Goal: Task Accomplishment & Management: Use online tool/utility

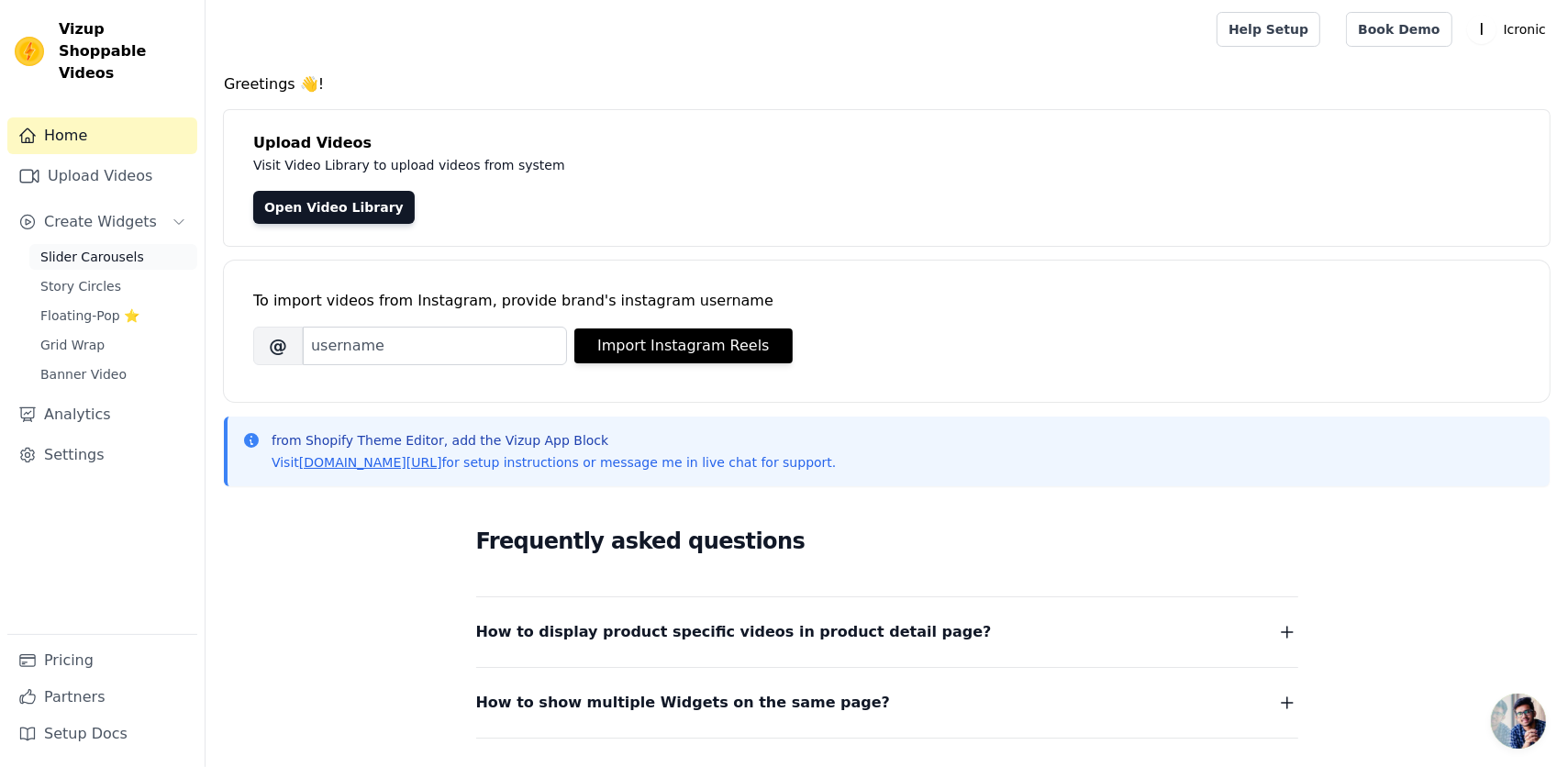
click at [77, 248] on span "Slider Carousels" at bounding box center [92, 257] width 104 height 18
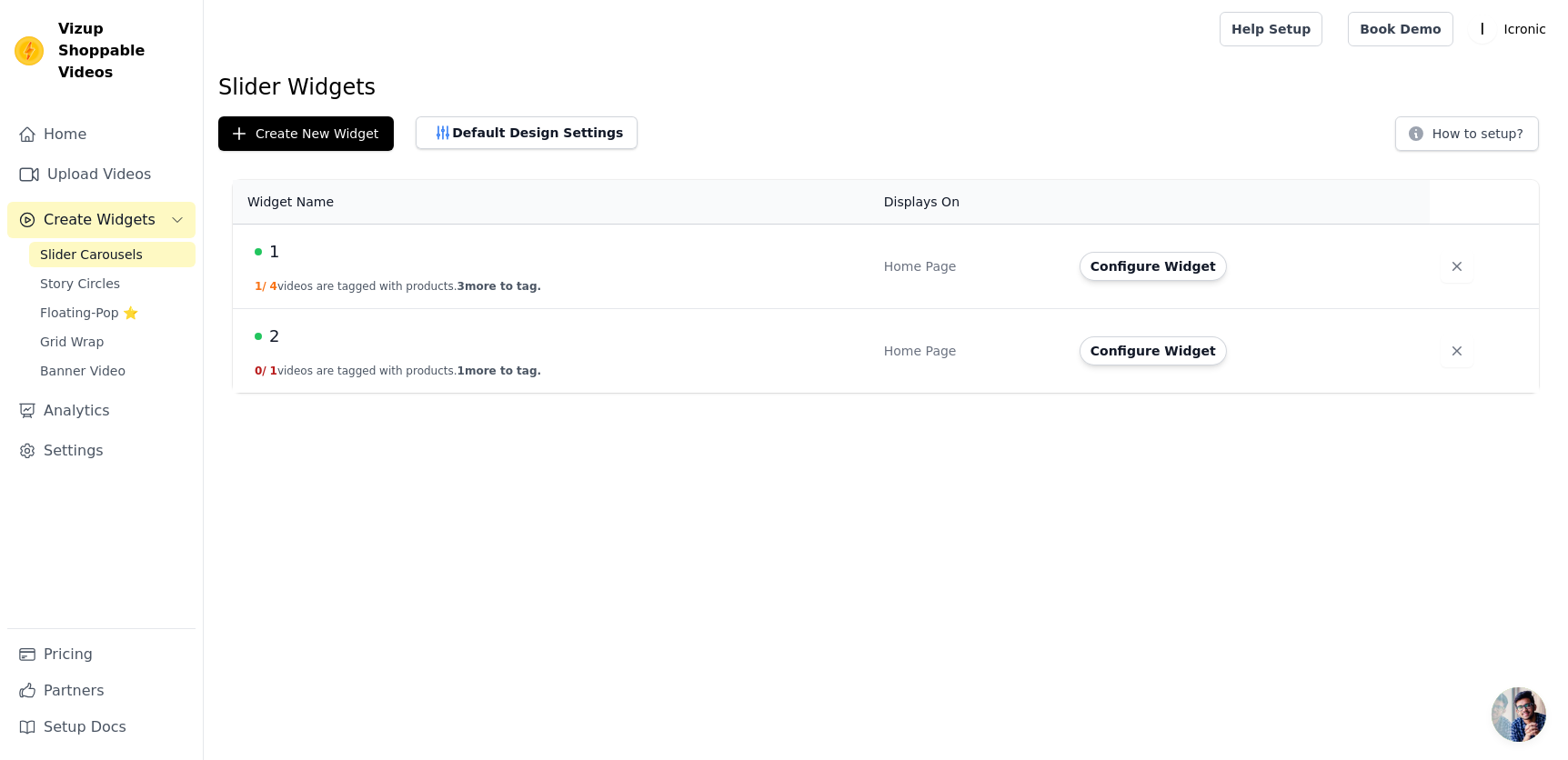
click at [77, 274] on span "Story Circles" at bounding box center [80, 283] width 80 height 18
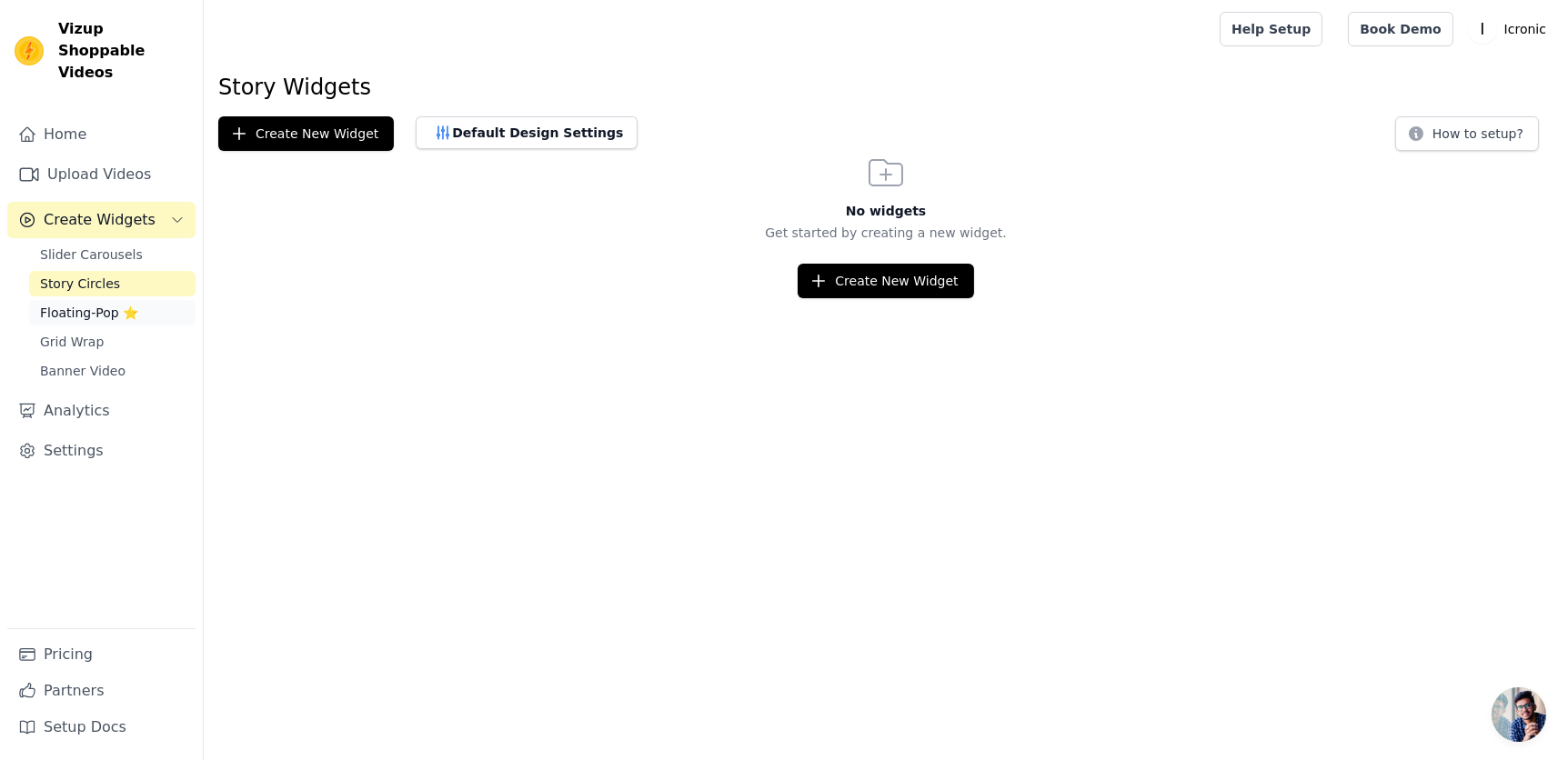
click at [92, 303] on span "Floating-Pop ⭐" at bounding box center [89, 312] width 98 height 18
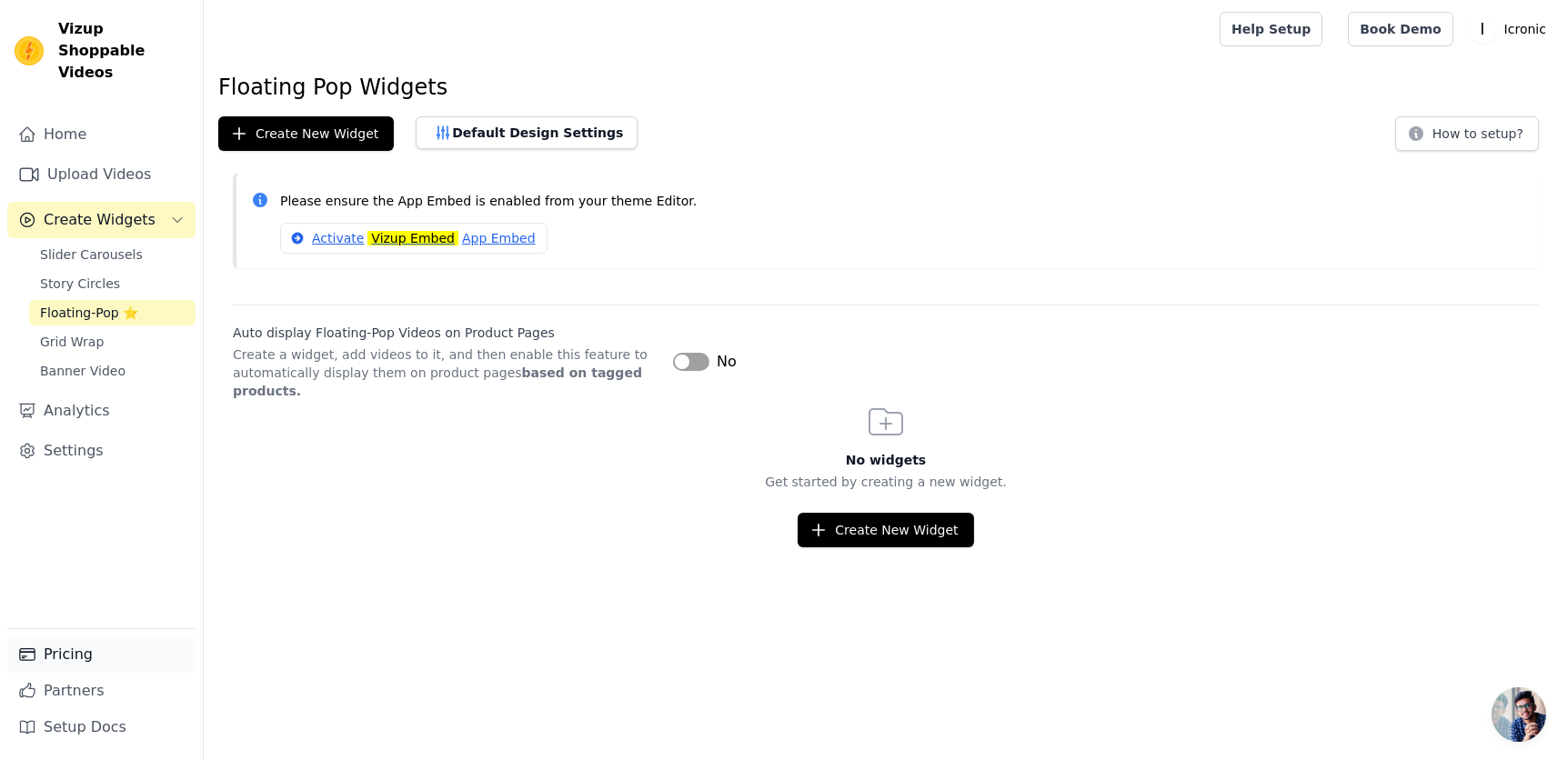
click at [84, 655] on link "Pricing" at bounding box center [102, 654] width 188 height 36
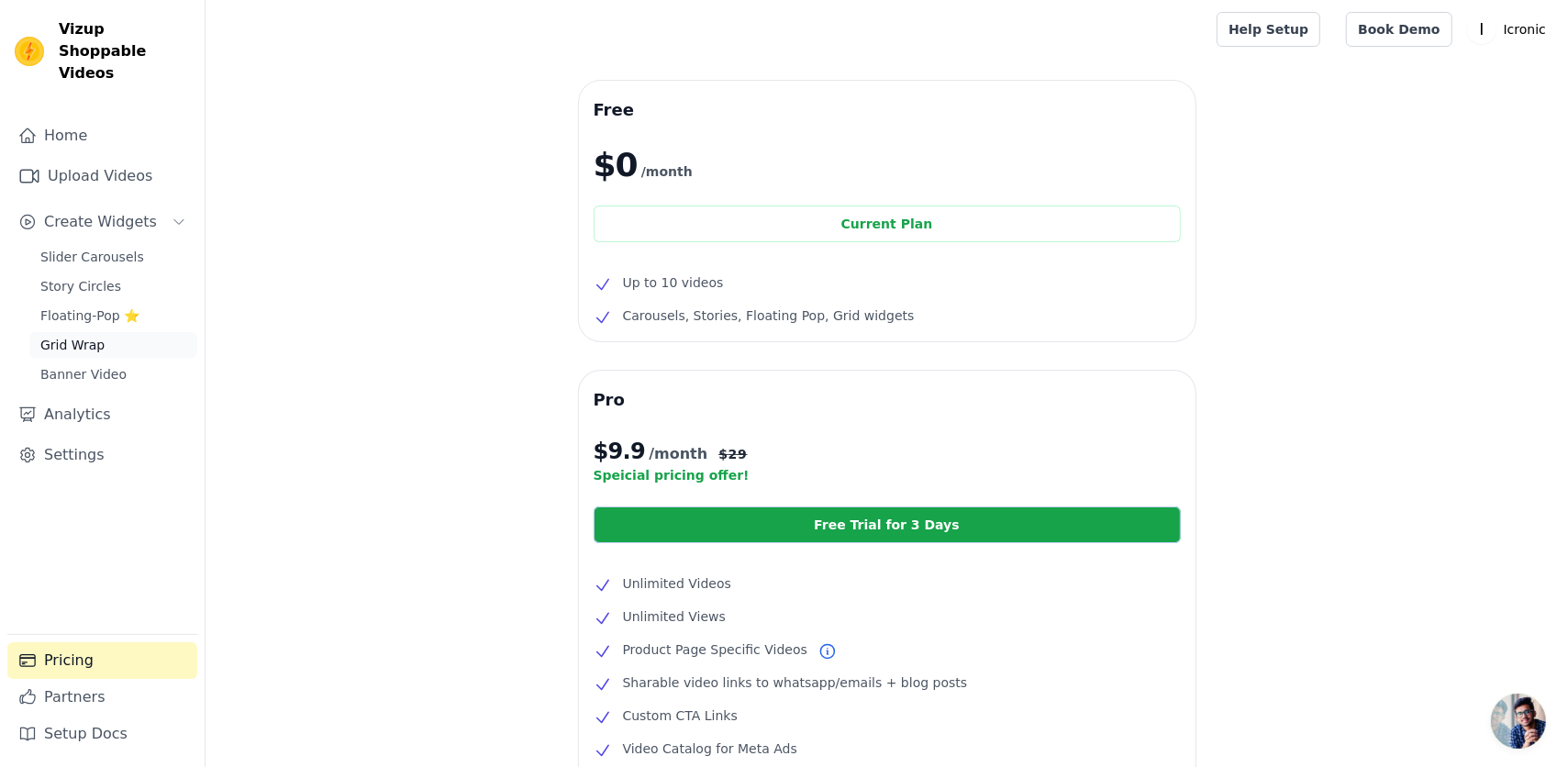
click at [102, 332] on link "Grid Wrap" at bounding box center [112, 345] width 168 height 26
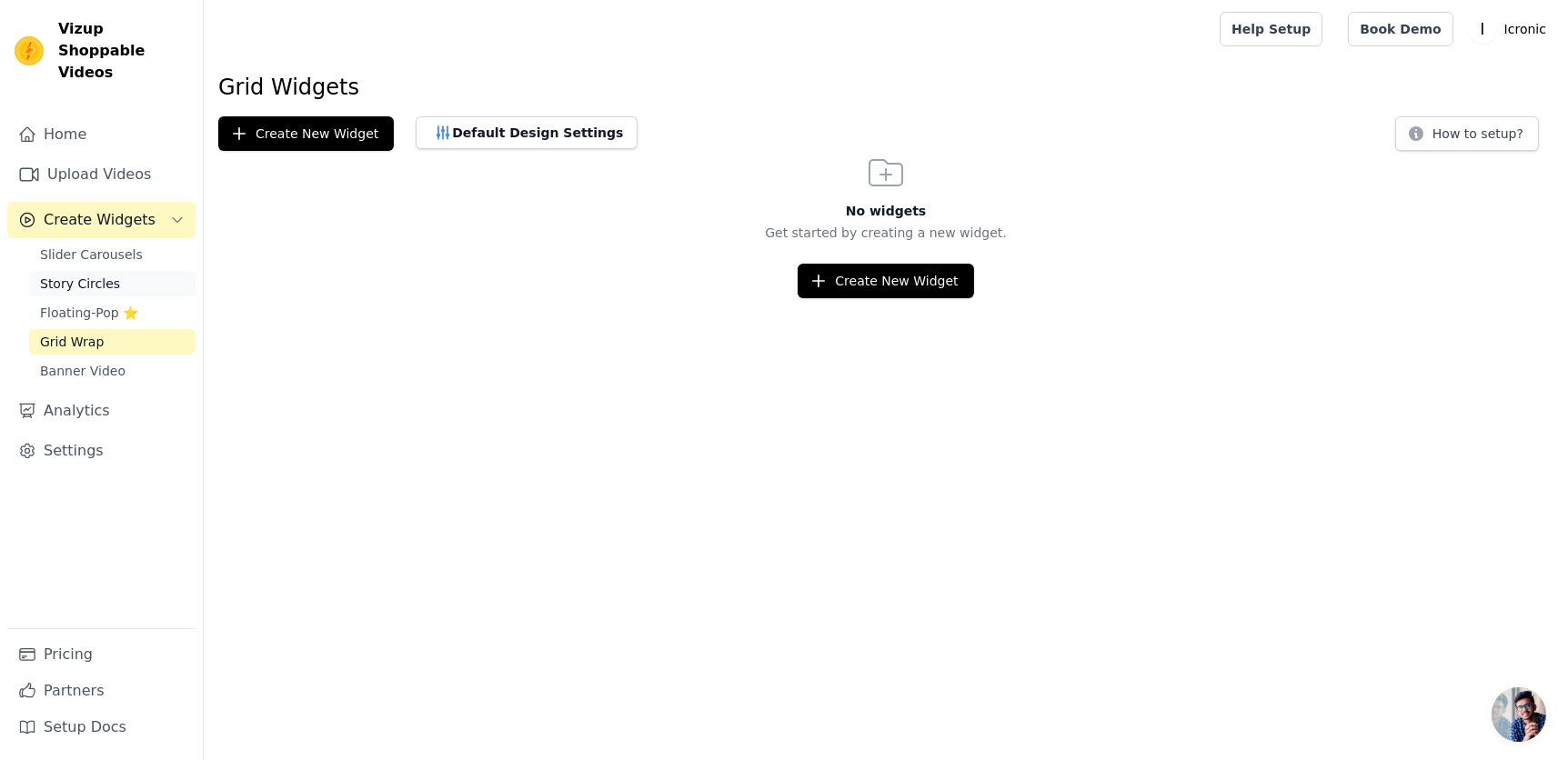
click at [98, 271] on link "Story Circles" at bounding box center [111, 283] width 166 height 26
click at [149, 242] on link "Slider Carousels" at bounding box center [111, 254] width 166 height 26
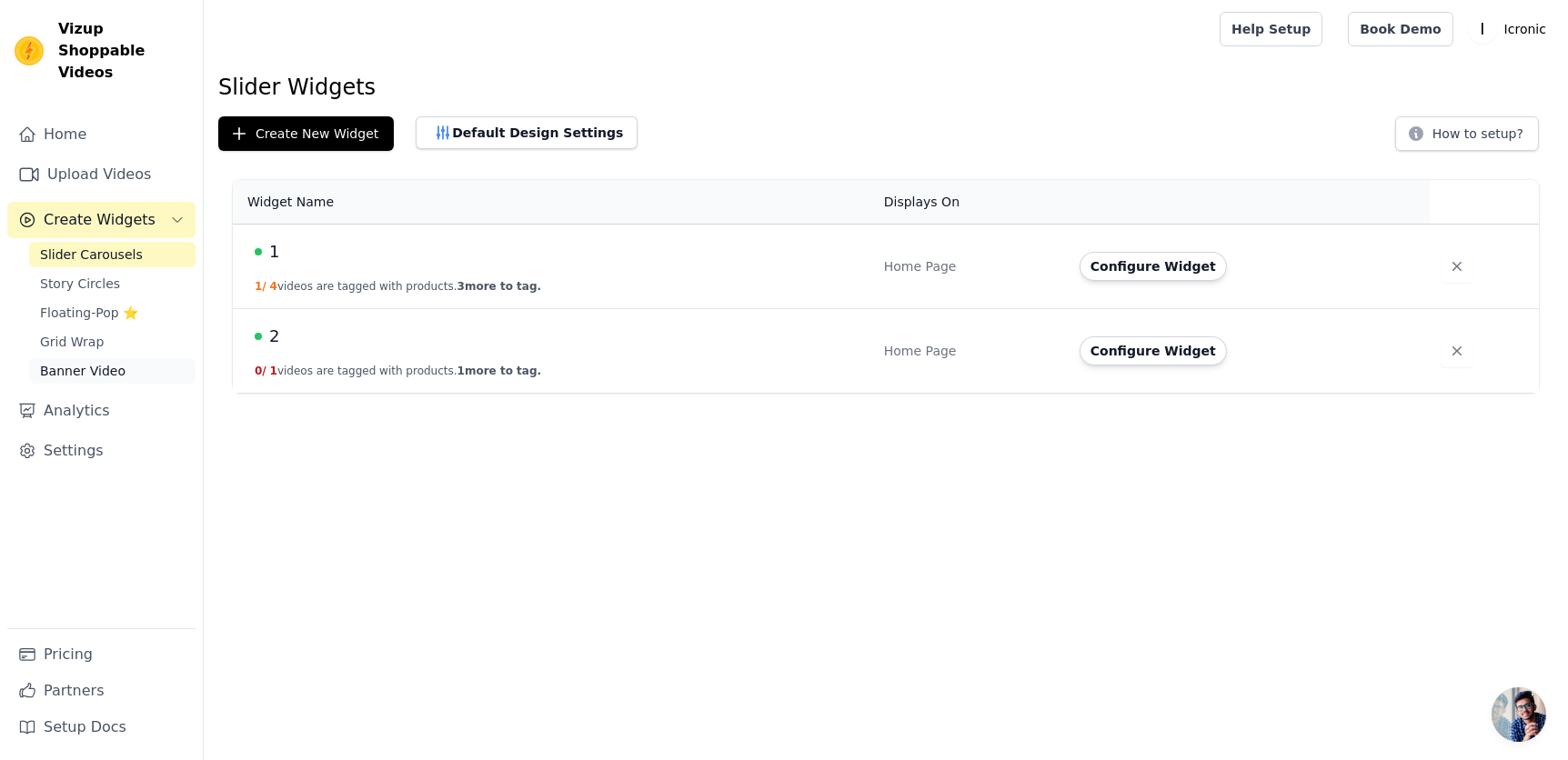
click at [111, 362] on span "Banner Video" at bounding box center [83, 370] width 85 height 18
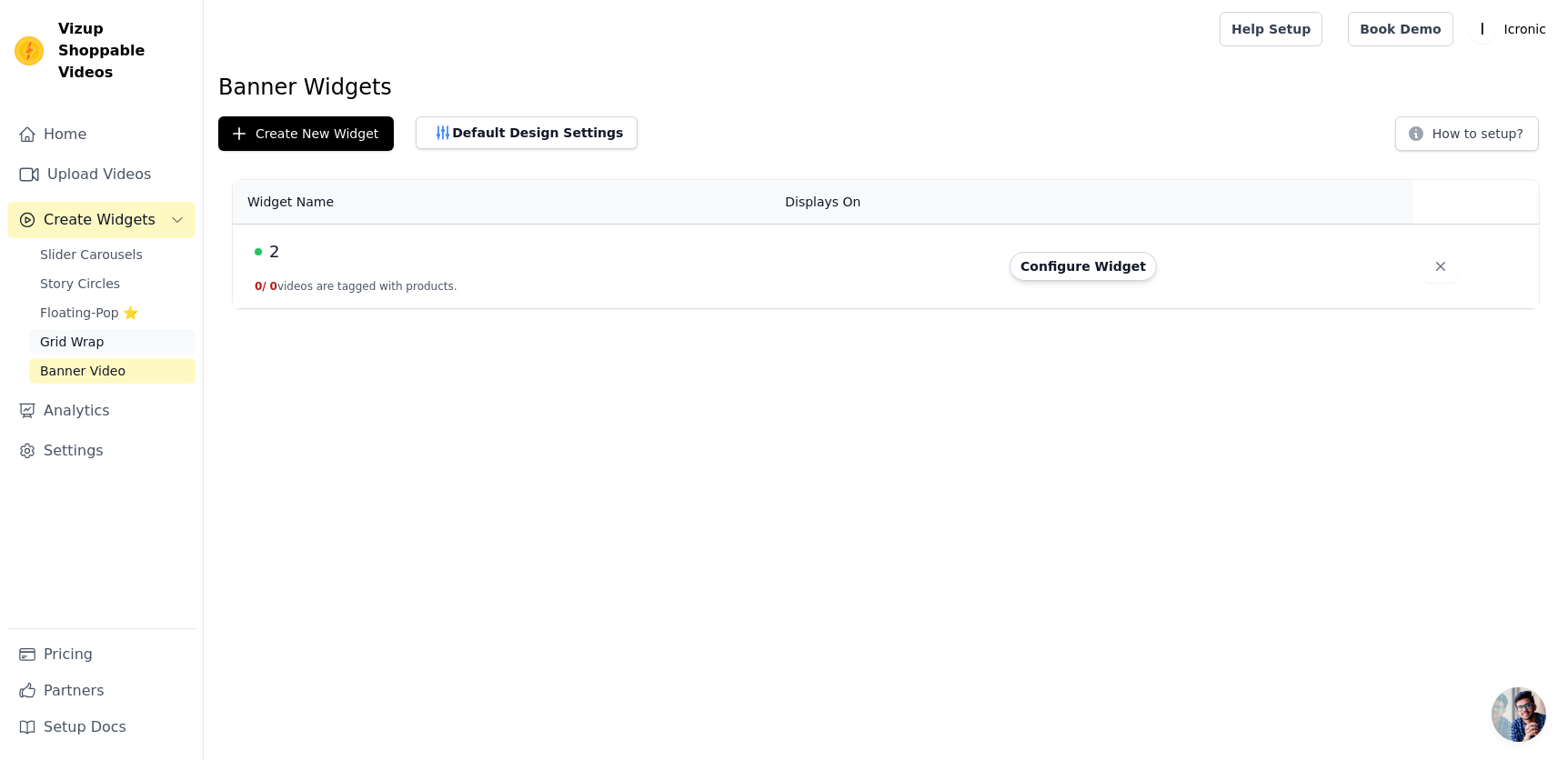
click at [92, 333] on span "Grid Wrap" at bounding box center [72, 342] width 63 height 18
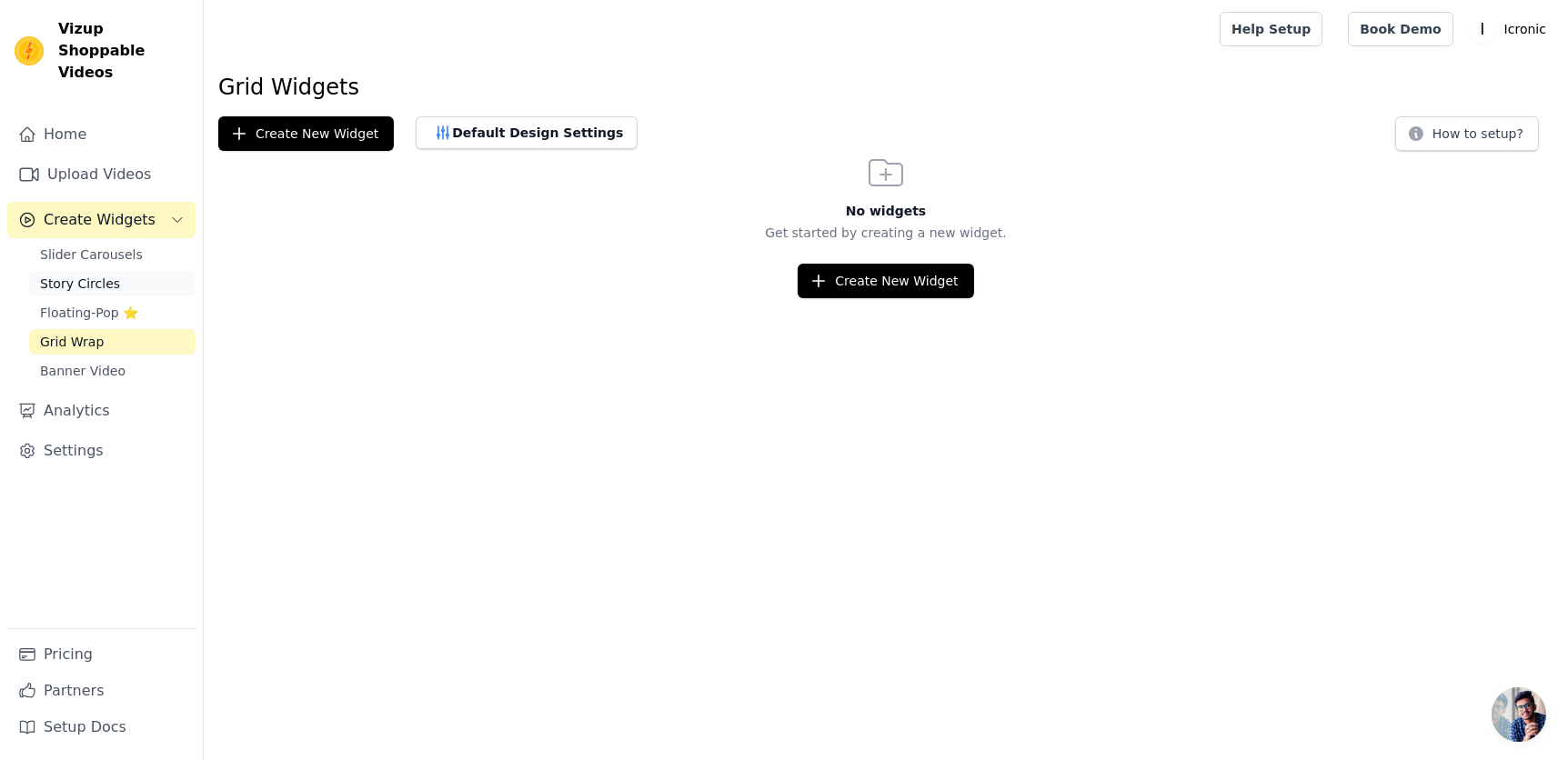
click at [67, 274] on span "Story Circles" at bounding box center [80, 283] width 80 height 18
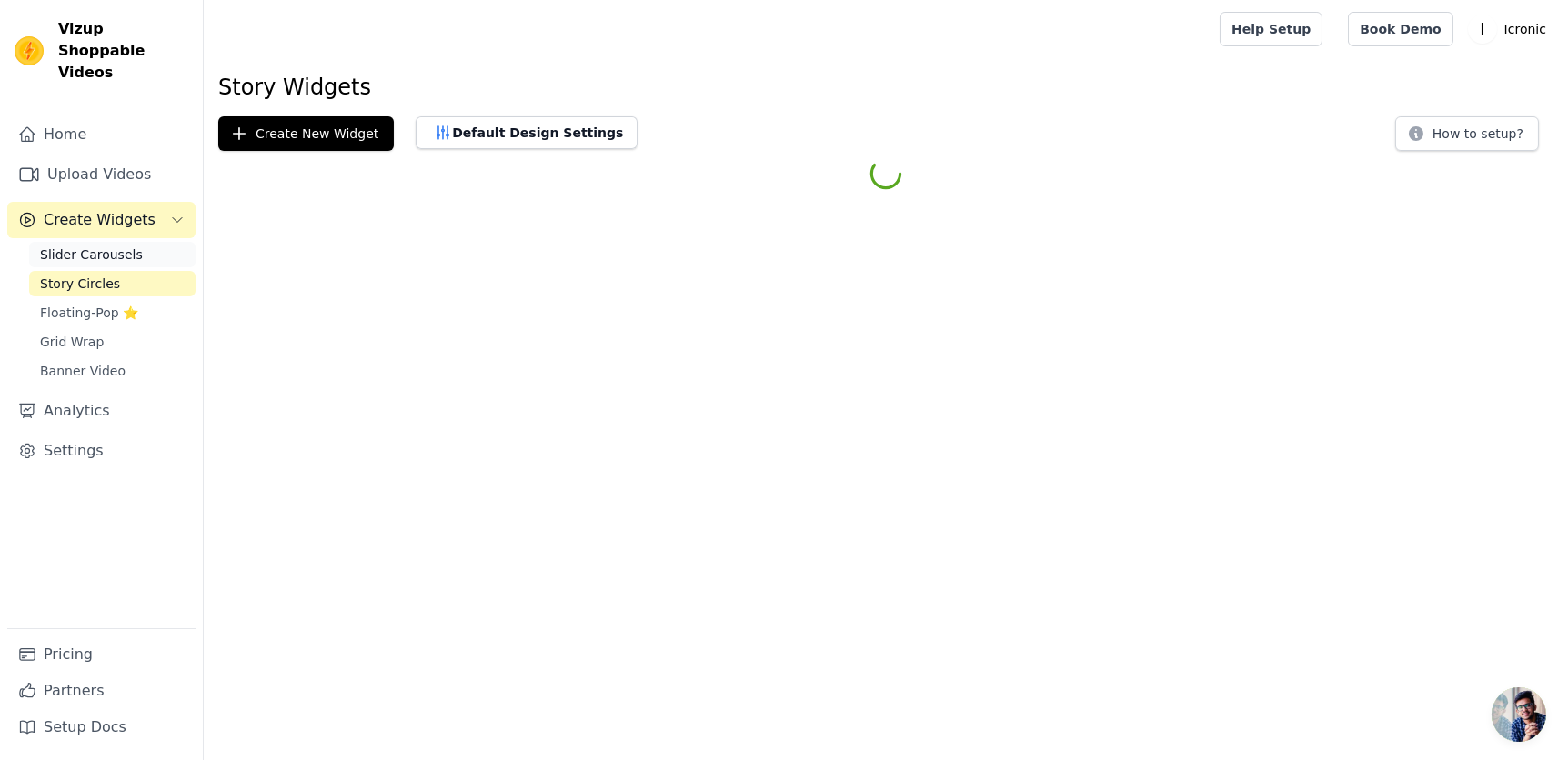
click at [78, 246] on span "Slider Carousels" at bounding box center [91, 254] width 103 height 18
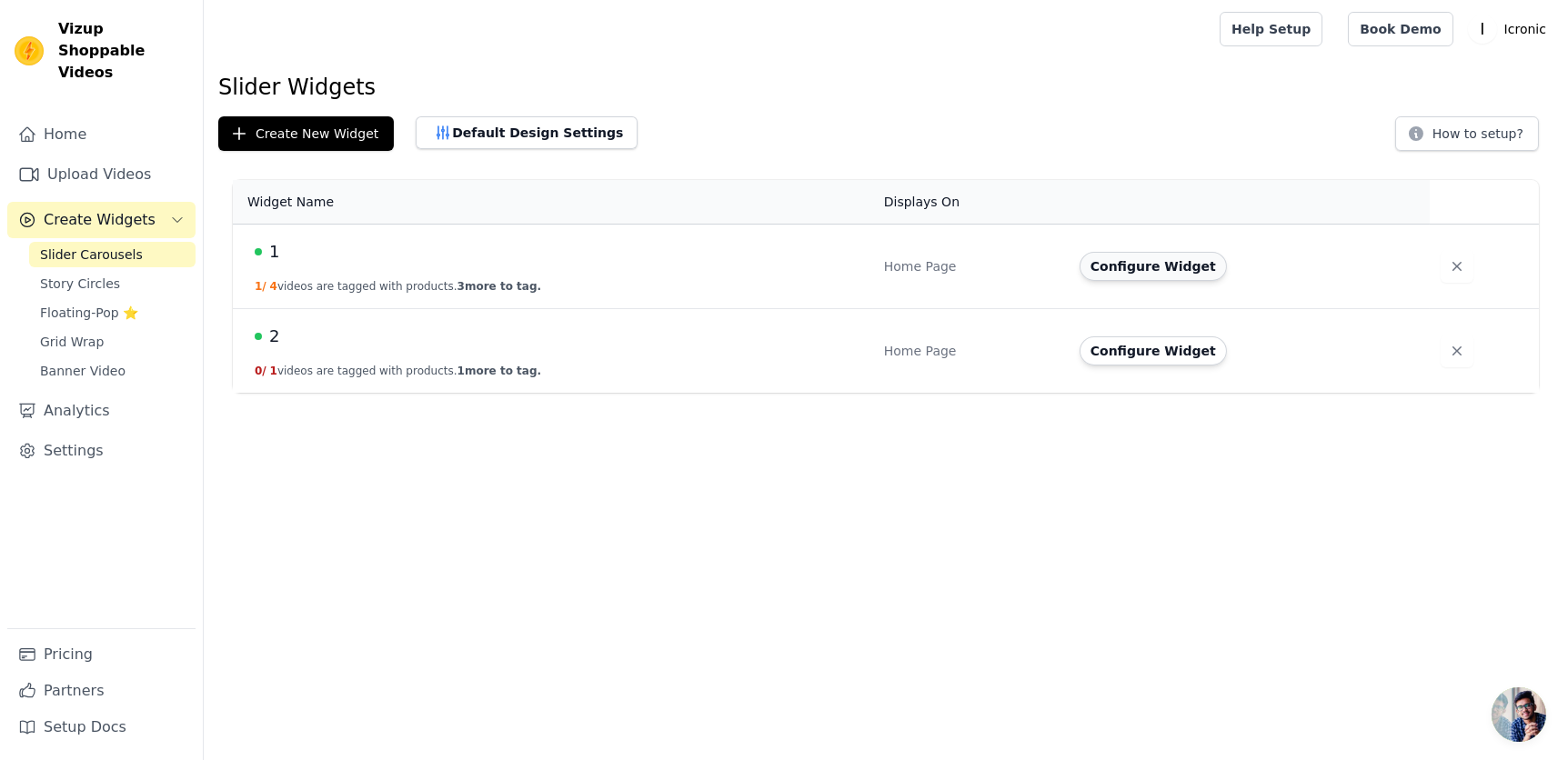
click at [1161, 268] on button "Configure Widget" at bounding box center [1152, 266] width 147 height 29
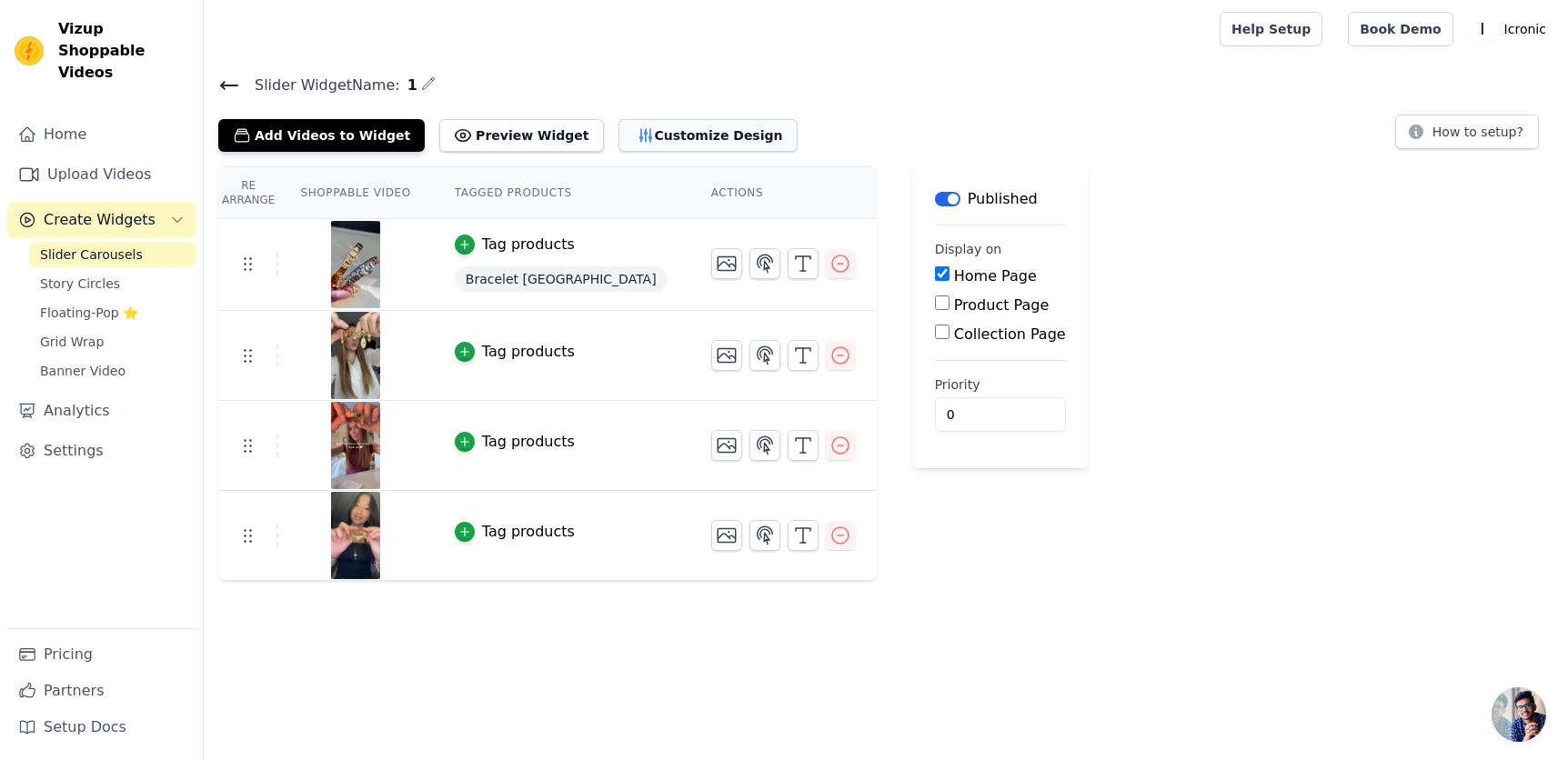
click at [699, 141] on button "Customize Design" at bounding box center [708, 135] width 180 height 33
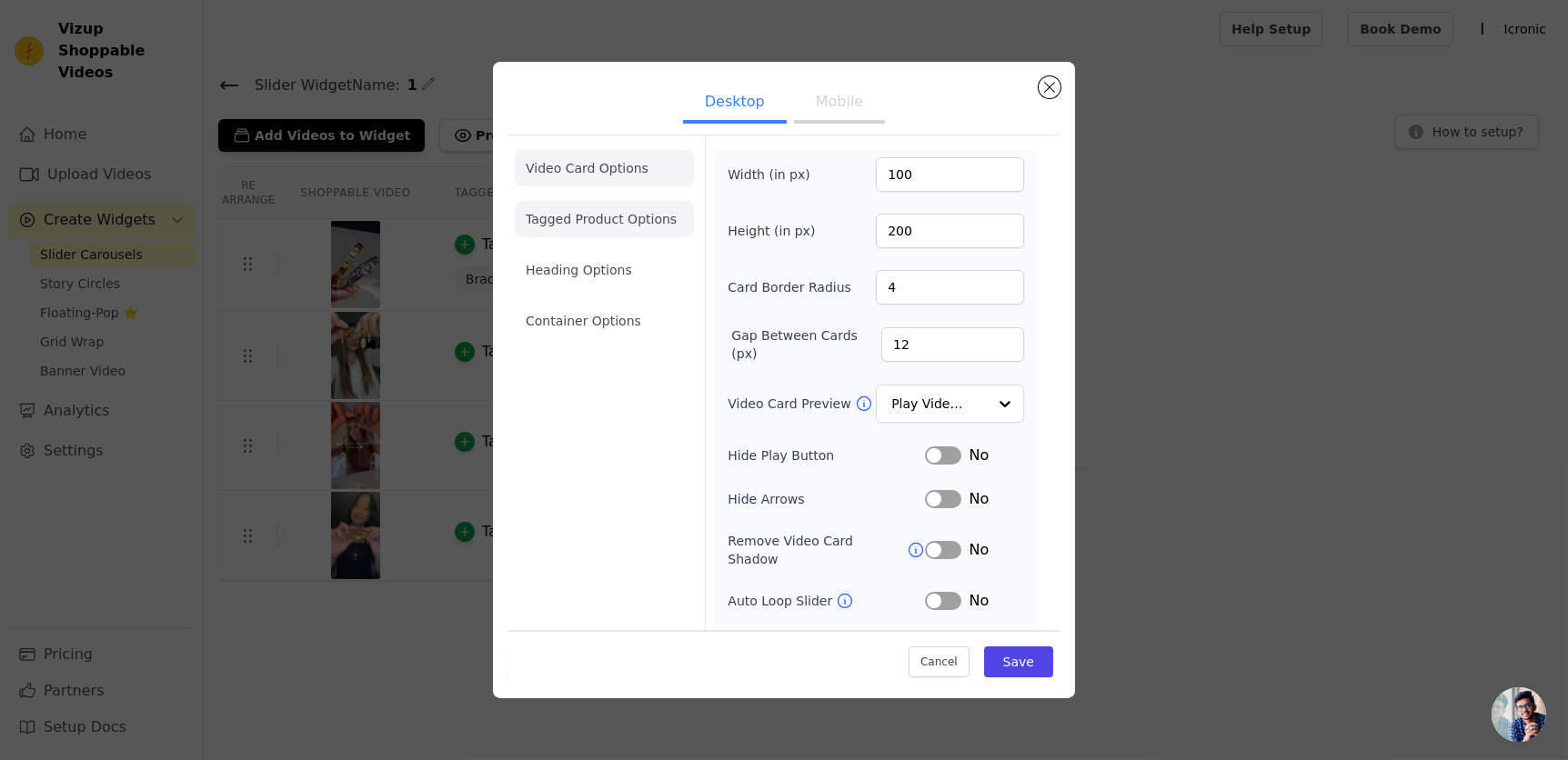
click at [615, 231] on li "Tagged Product Options" at bounding box center [604, 219] width 180 height 36
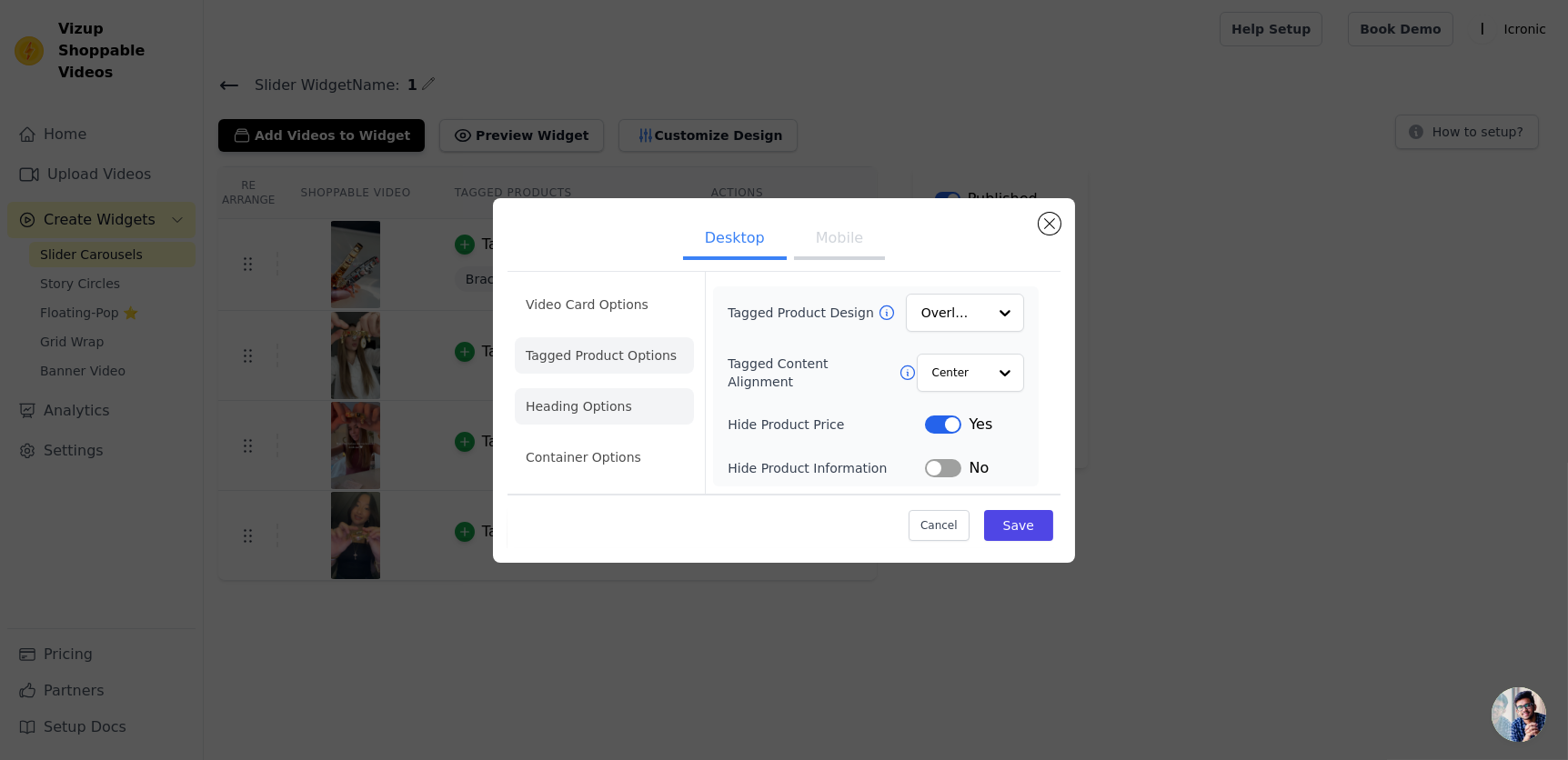
click at [589, 404] on li "Heading Options" at bounding box center [604, 407] width 180 height 36
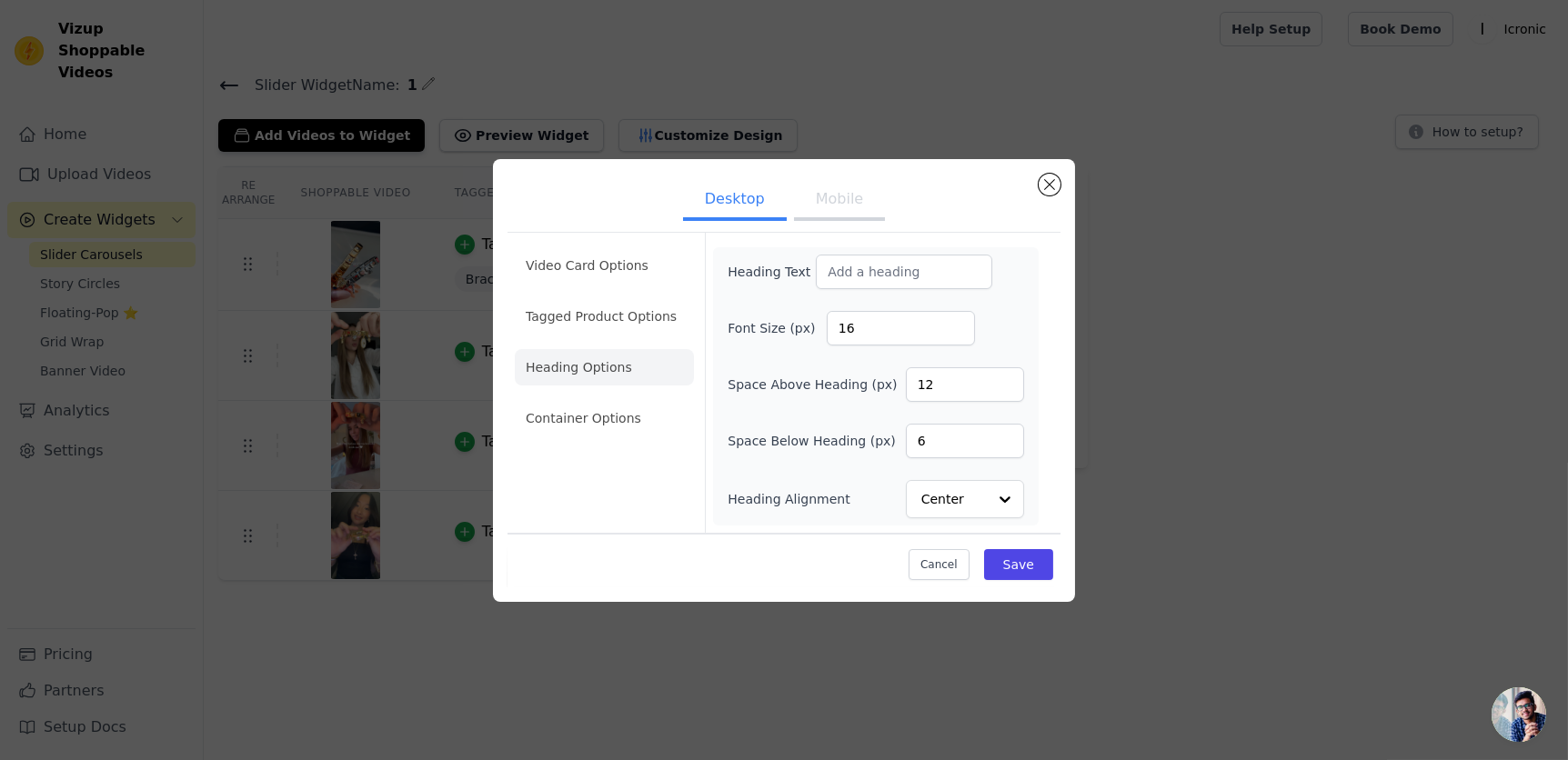
click at [591, 417] on li "Container Options" at bounding box center [604, 418] width 180 height 36
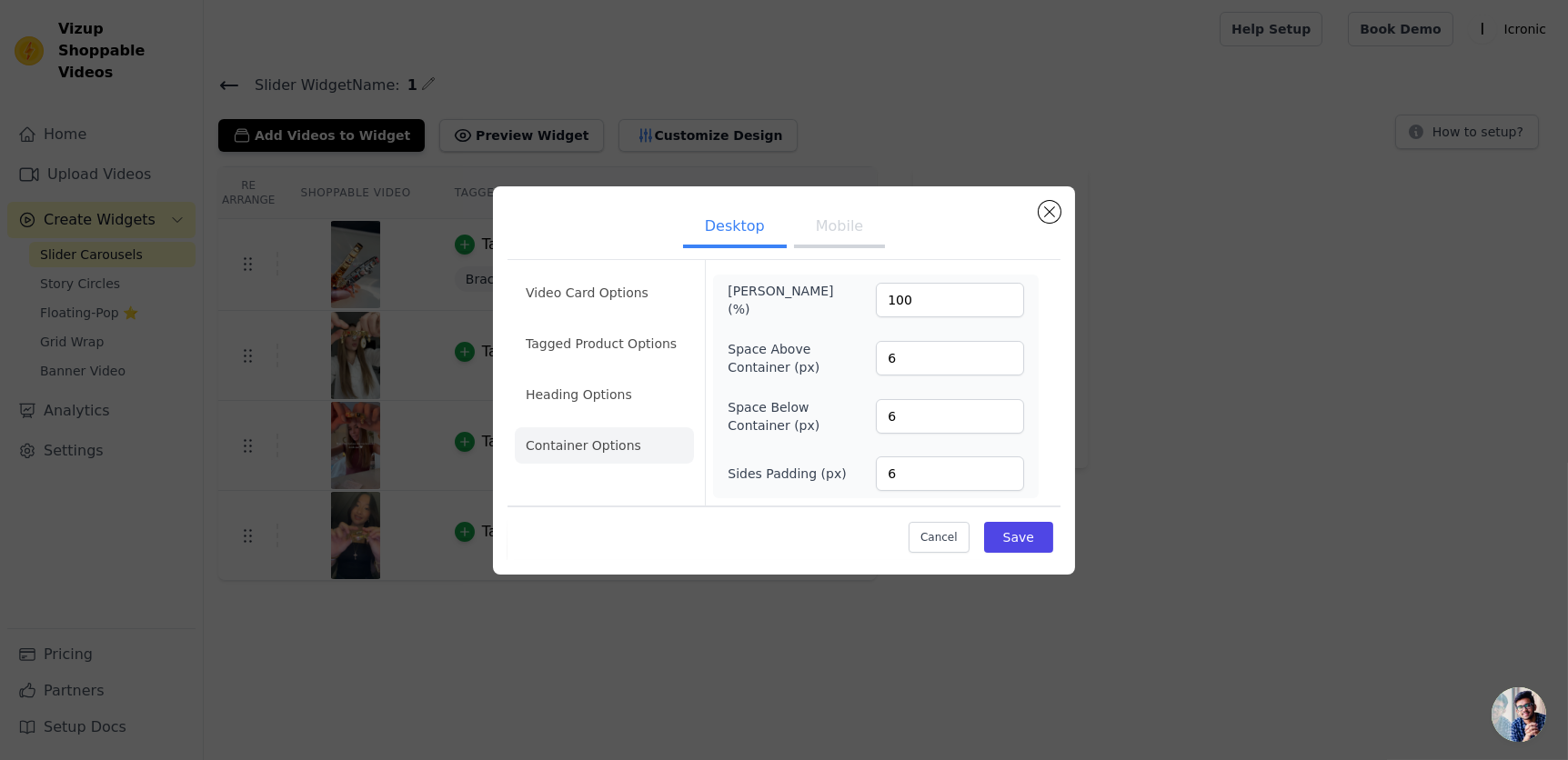
click at [849, 233] on button "Mobile" at bounding box center [839, 228] width 91 height 40
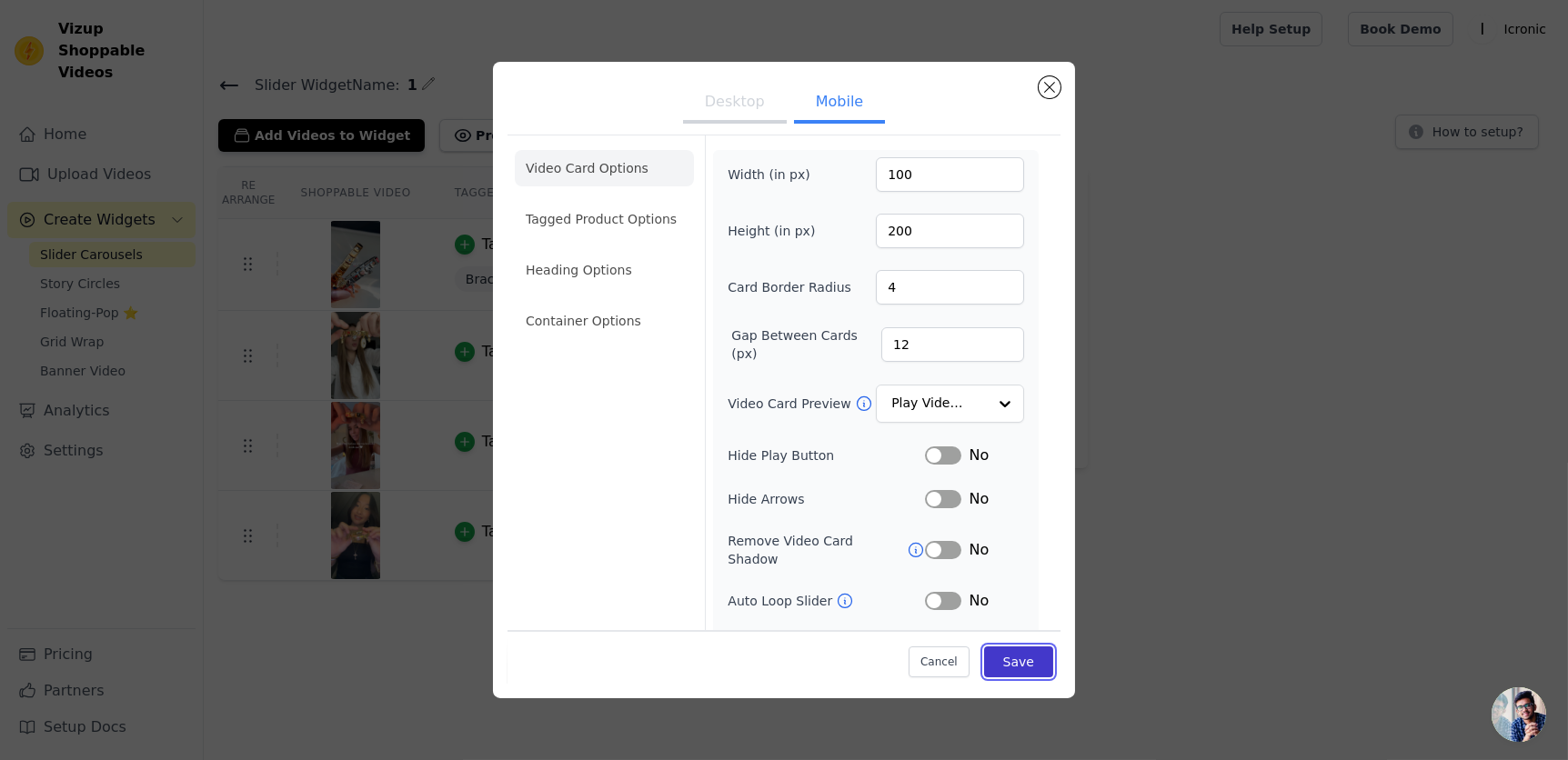
click at [1005, 654] on button "Save" at bounding box center [1019, 661] width 69 height 31
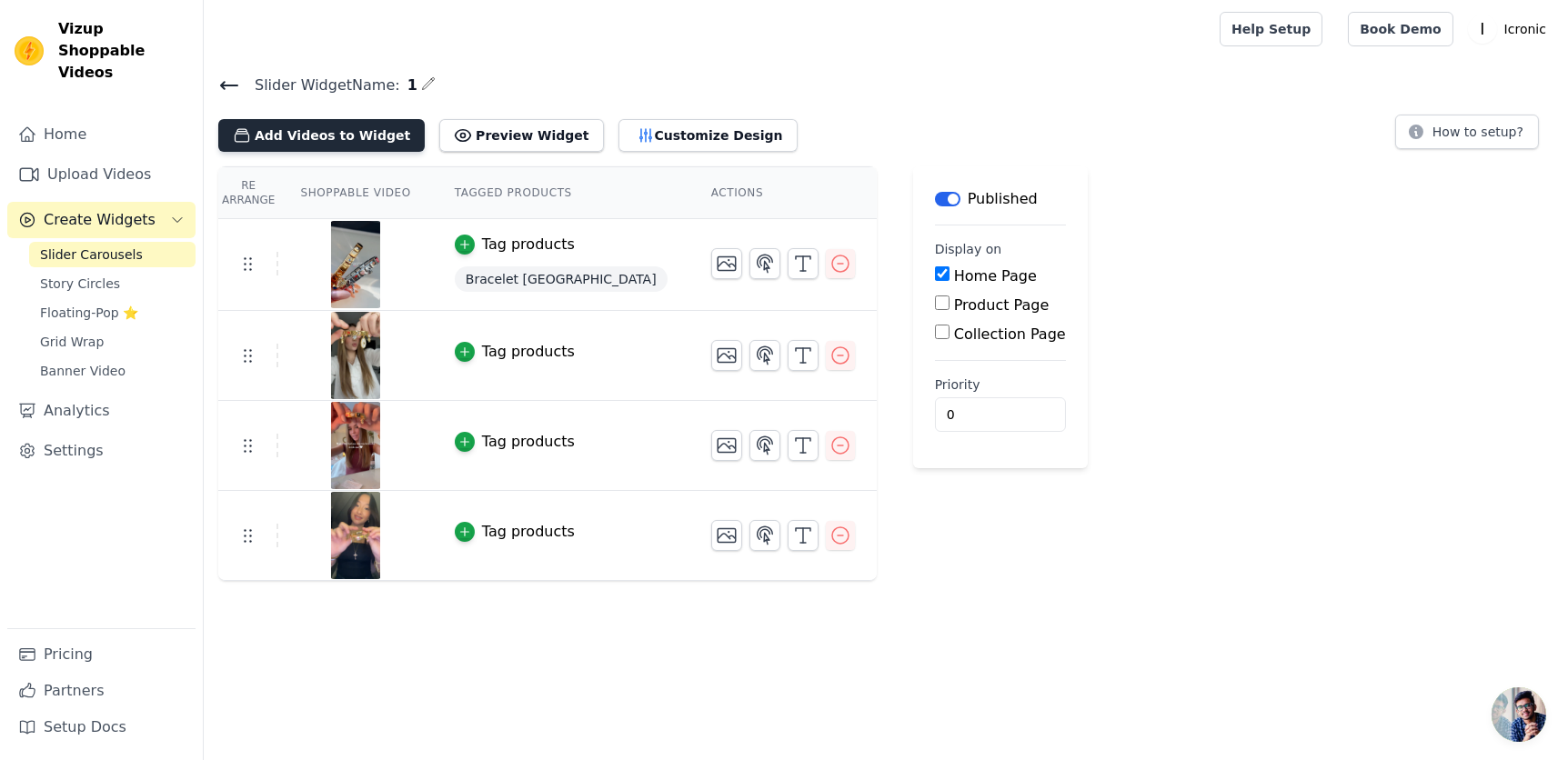
click at [306, 130] on button "Add Videos to Widget" at bounding box center [321, 135] width 206 height 33
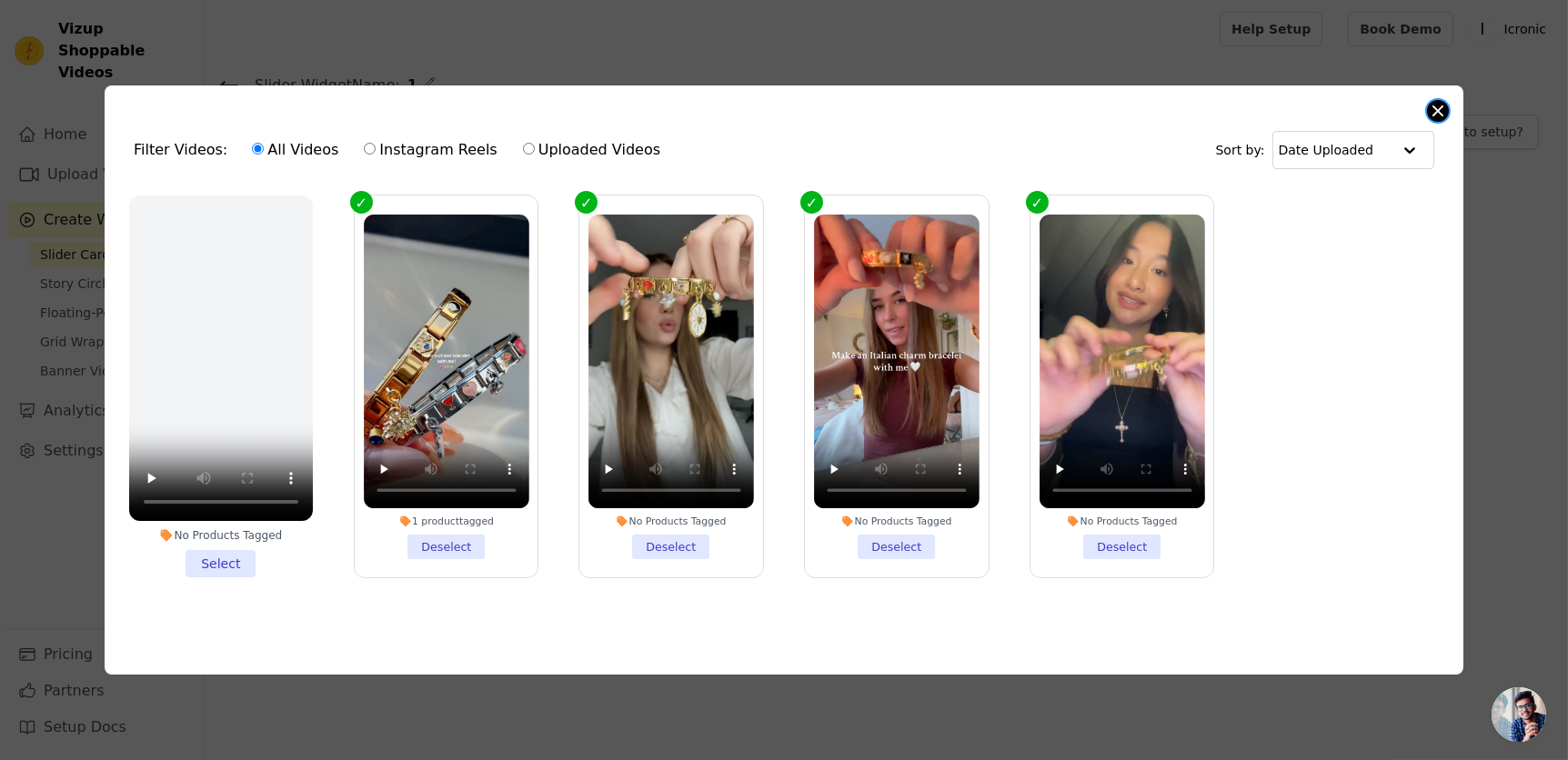
click at [1435, 107] on button "Close modal" at bounding box center [1437, 110] width 22 height 22
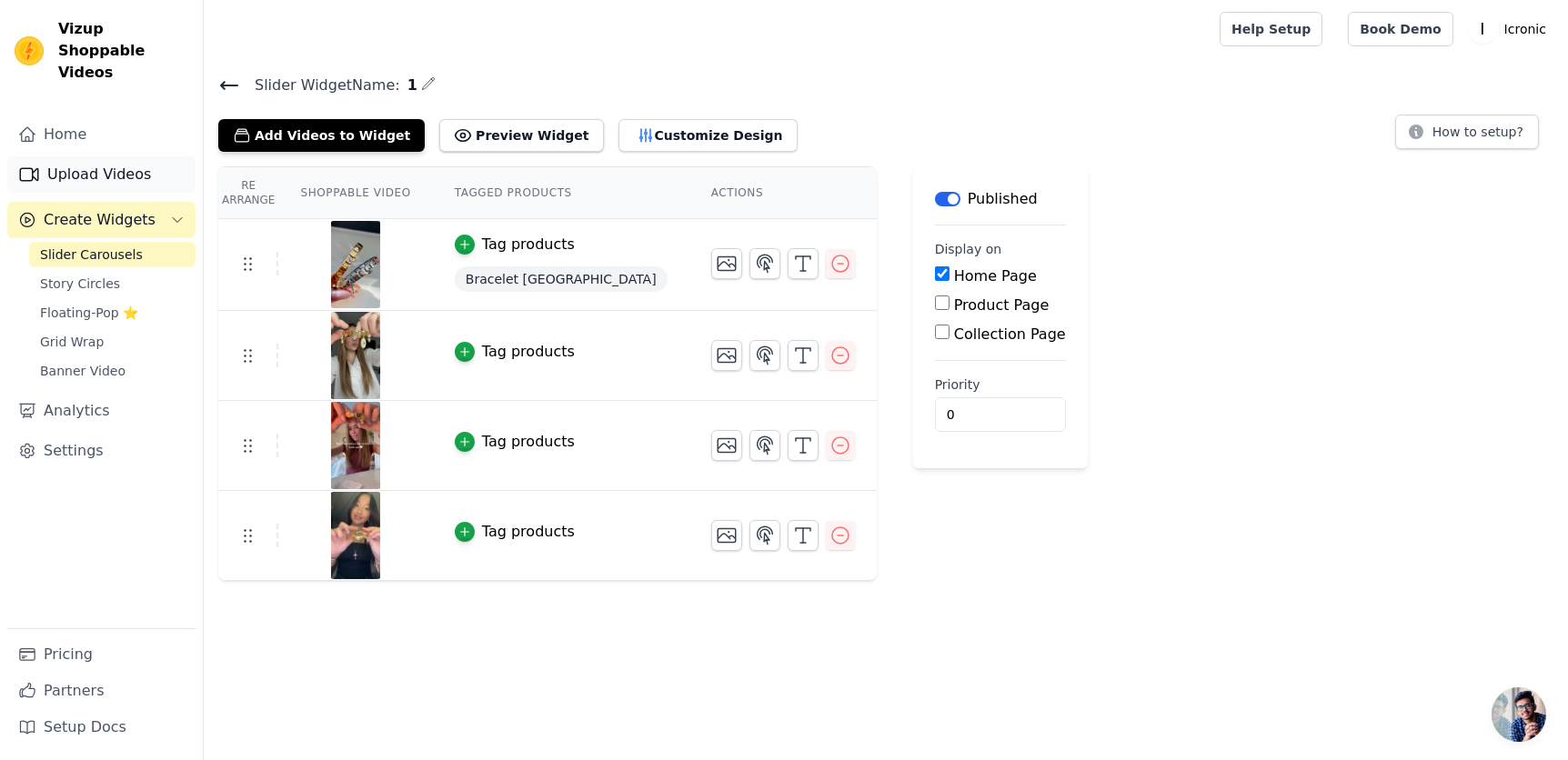
click at [90, 156] on link "Upload Videos" at bounding box center [102, 175] width 188 height 36
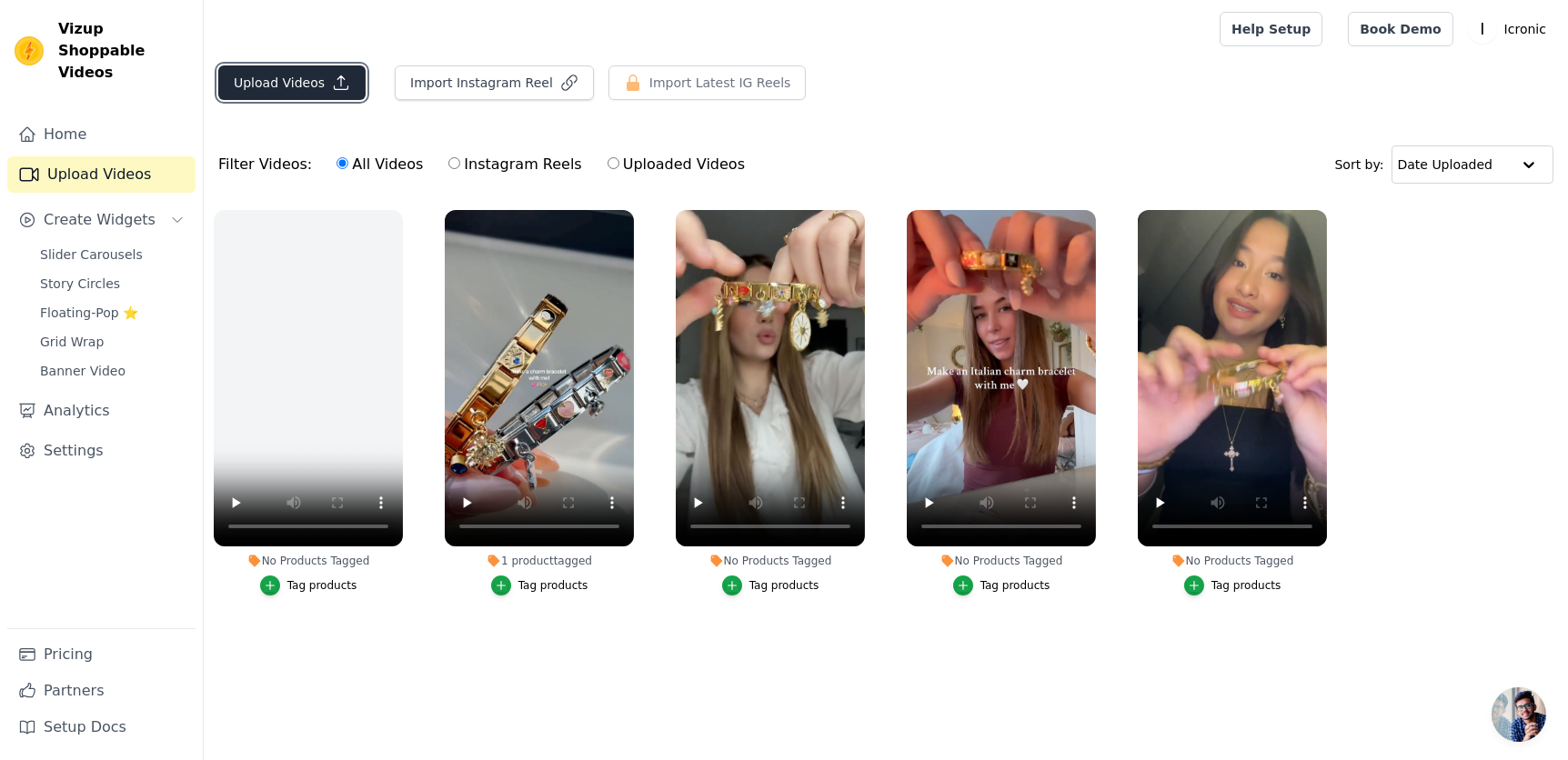
click at [310, 80] on button "Upload Videos" at bounding box center [291, 83] width 147 height 35
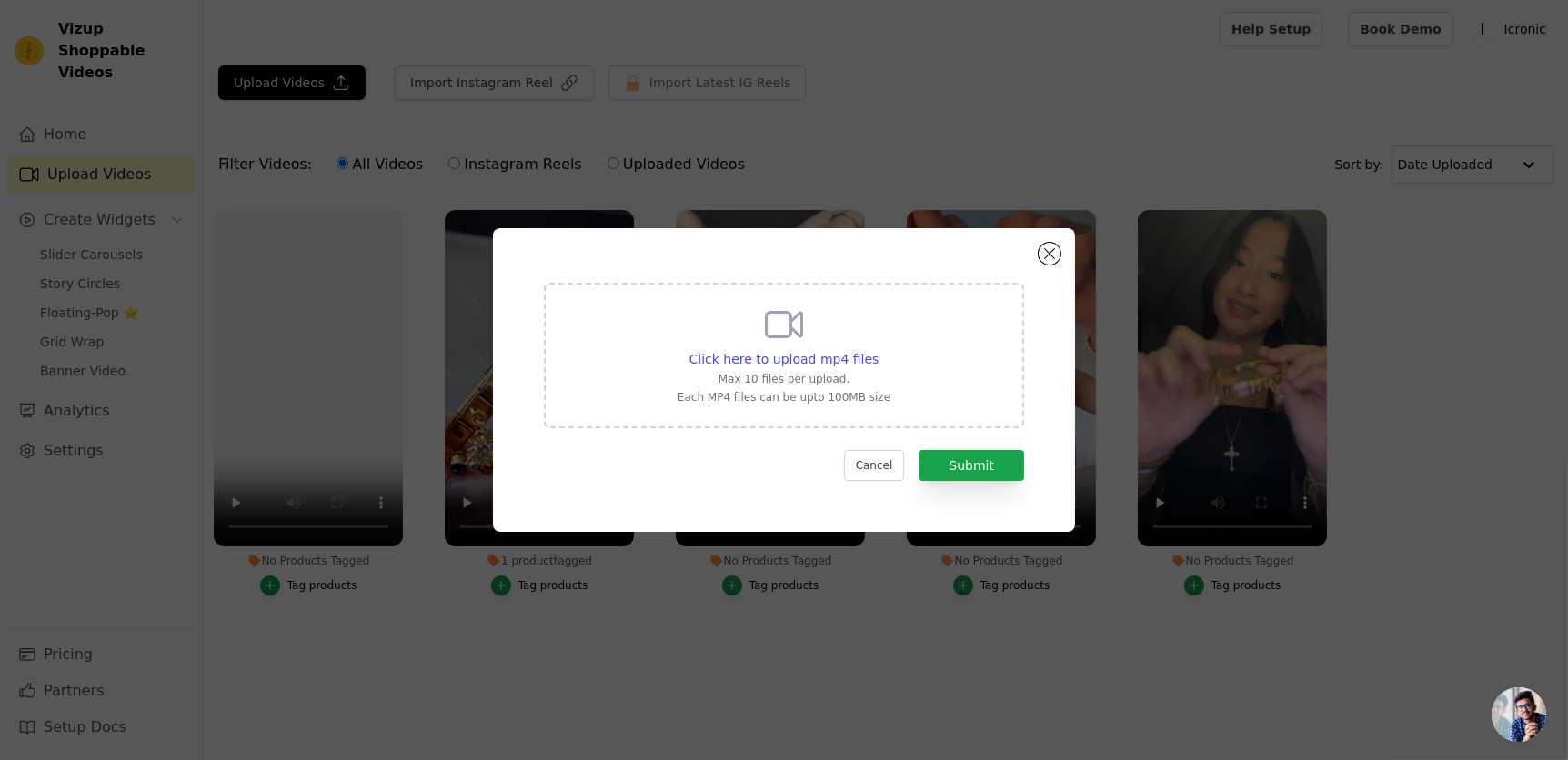
click at [727, 332] on div "Click here to upload mp4 files Max 10 files per upload. Each MP4 files can be u…" at bounding box center [784, 353] width 213 height 102
click at [878, 349] on input "Click here to upload mp4 files Max 10 files per upload. Each MP4 files can be u…" at bounding box center [878, 349] width 1 height 1
type input "C:\fakepath\ssstik.io_@icronic.fr_1759436699969.mp4"
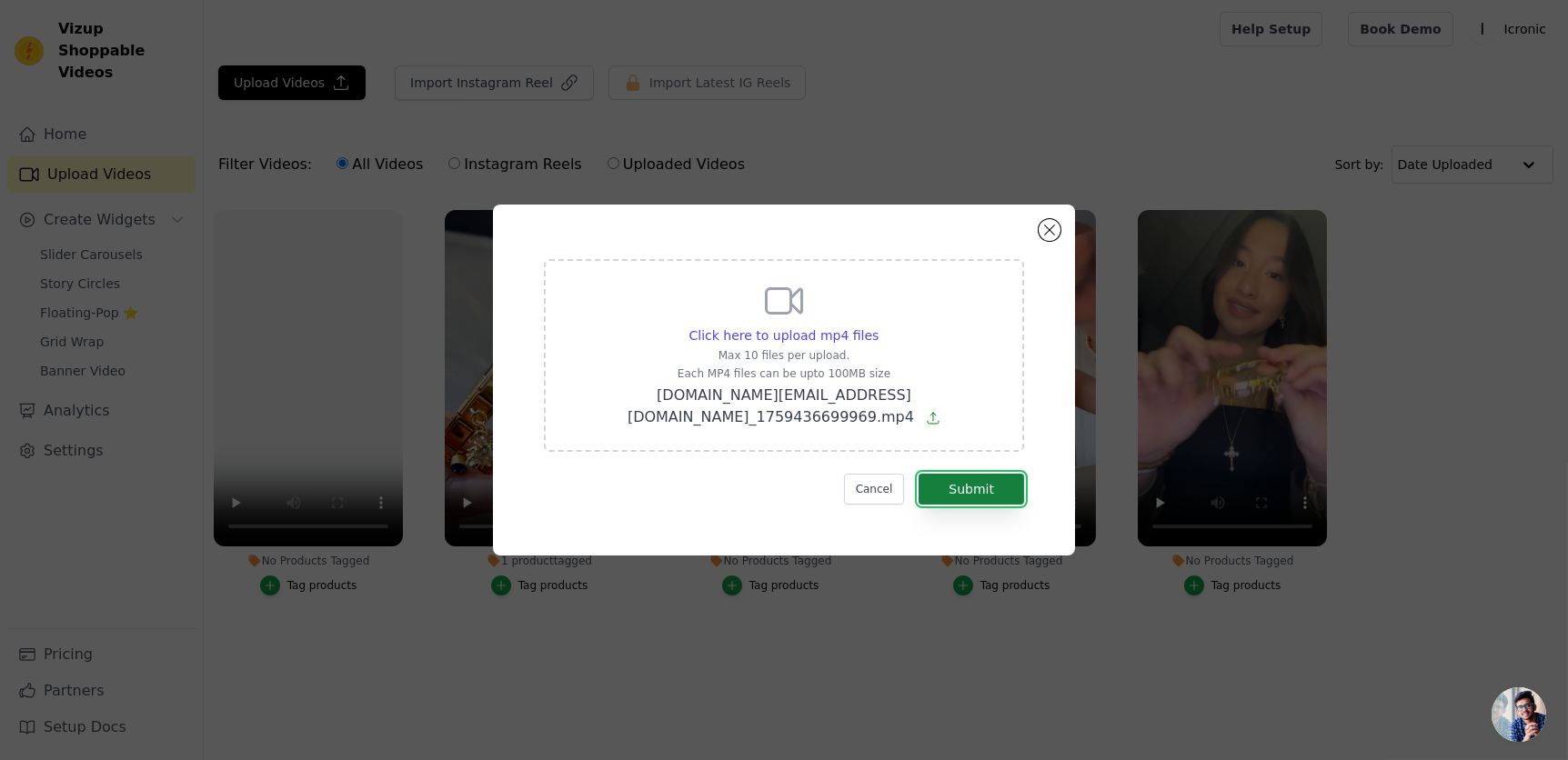
click at [986, 477] on button "Submit" at bounding box center [972, 489] width 106 height 31
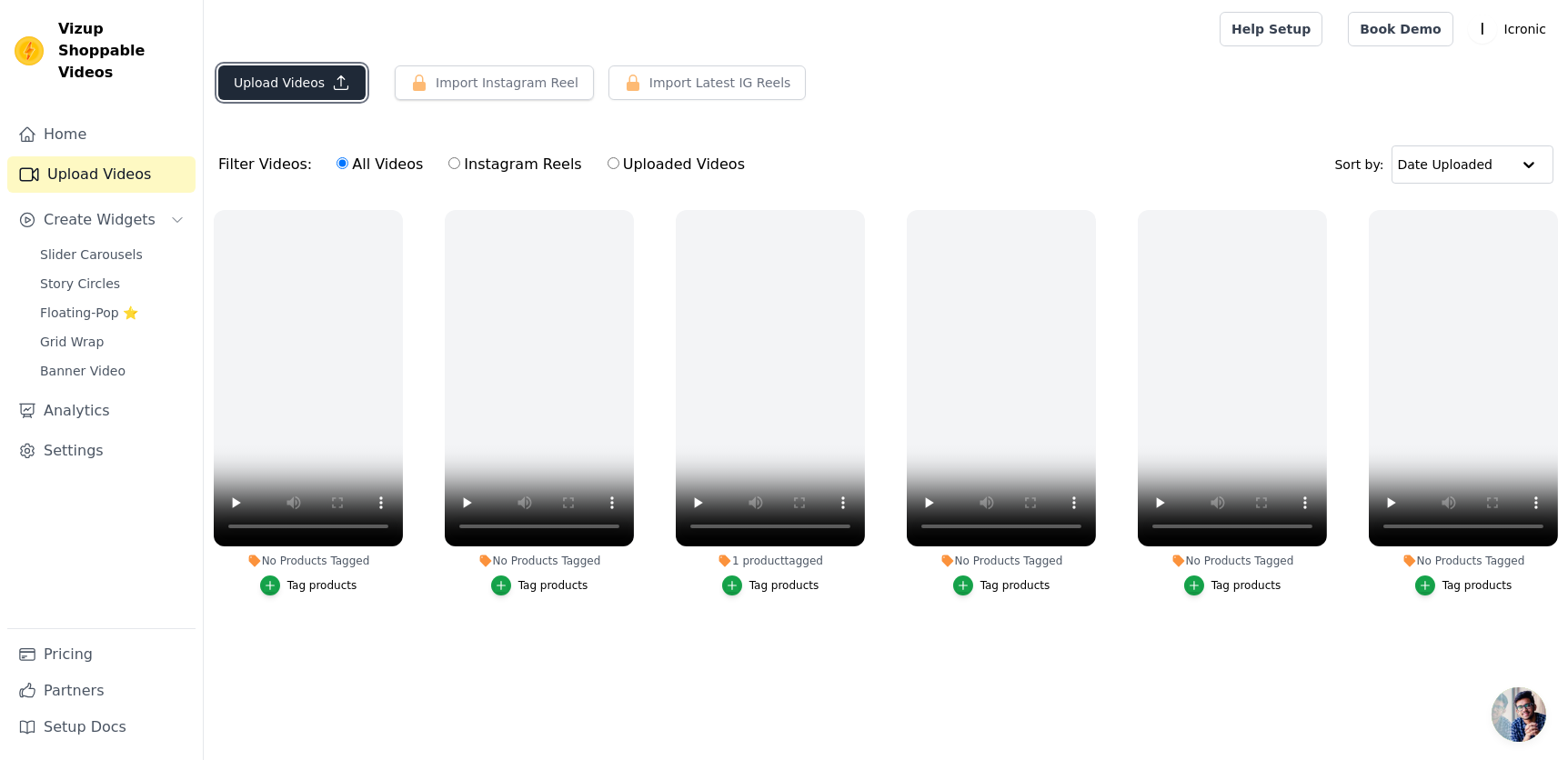
click at [280, 91] on button "Upload Videos" at bounding box center [291, 83] width 147 height 35
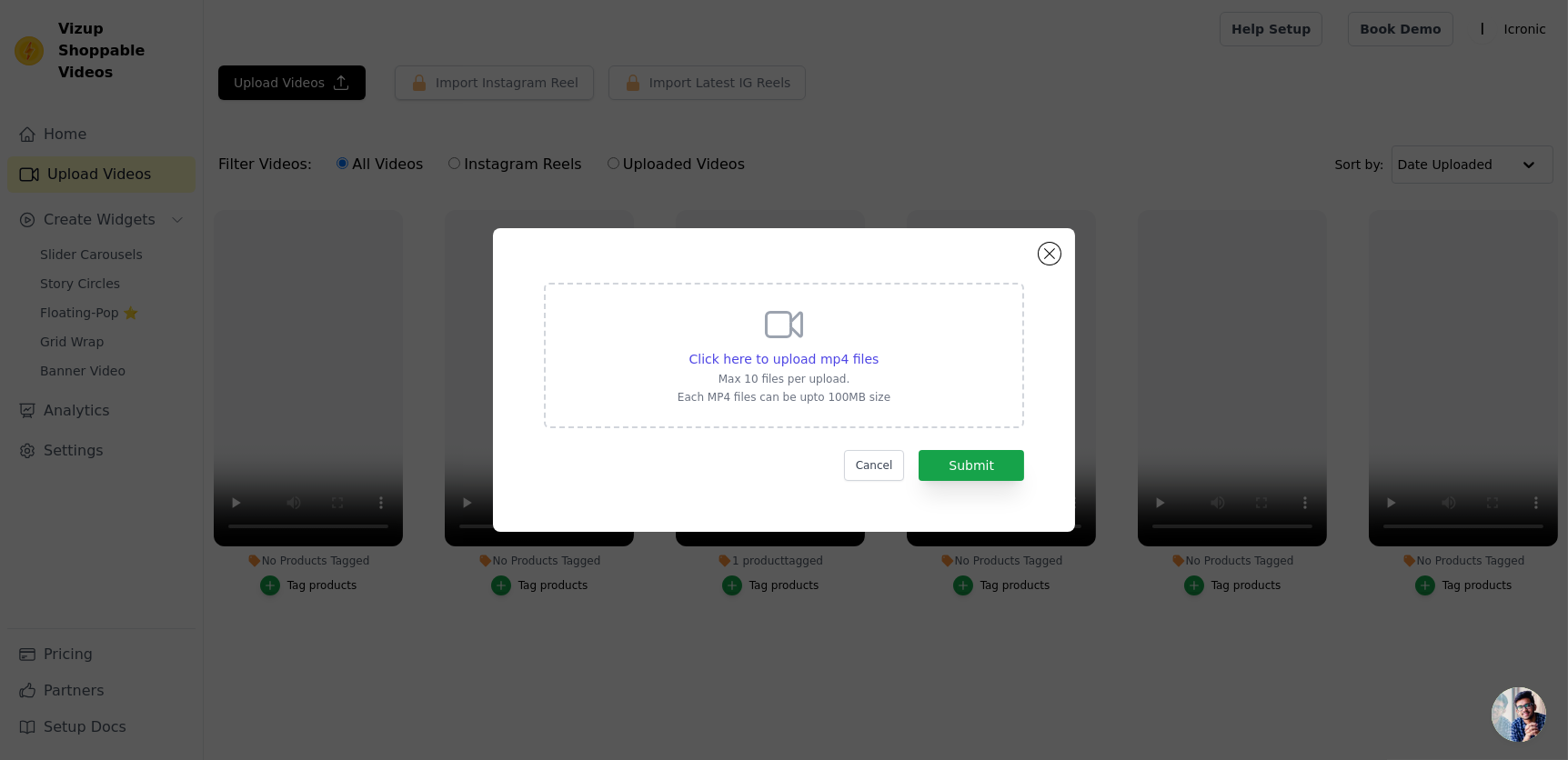
click at [861, 320] on div "Click here to upload mp4 files Max 10 files per upload. Each MP4 files can be u…" at bounding box center [784, 353] width 213 height 102
click at [878, 349] on input "Click here to upload mp4 files Max 10 files per upload. Each MP4 files can be u…" at bounding box center [878, 349] width 1 height 1
click at [788, 368] on div "Click here to upload mp4 files" at bounding box center [784, 359] width 190 height 18
click at [878, 350] on input "Click here to upload mp4 files Max 10 files per upload. Each MP4 files can be u…" at bounding box center [878, 349] width 1 height 1
type input "C:\fakepath\ssstik.io_@icronic.fr_1759436754999.mp4"
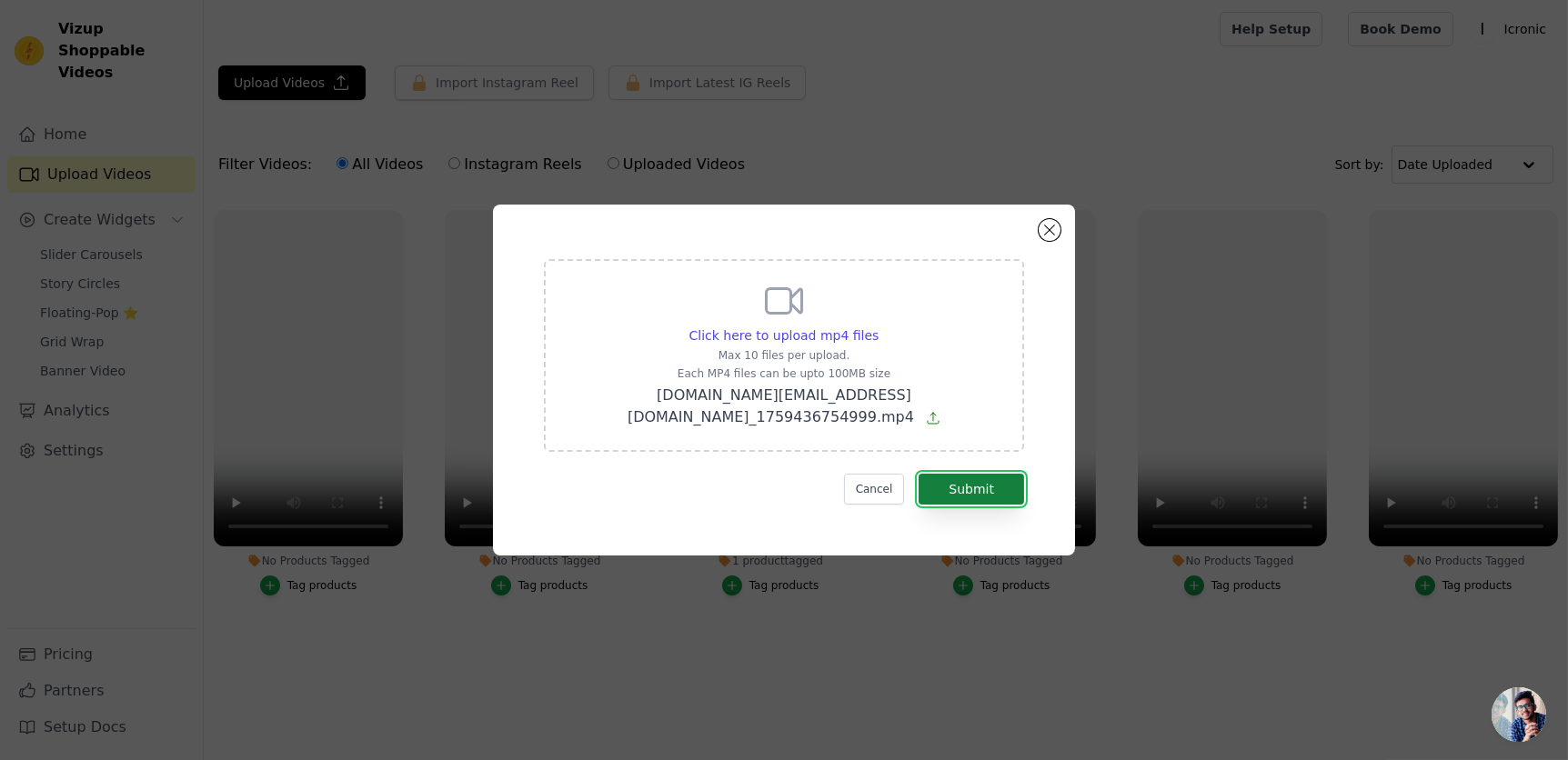
click at [938, 474] on button "Submit" at bounding box center [972, 489] width 106 height 31
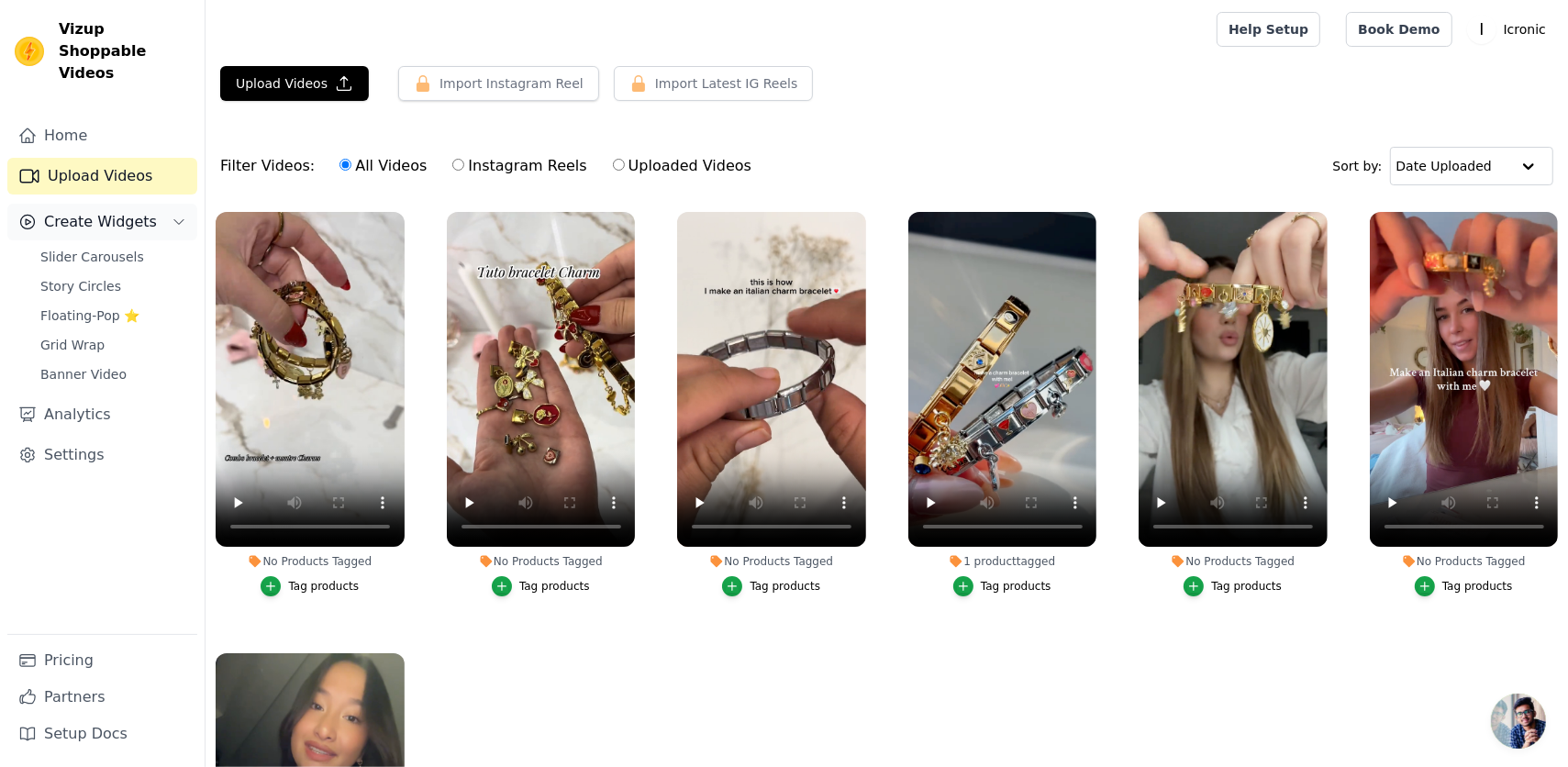
click at [109, 211] on span "Create Widgets" at bounding box center [100, 222] width 113 height 22
click at [87, 211] on span "Create Widgets" at bounding box center [100, 222] width 113 height 22
click at [89, 246] on link "Slider Carousels" at bounding box center [112, 257] width 168 height 26
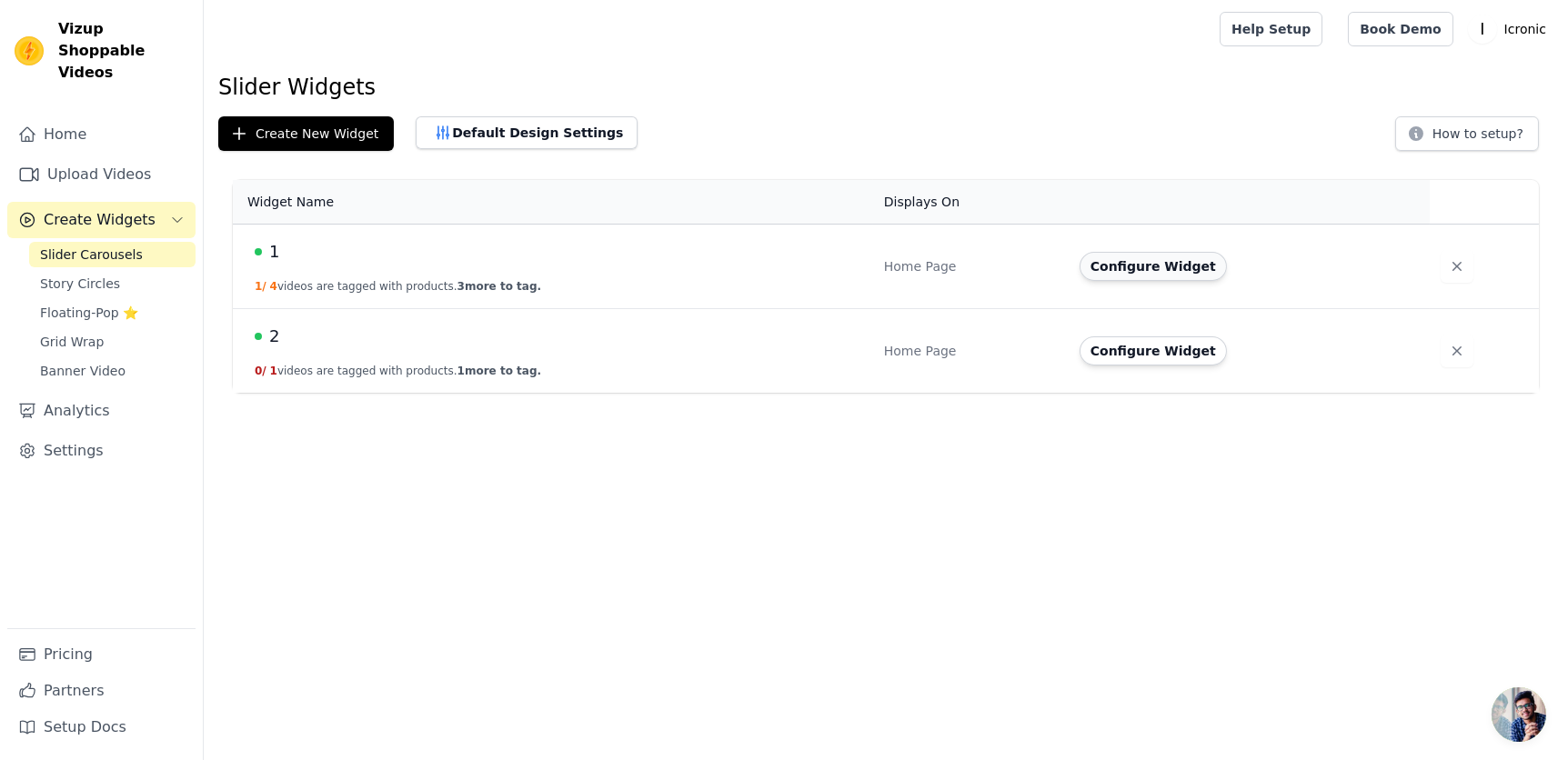
click at [1137, 255] on button "Configure Widget" at bounding box center [1152, 266] width 147 height 29
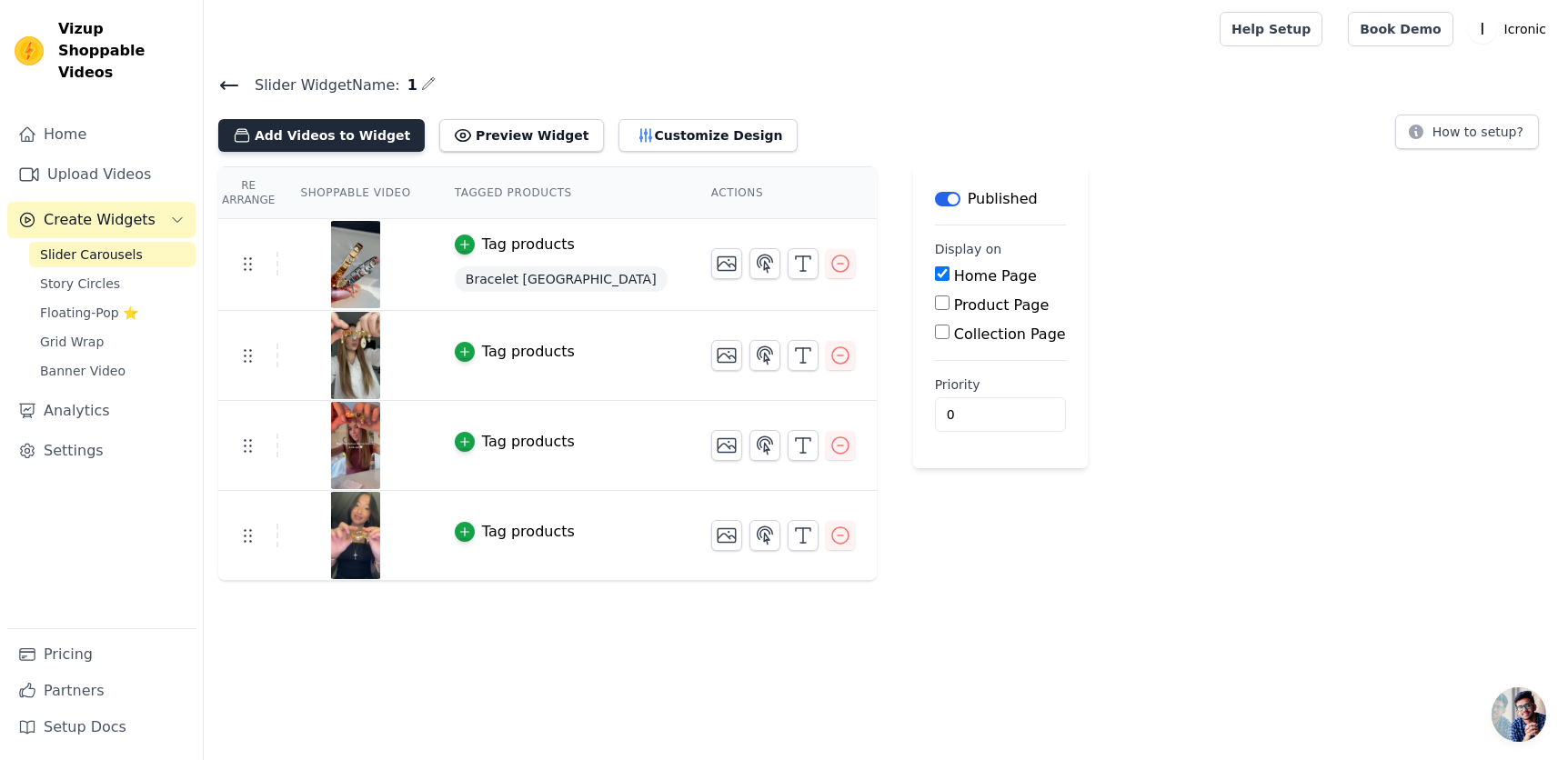
click at [347, 140] on button "Add Videos to Widget" at bounding box center [321, 135] width 206 height 33
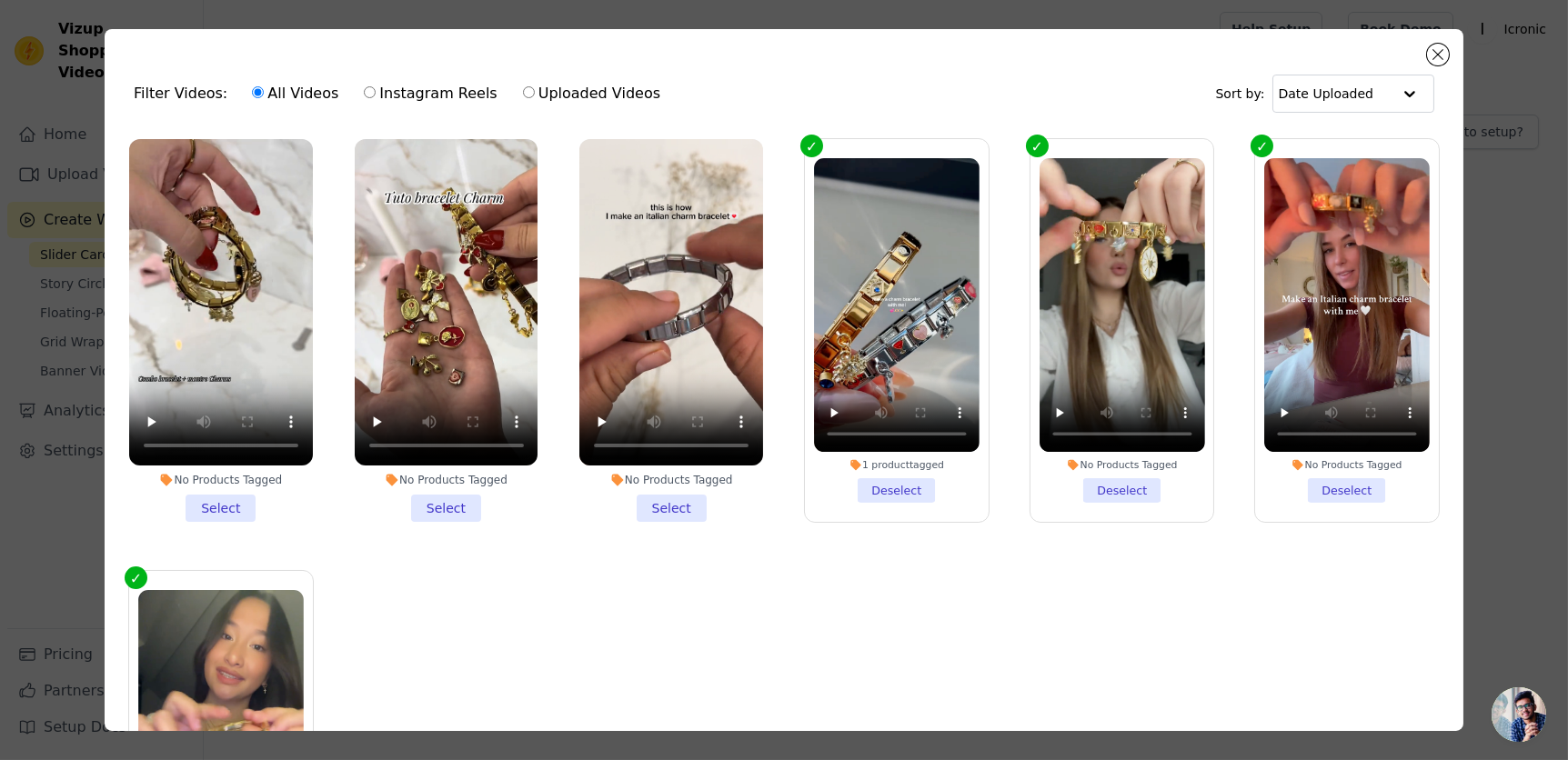
click at [441, 509] on li "No Products Tagged Select" at bounding box center [446, 330] width 183 height 383
click at [0, 0] on input "No Products Tagged Select" at bounding box center [0, 0] width 0 height 0
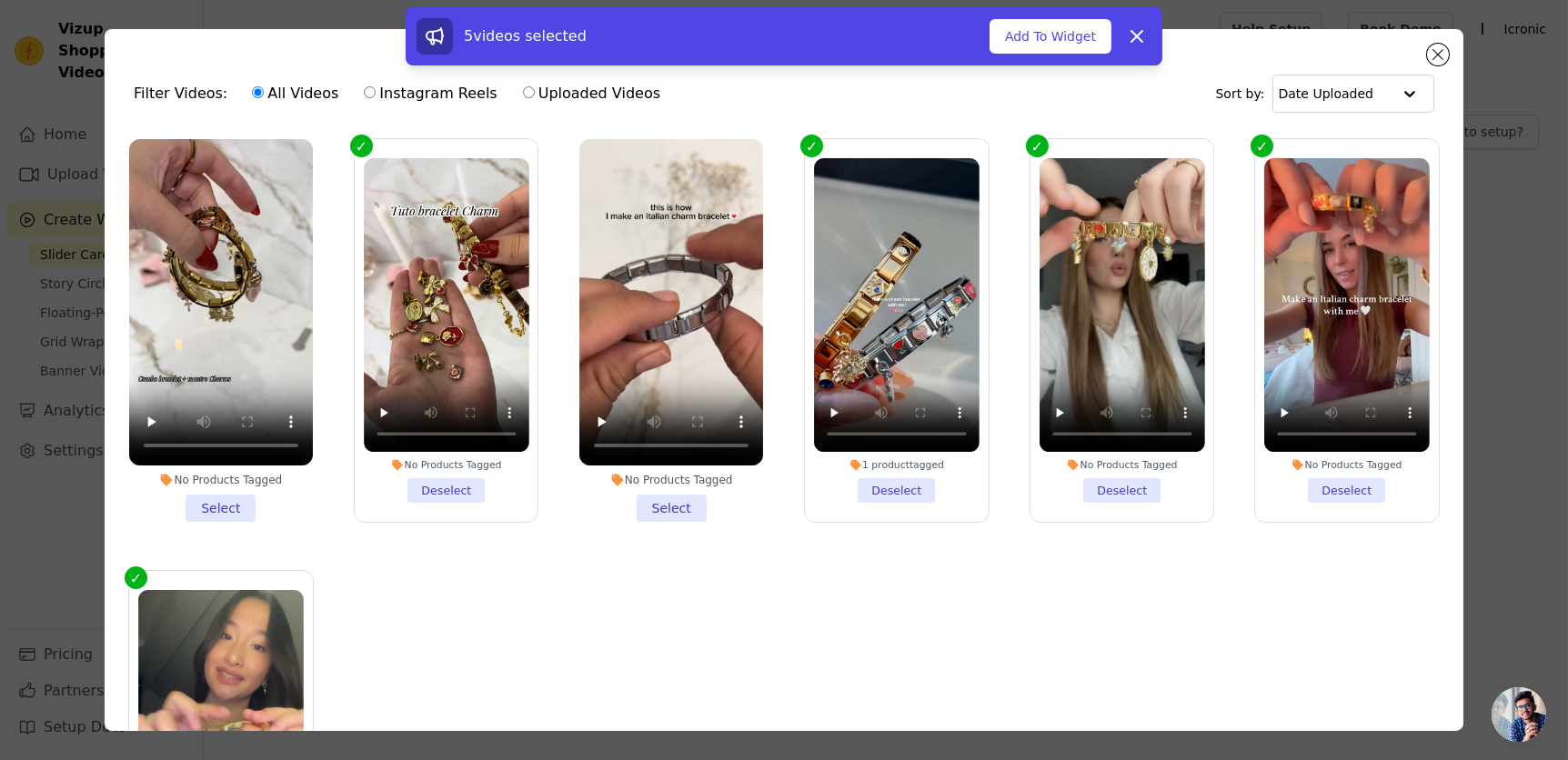
click at [210, 503] on li "No Products Tagged Select" at bounding box center [221, 330] width 183 height 383
click at [0, 0] on input "No Products Tagged Select" at bounding box center [0, 0] width 0 height 0
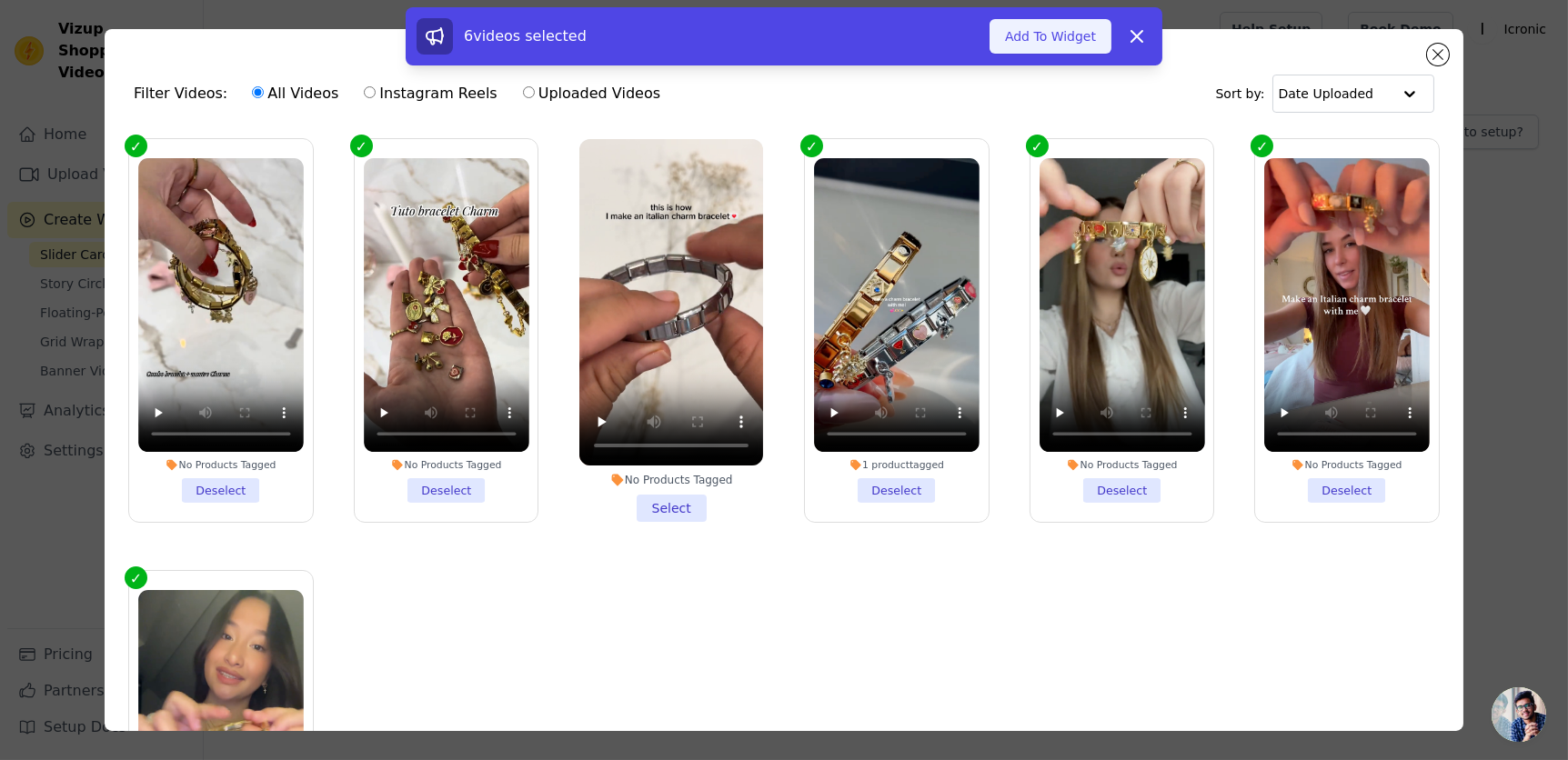
click at [1070, 34] on button "Add To Widget" at bounding box center [1050, 36] width 122 height 35
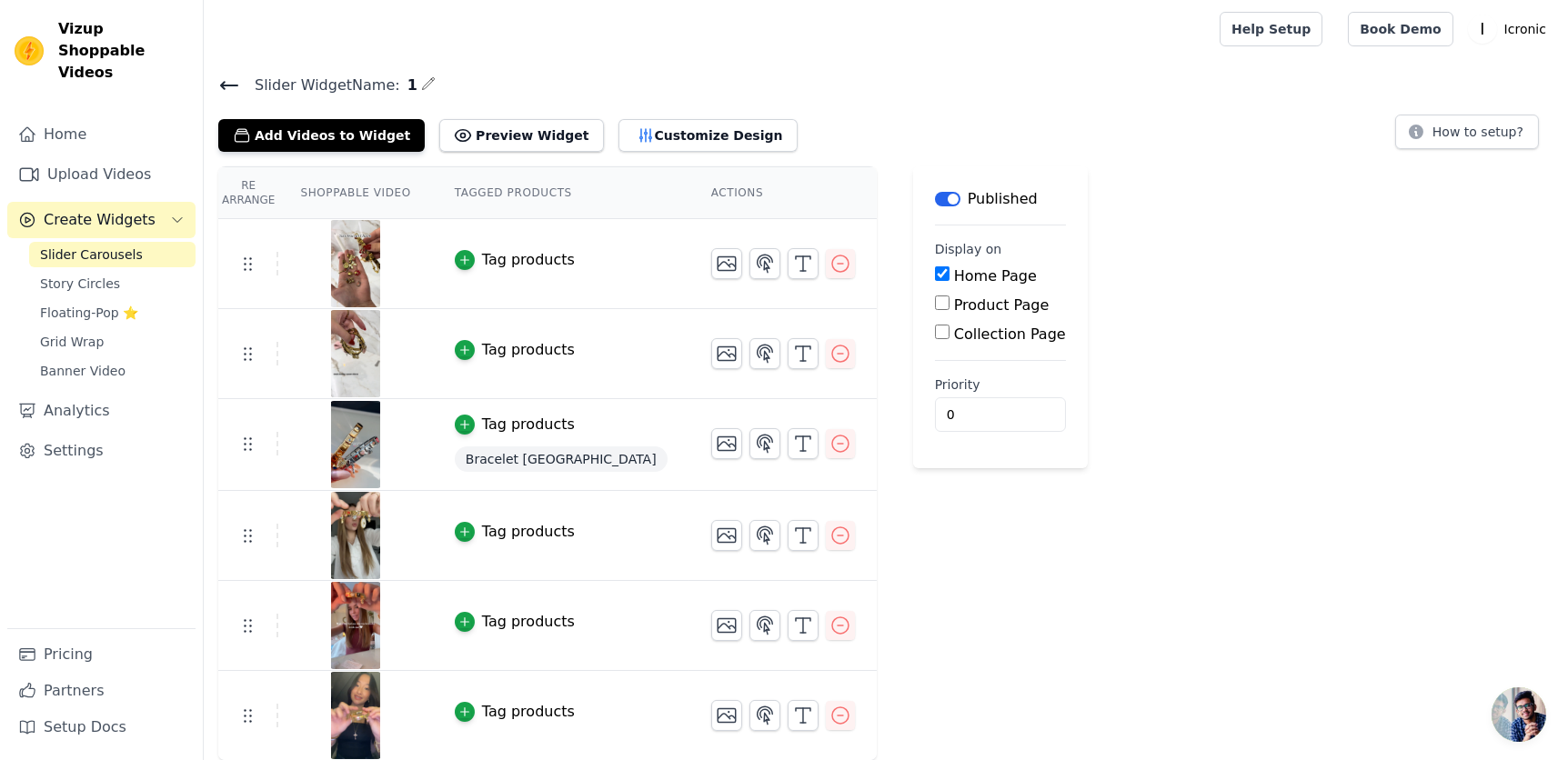
click at [740, 61] on main "Slider Widget Name: 1 Add Videos to Widget Preview Widget Customize Design How …" at bounding box center [885, 410] width 1364 height 702
click at [448, 150] on button "Preview Widget" at bounding box center [521, 135] width 164 height 33
click at [86, 274] on span "Story Circles" at bounding box center [80, 283] width 80 height 18
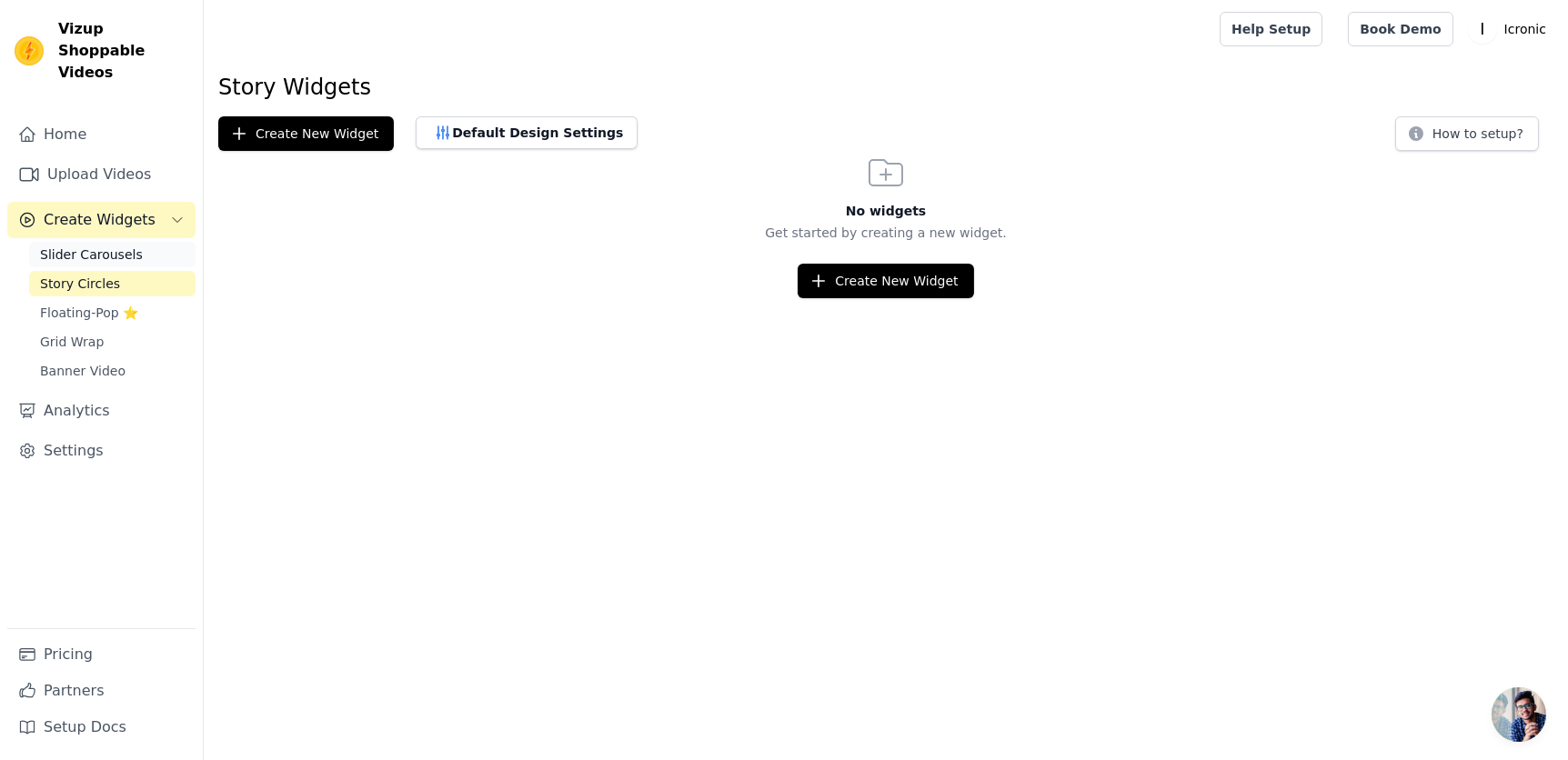
click at [119, 246] on span "Slider Carousels" at bounding box center [91, 254] width 103 height 18
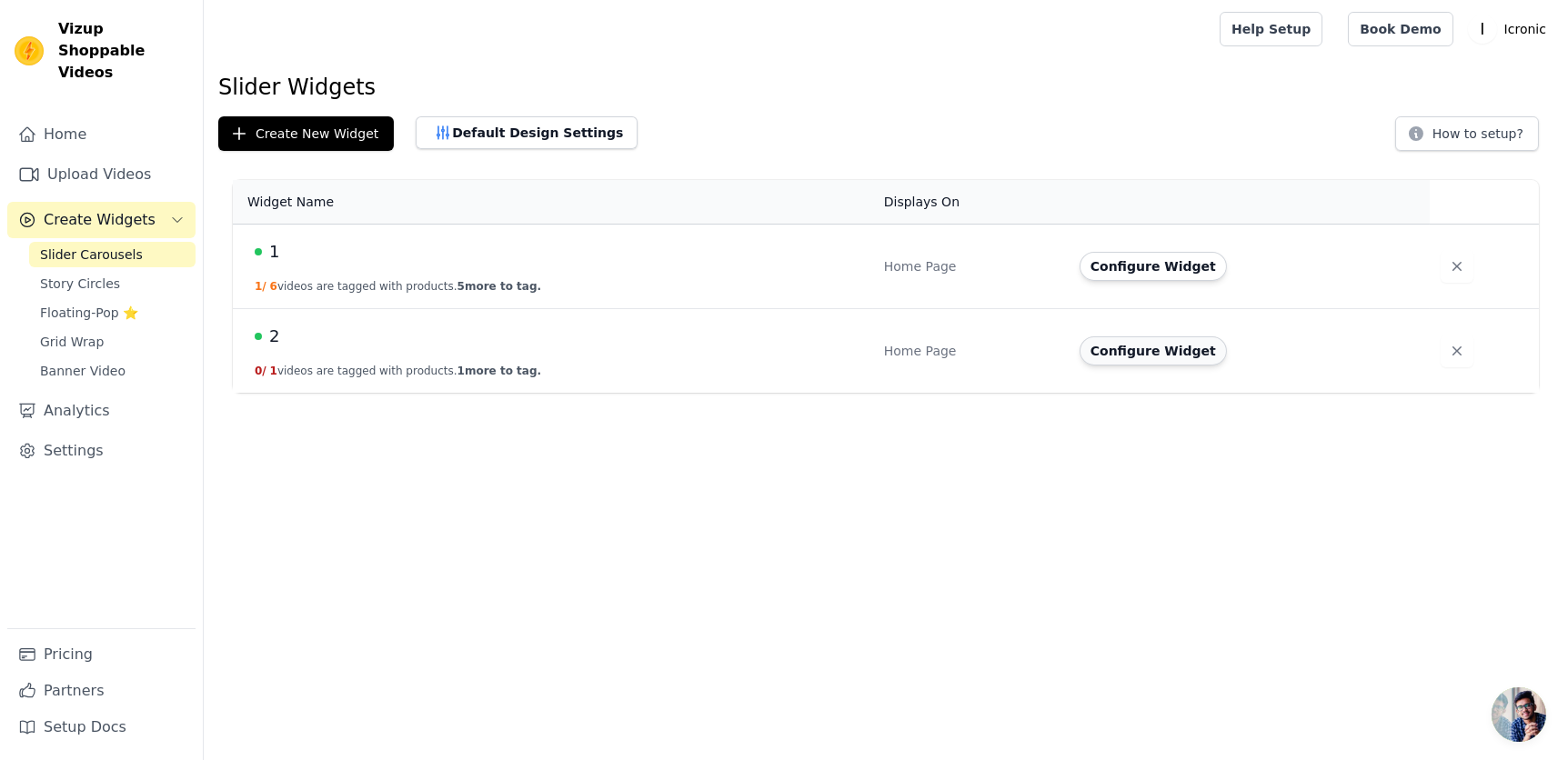
click at [1168, 350] on button "Configure Widget" at bounding box center [1152, 351] width 147 height 29
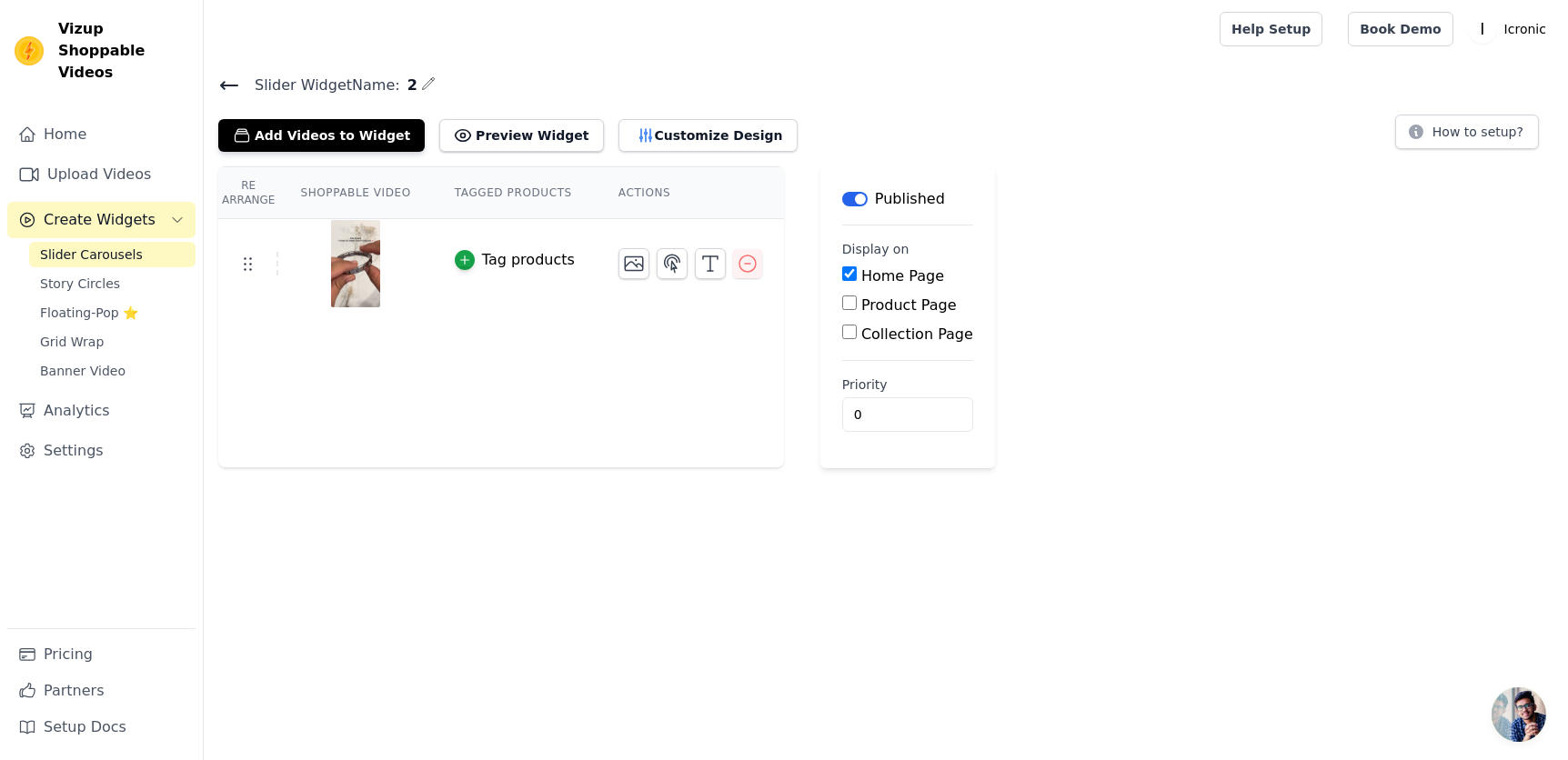
click at [229, 83] on icon at bounding box center [229, 85] width 22 height 22
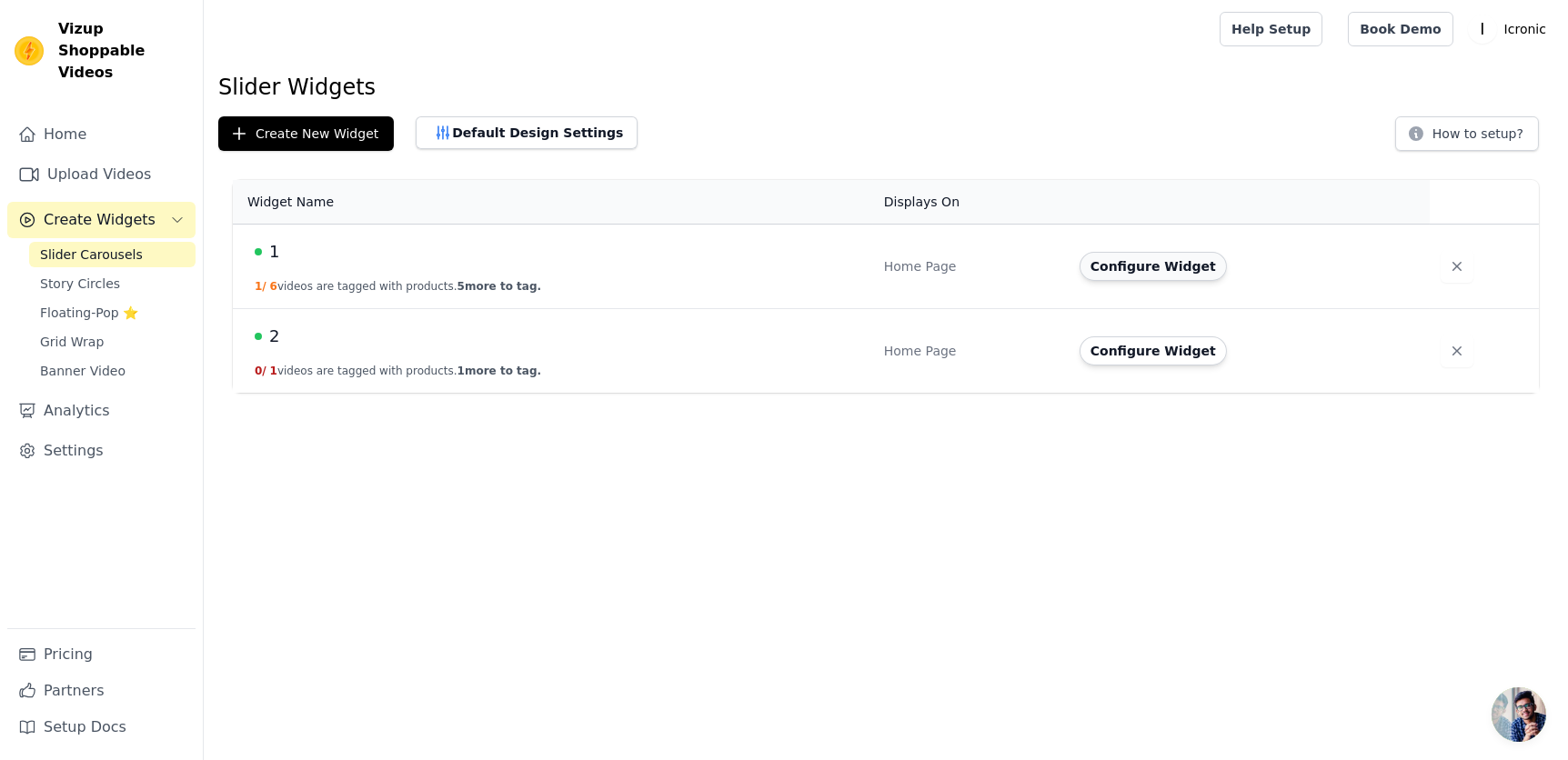
click at [1120, 262] on button "Configure Widget" at bounding box center [1152, 266] width 147 height 29
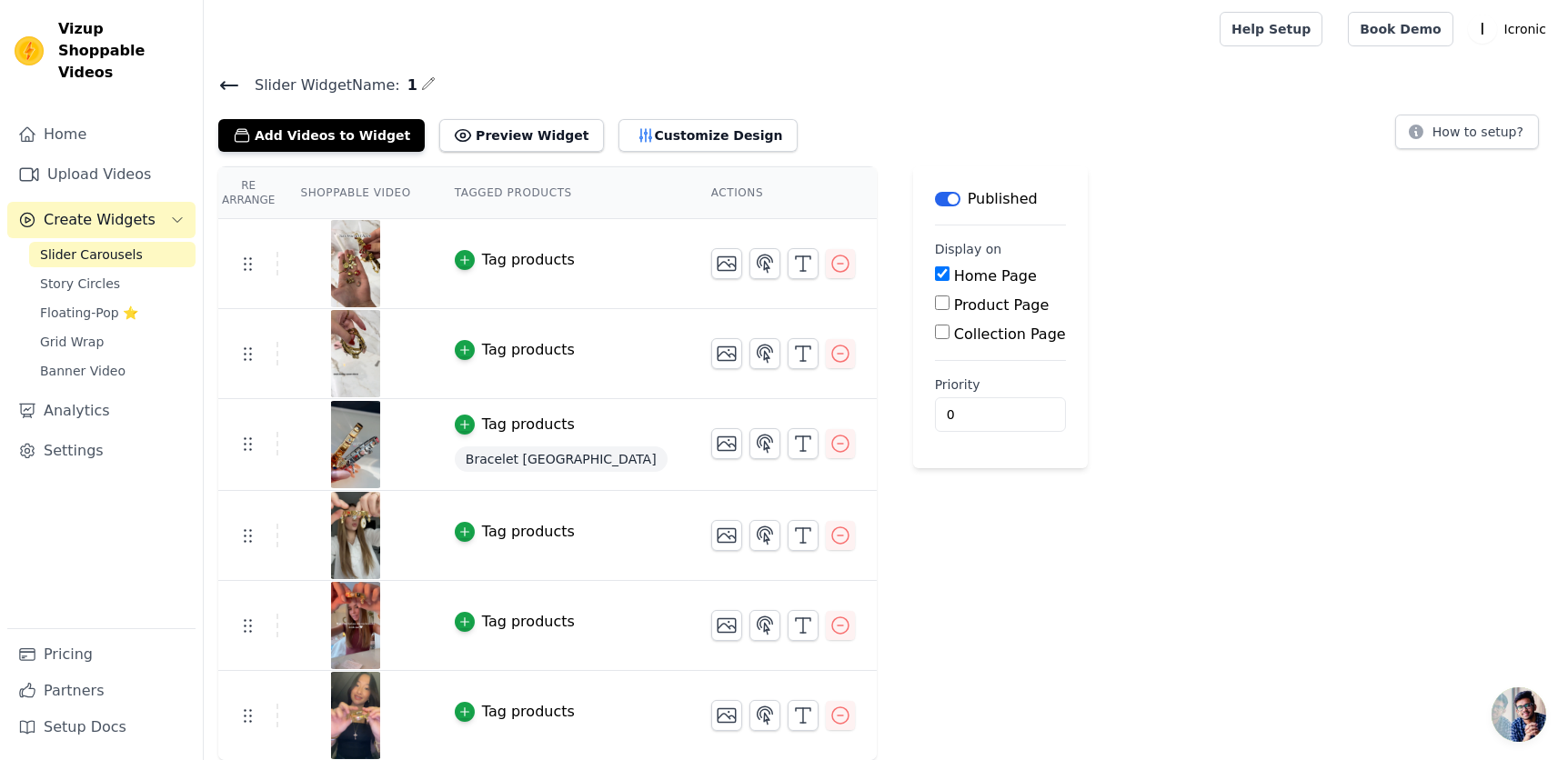
click at [171, 529] on div "Home Upload Videos Create Widgets Slider Carousels Story Circles Floating-Pop ⭐…" at bounding box center [102, 371] width 188 height 511
click at [954, 534] on div "Label Published Display on Home Page Product Page Collection Page Priority 0" at bounding box center [1001, 463] width 175 height 595
click at [1438, 131] on button "How to setup?" at bounding box center [1467, 131] width 144 height 35
click at [954, 331] on label "Collection Page" at bounding box center [1010, 334] width 112 height 17
click at [935, 331] on input "Collection Page" at bounding box center [942, 331] width 14 height 14
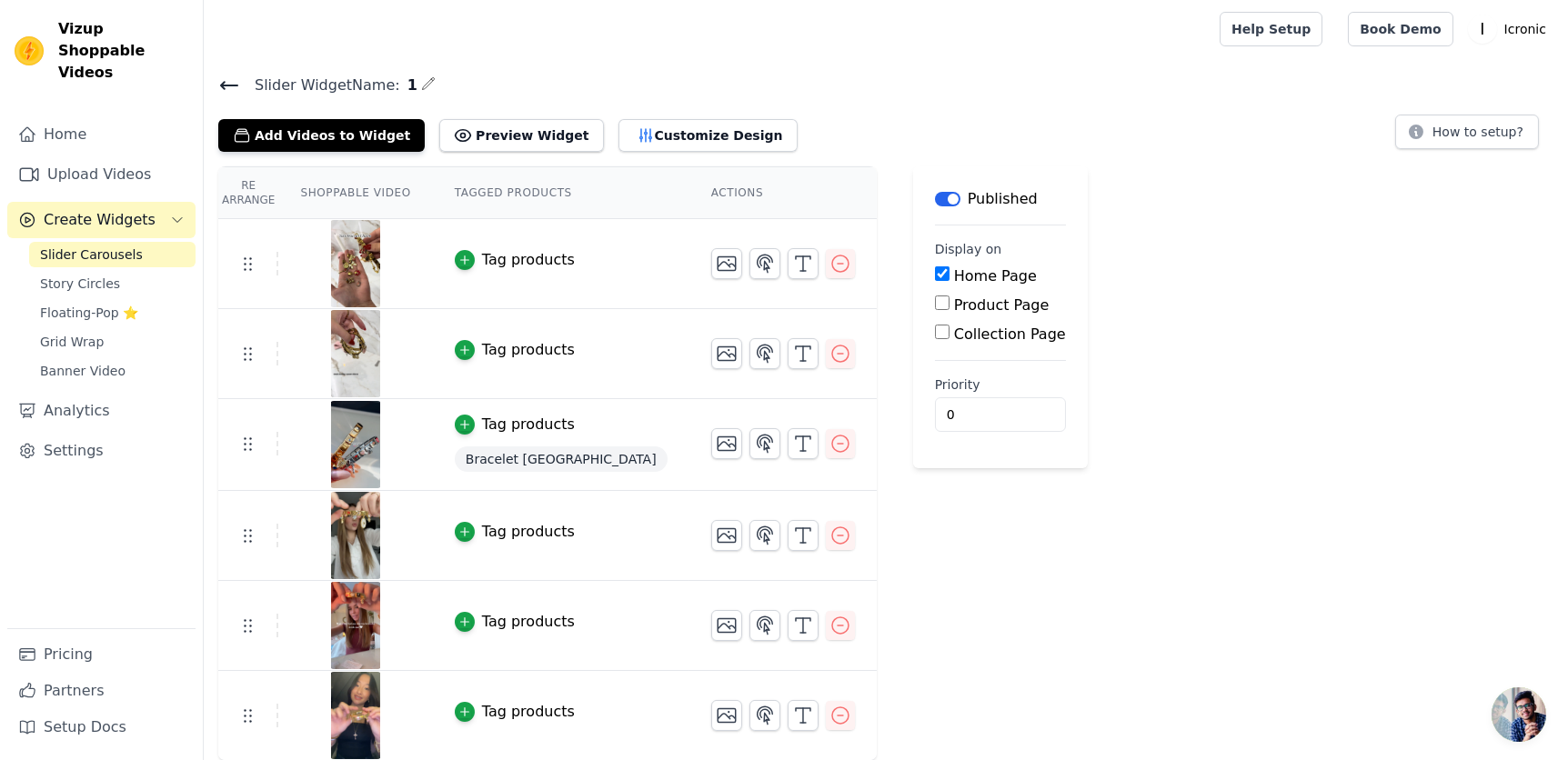
checkbox input "true"
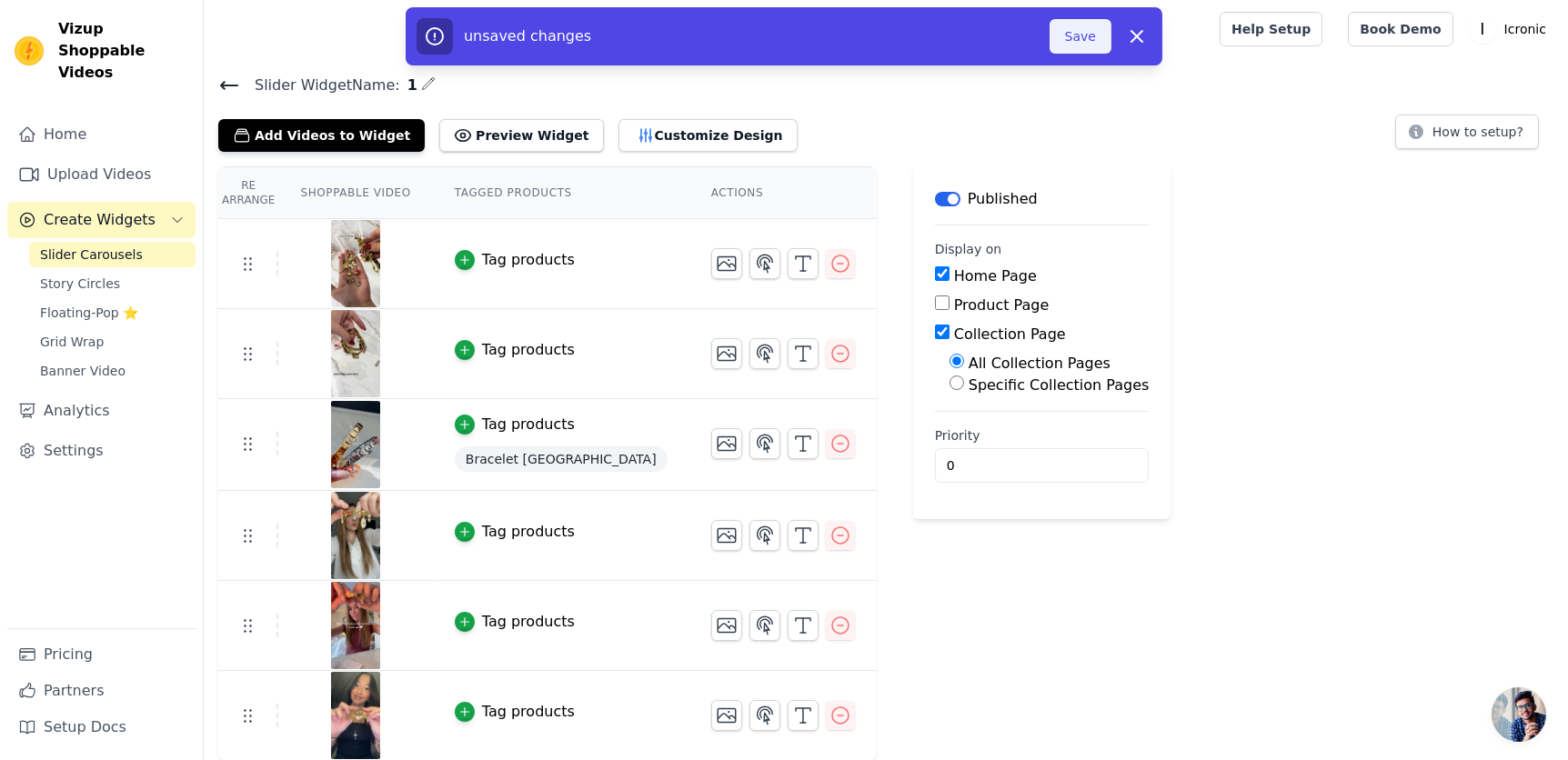
click at [1087, 22] on button "Save" at bounding box center [1080, 36] width 61 height 35
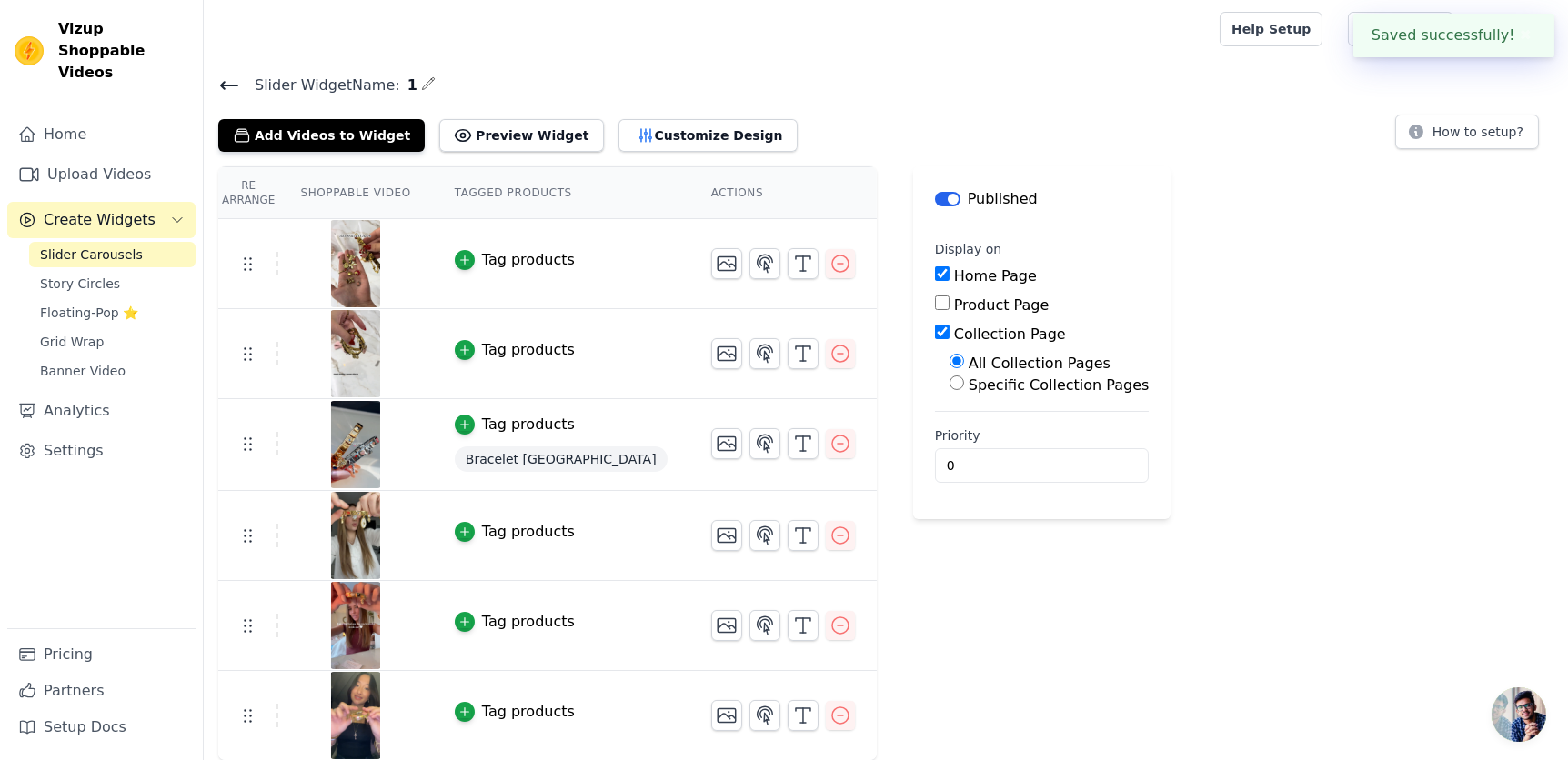
click at [1083, 35] on div at bounding box center [708, 29] width 979 height 59
click at [118, 246] on span "Slider Carousels" at bounding box center [91, 254] width 103 height 18
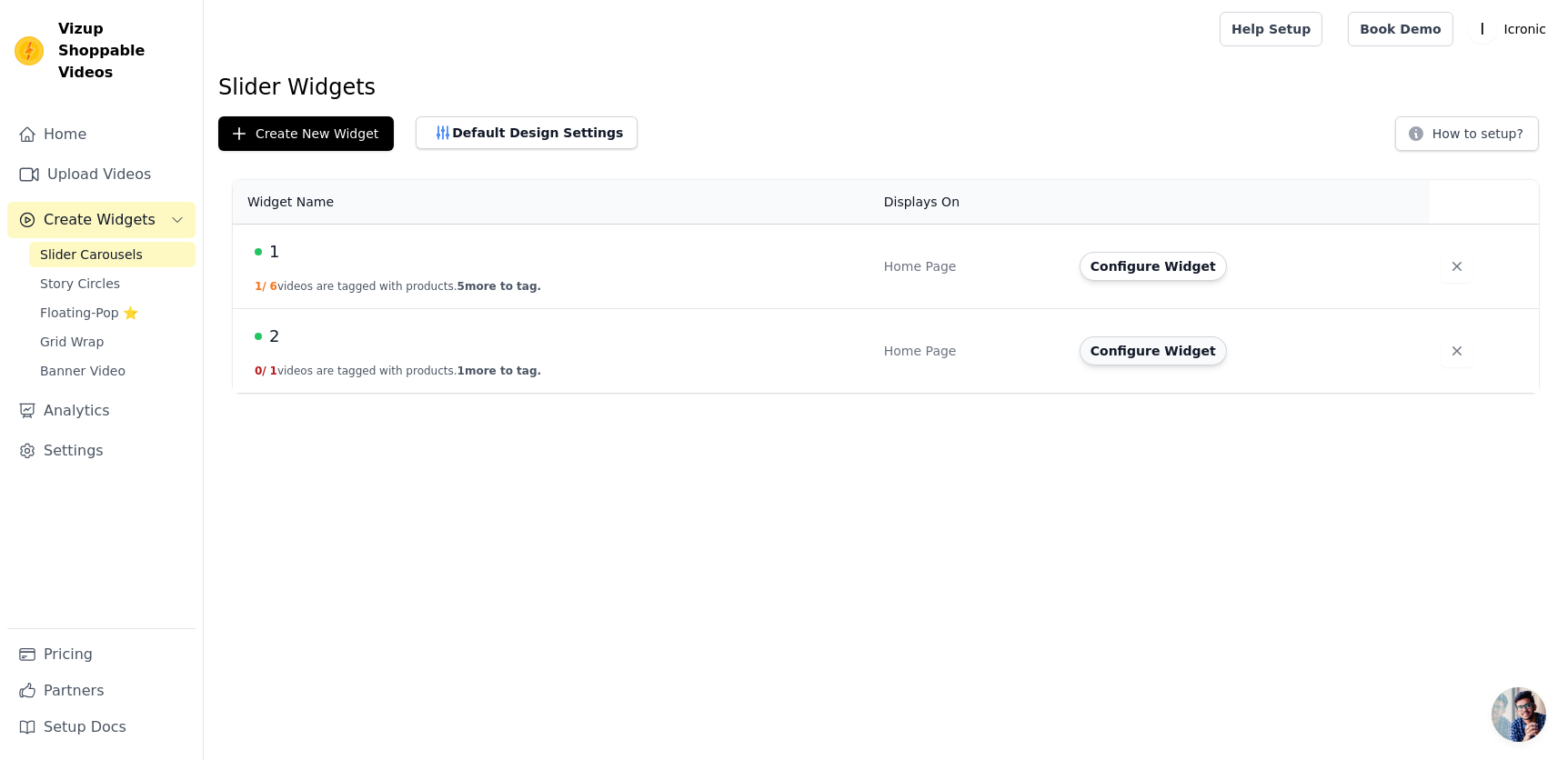
click at [1099, 360] on button "Configure Widget" at bounding box center [1152, 351] width 147 height 29
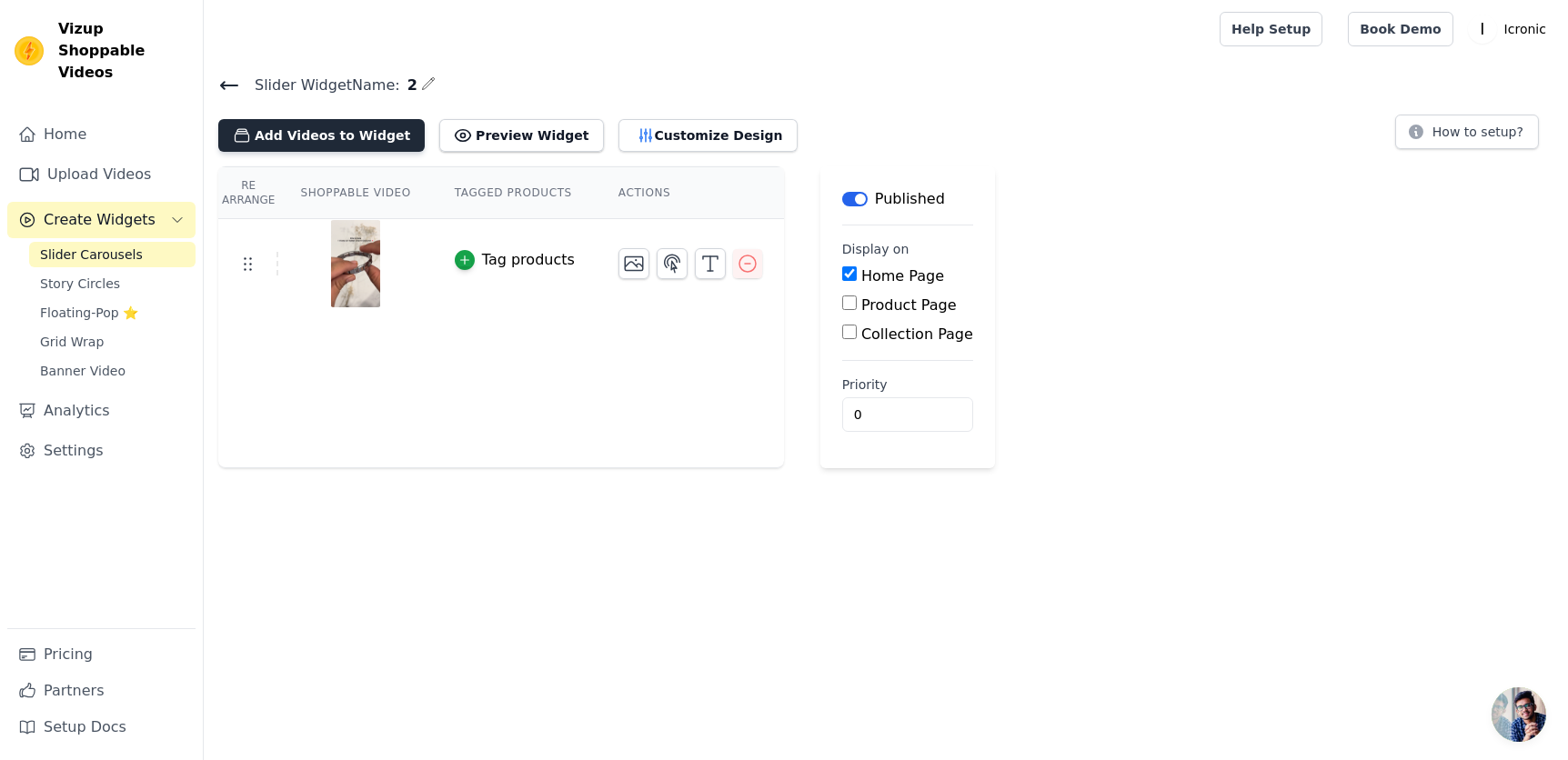
click at [304, 139] on button "Add Videos to Widget" at bounding box center [321, 135] width 206 height 33
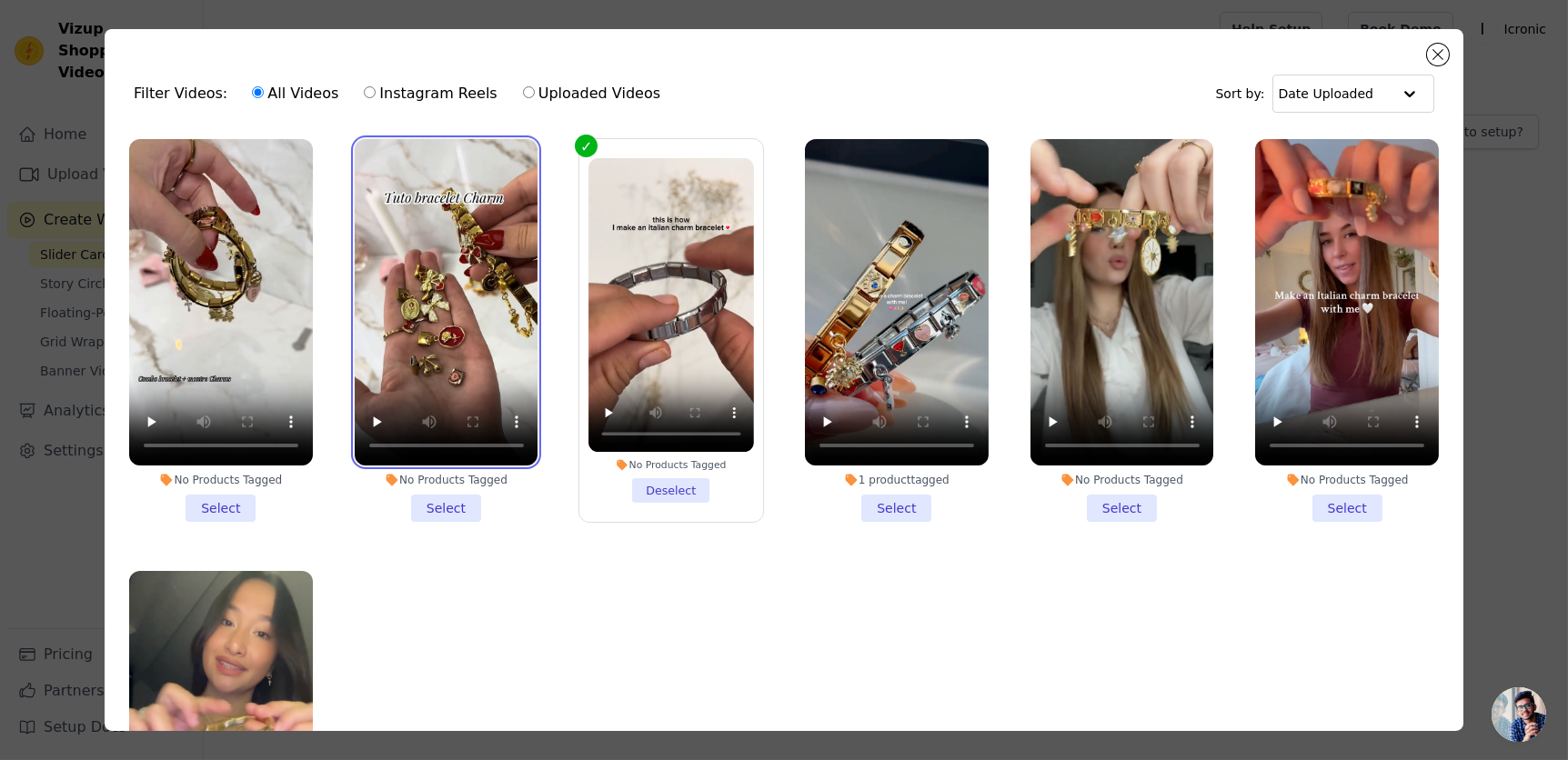
click at [488, 186] on video at bounding box center [446, 302] width 183 height 326
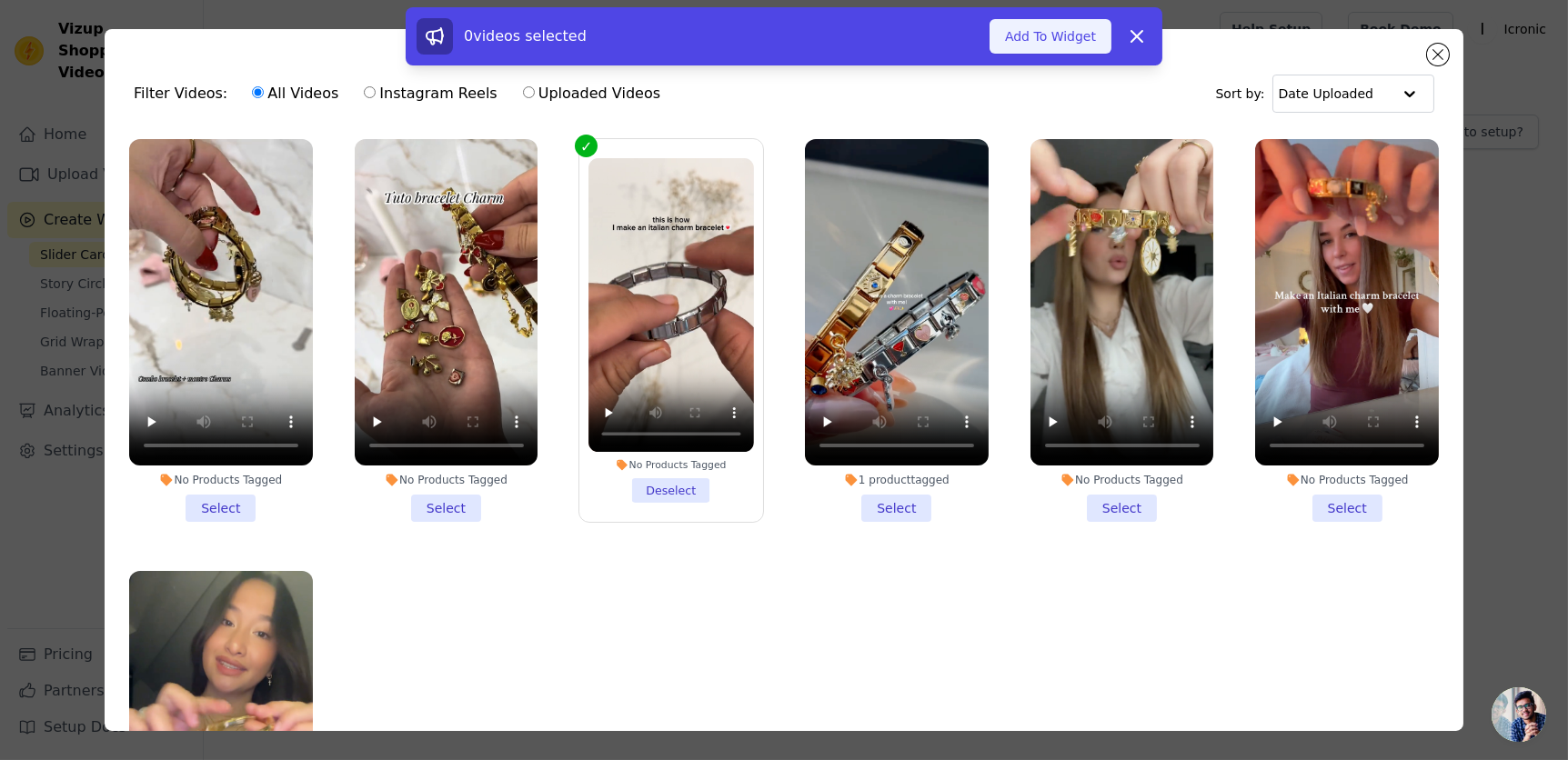
click at [1042, 43] on button "Add To Widget" at bounding box center [1050, 36] width 122 height 35
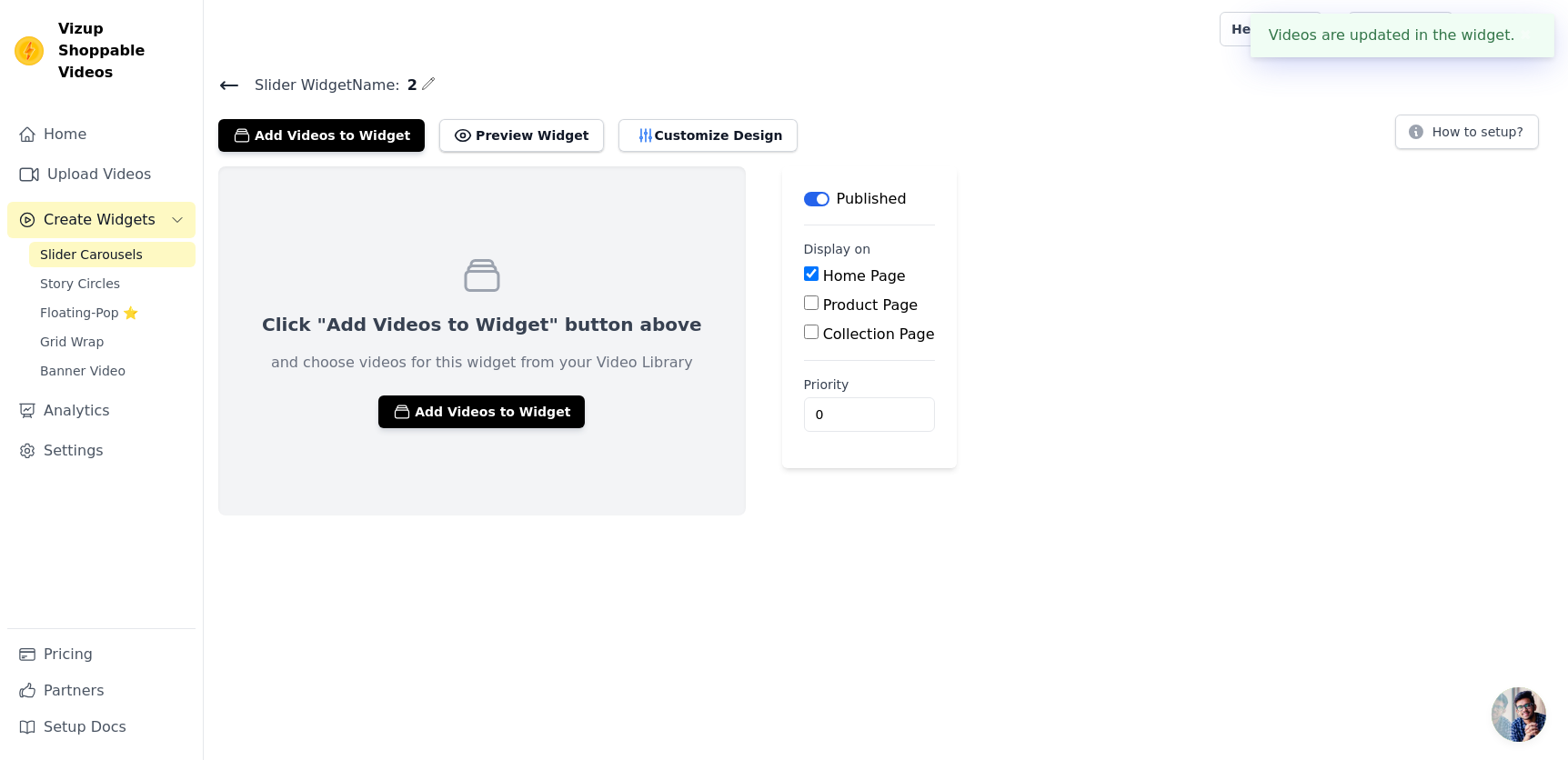
click at [107, 246] on span "Slider Carousels" at bounding box center [91, 254] width 103 height 18
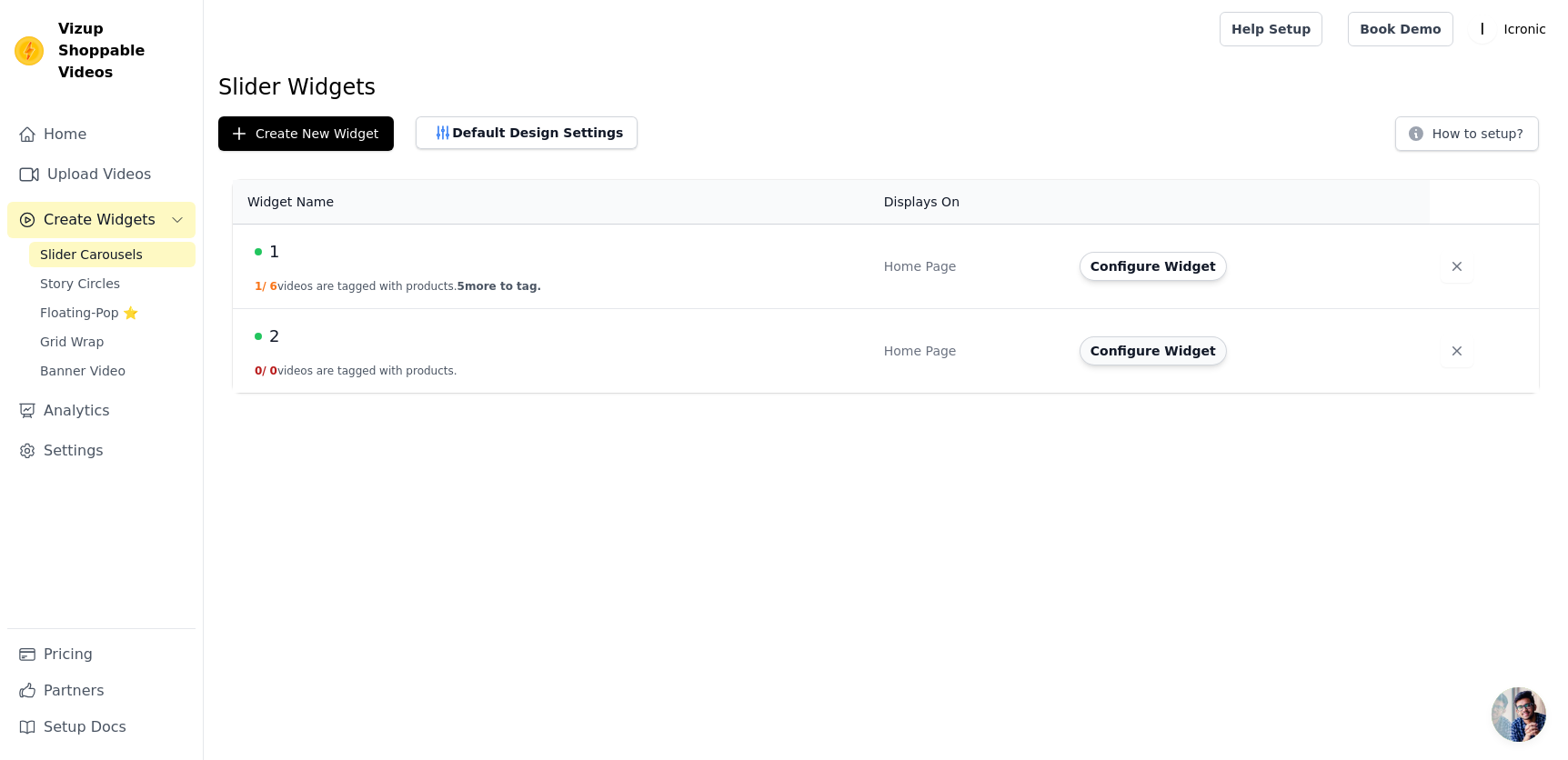
click at [1148, 354] on button "Configure Widget" at bounding box center [1152, 351] width 147 height 29
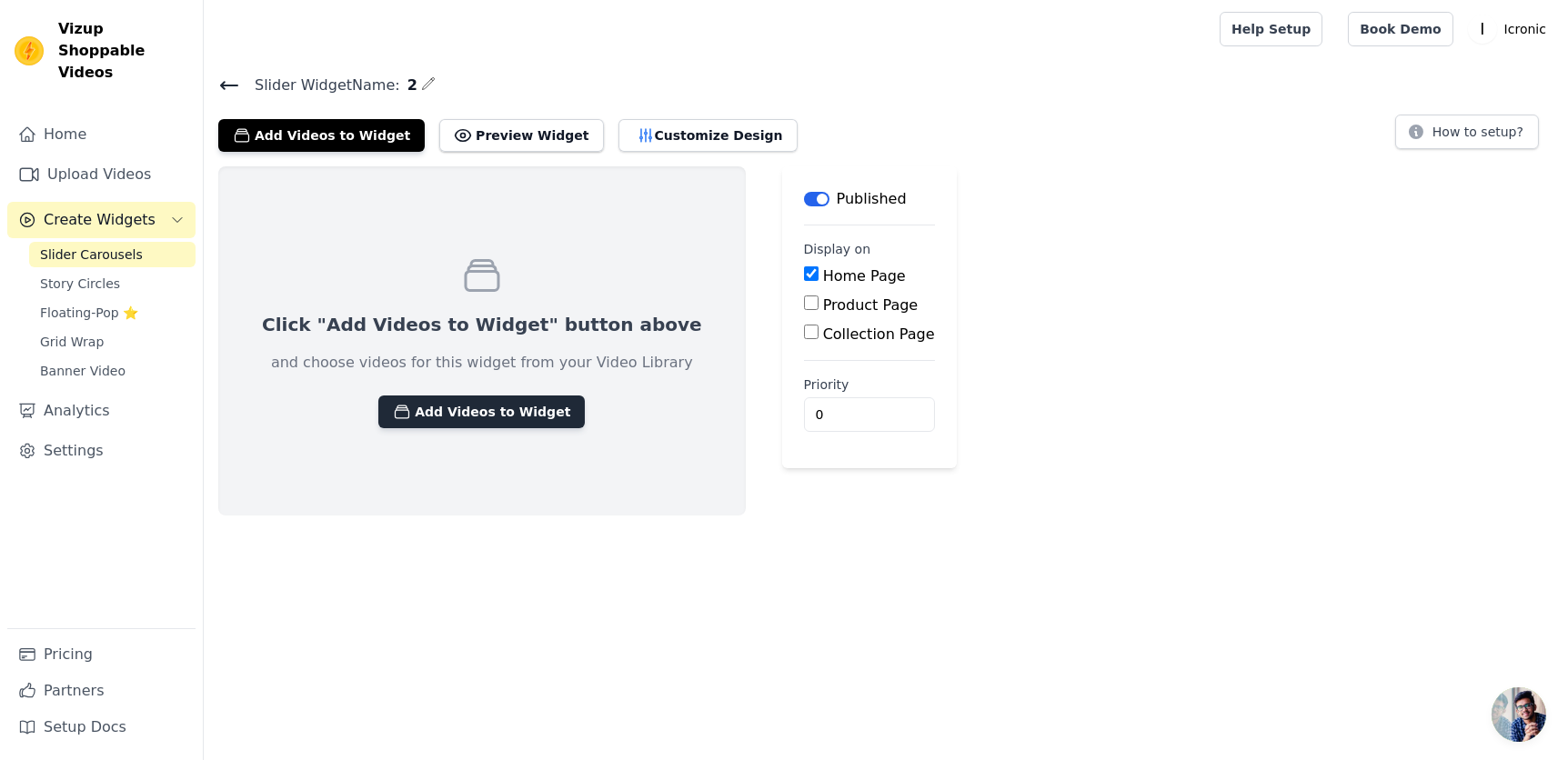
click at [434, 413] on button "Add Videos to Widget" at bounding box center [481, 412] width 206 height 33
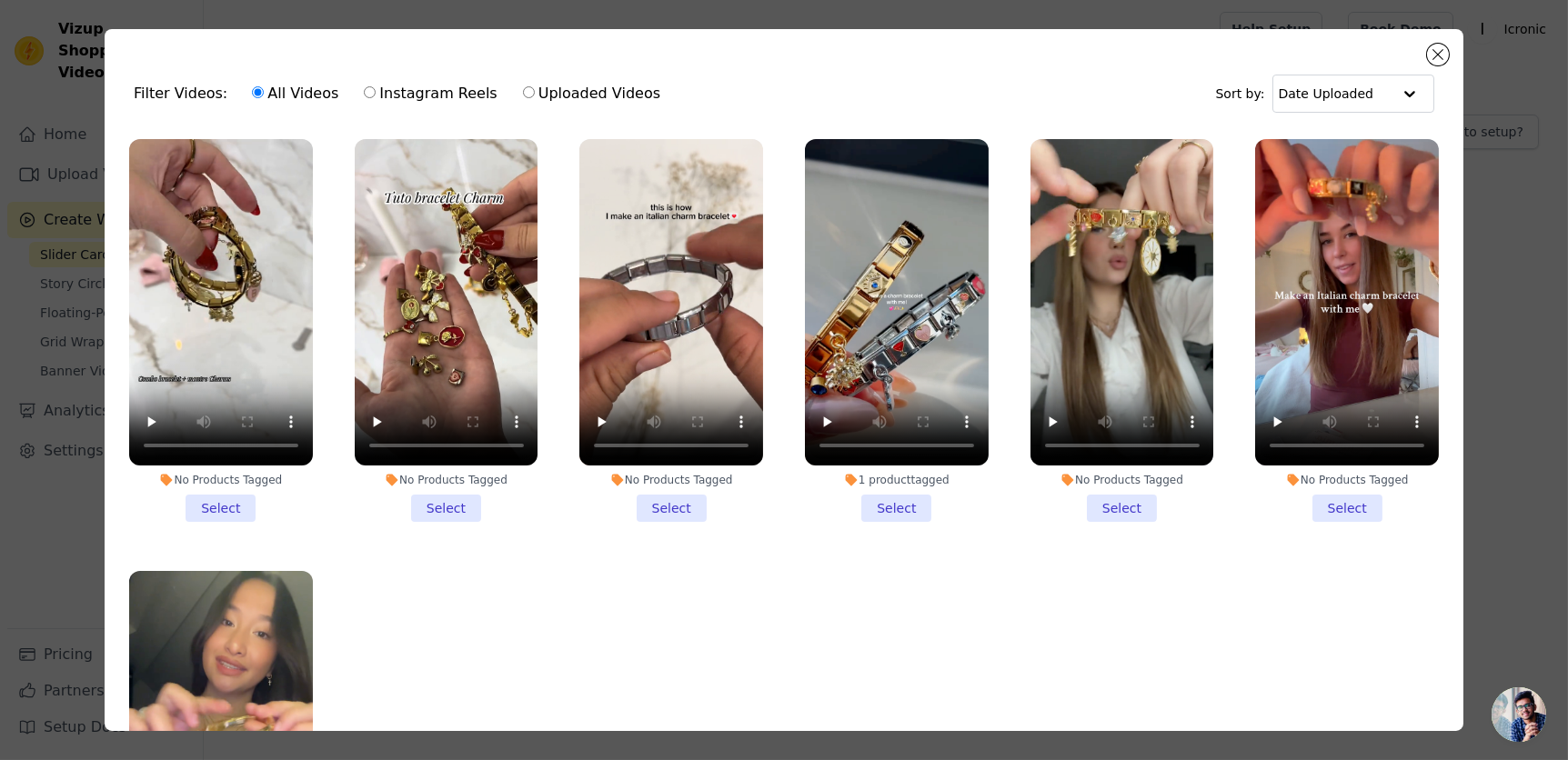
click at [429, 494] on li "No Products Tagged Select" at bounding box center [446, 330] width 183 height 383
click at [0, 0] on input "No Products Tagged Select" at bounding box center [0, 0] width 0 height 0
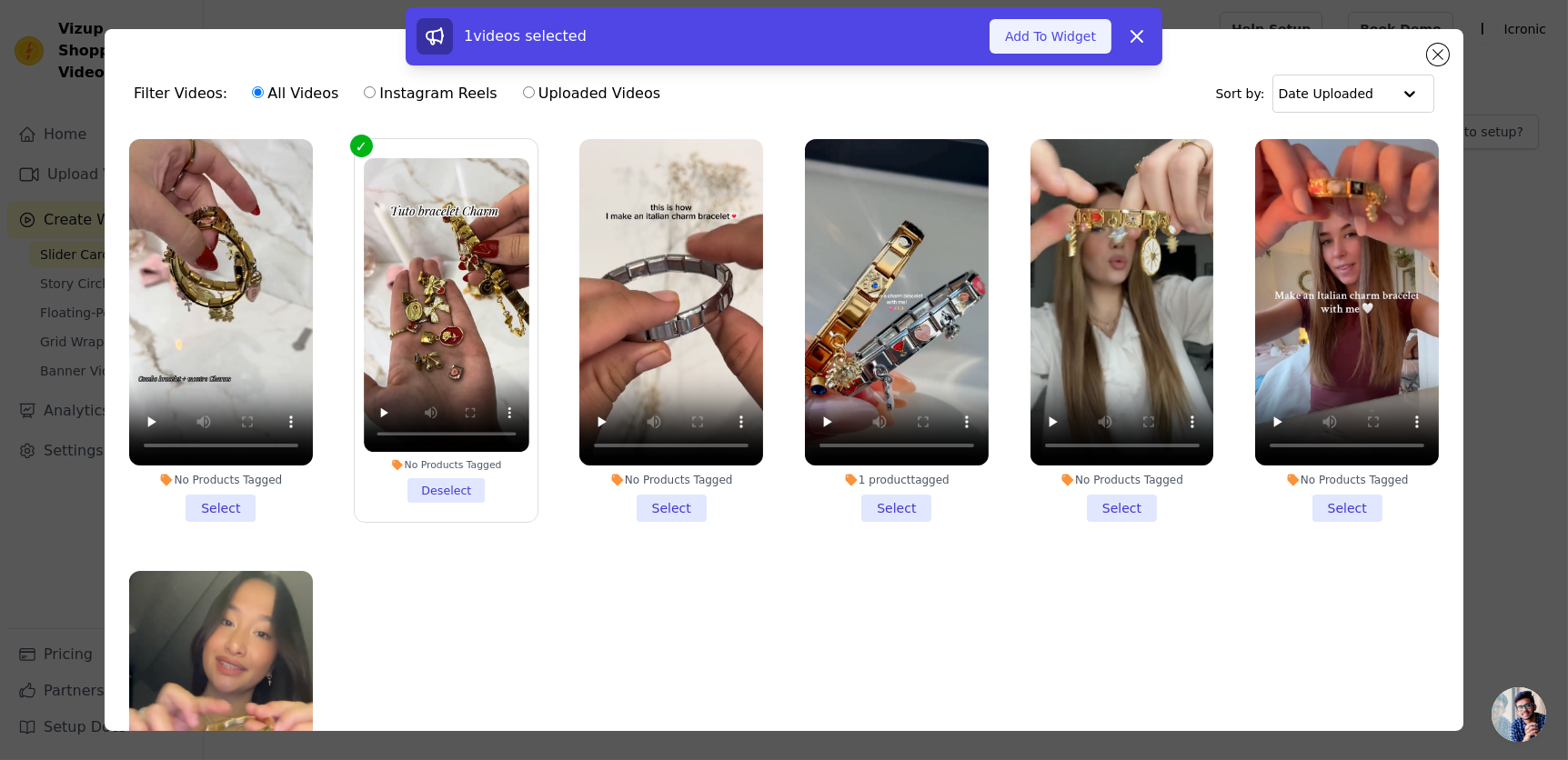
click at [1054, 37] on button "Add To Widget" at bounding box center [1050, 36] width 122 height 35
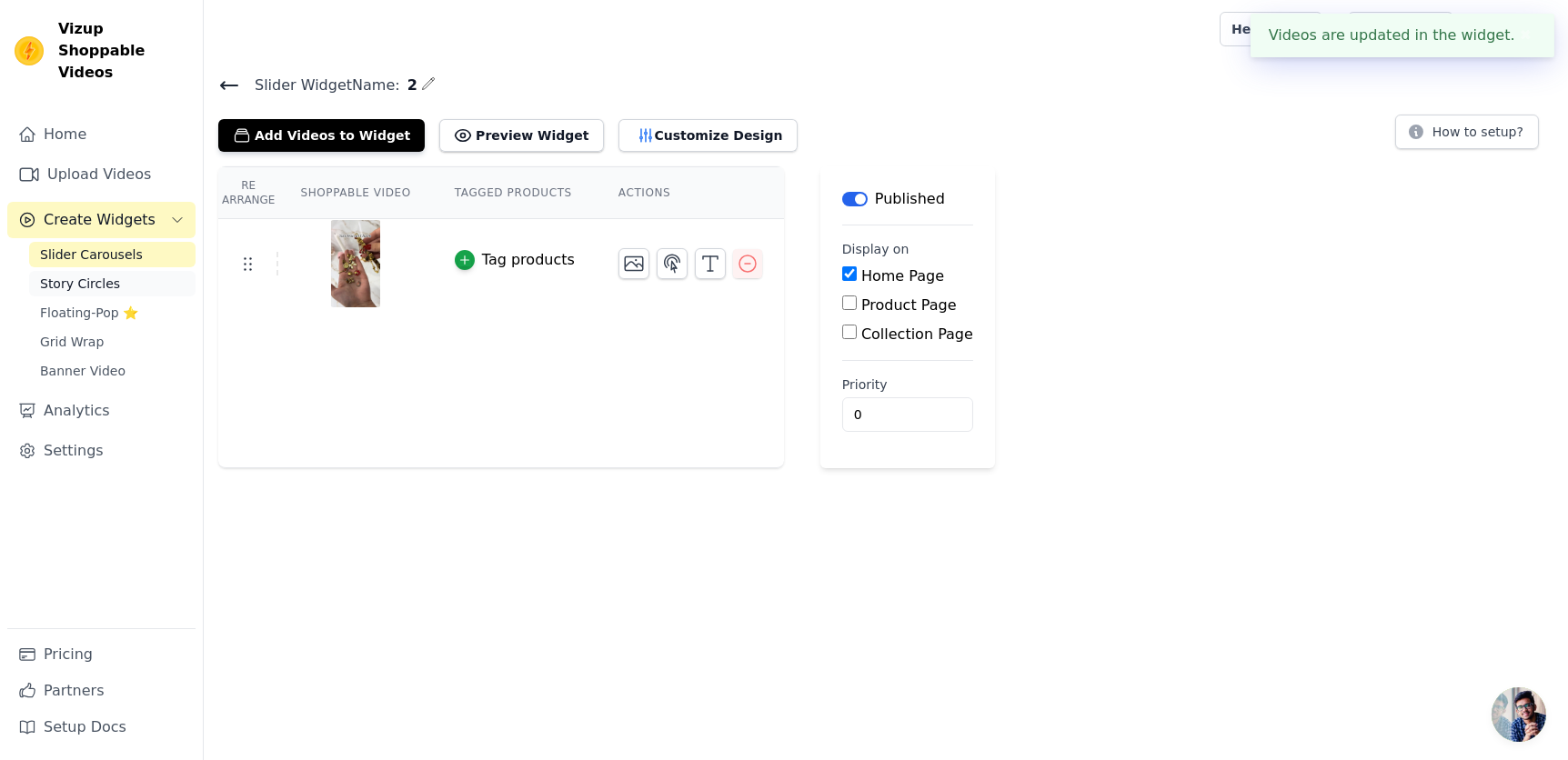
click at [80, 274] on span "Story Circles" at bounding box center [80, 283] width 80 height 18
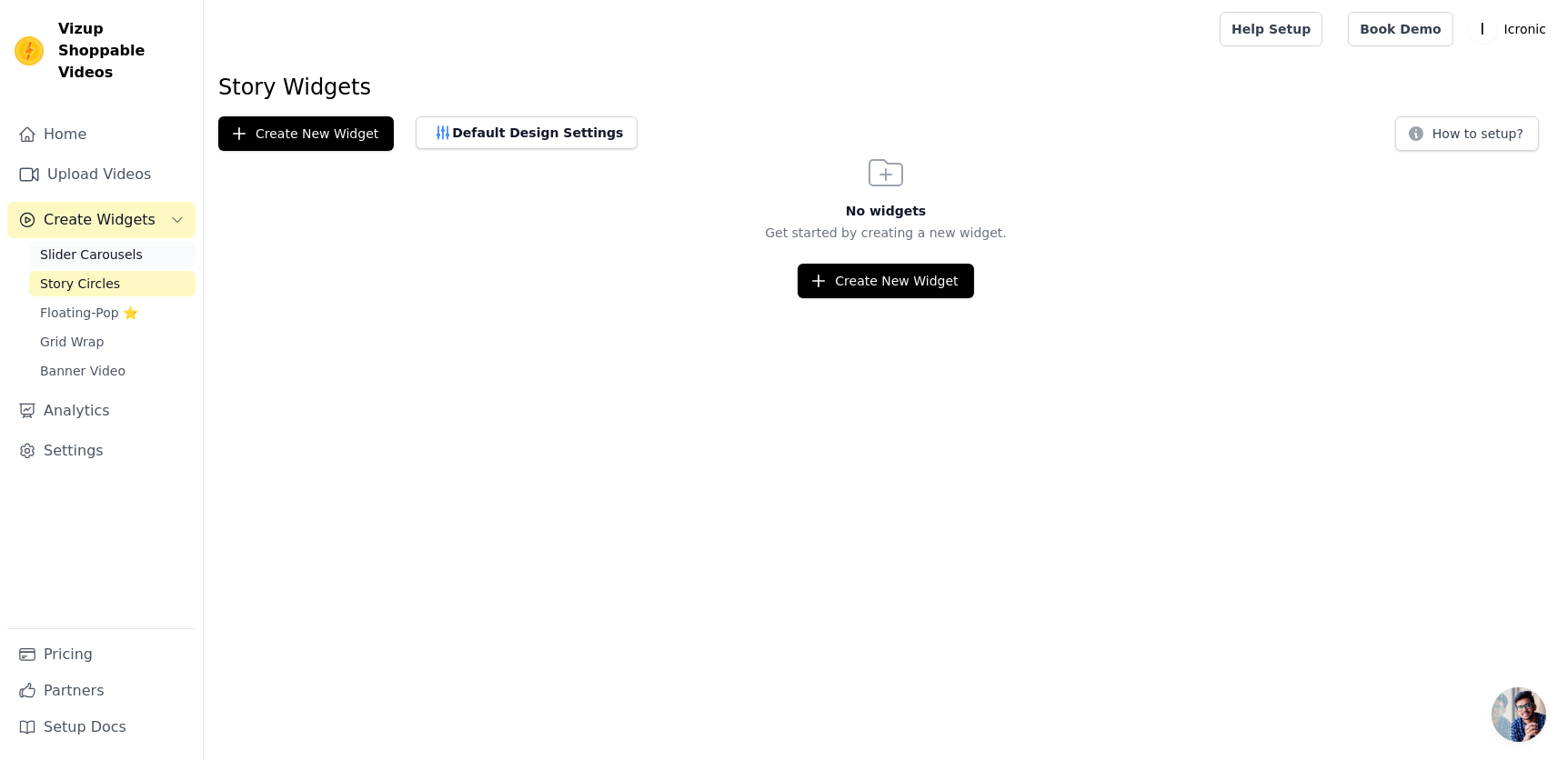
click at [99, 246] on span "Slider Carousels" at bounding box center [91, 254] width 103 height 18
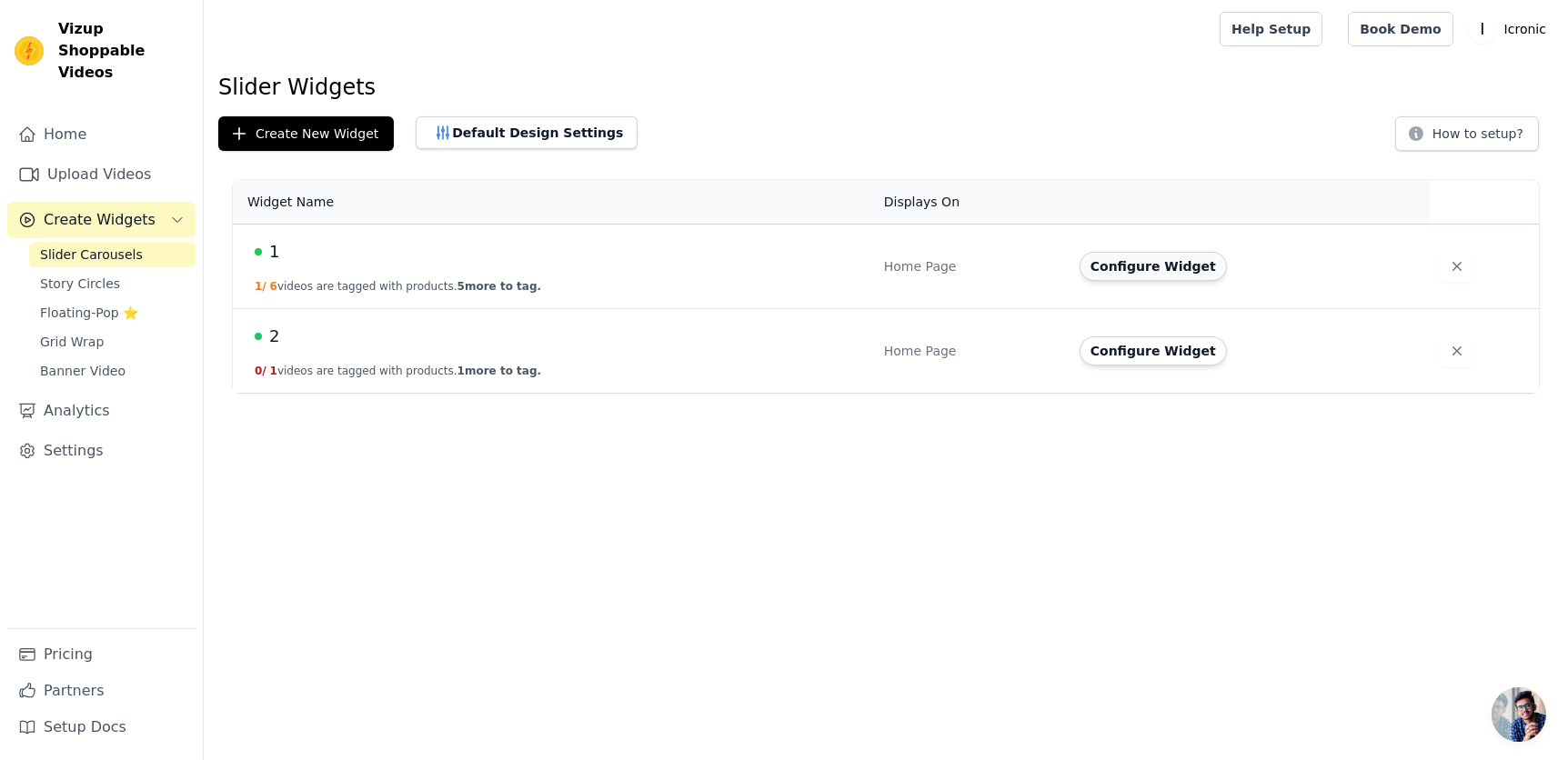
click at [1164, 263] on button "Configure Widget" at bounding box center [1152, 266] width 147 height 29
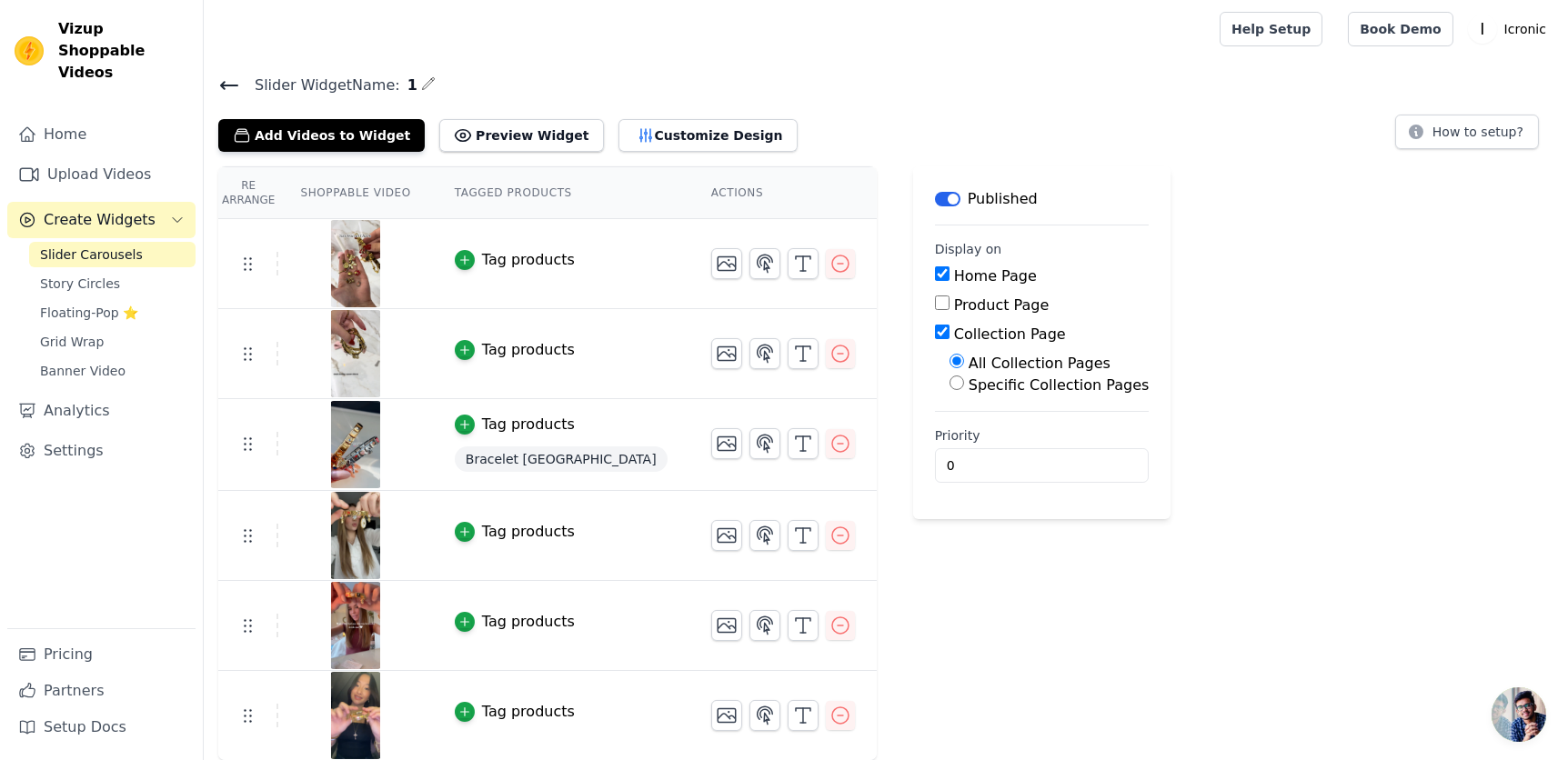
click at [954, 331] on label "Collection Page" at bounding box center [1010, 334] width 112 height 17
click at [935, 331] on input "Collection Page" at bounding box center [942, 331] width 14 height 14
checkbox input "false"
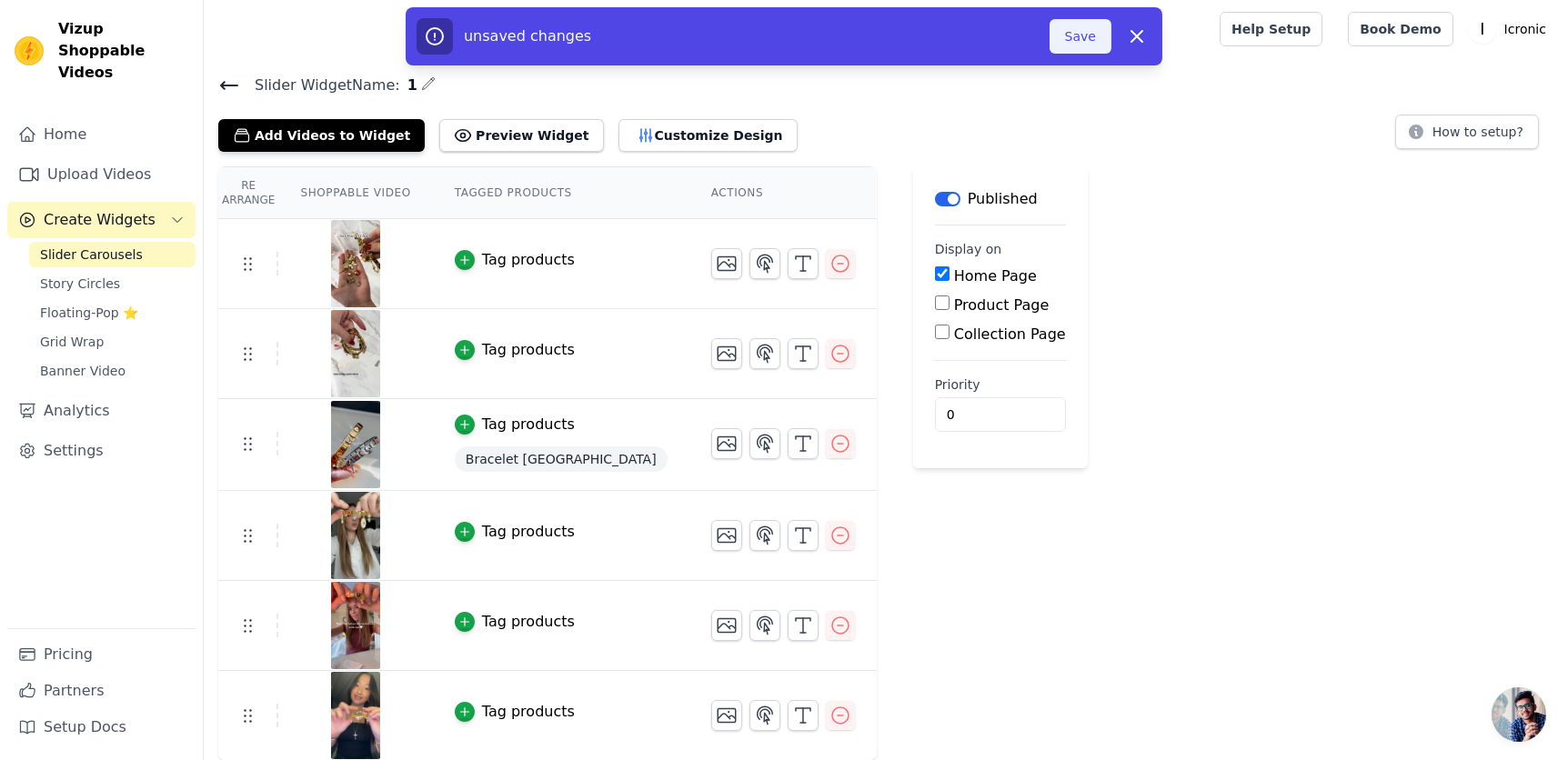
click at [1086, 21] on button "Save" at bounding box center [1080, 36] width 61 height 35
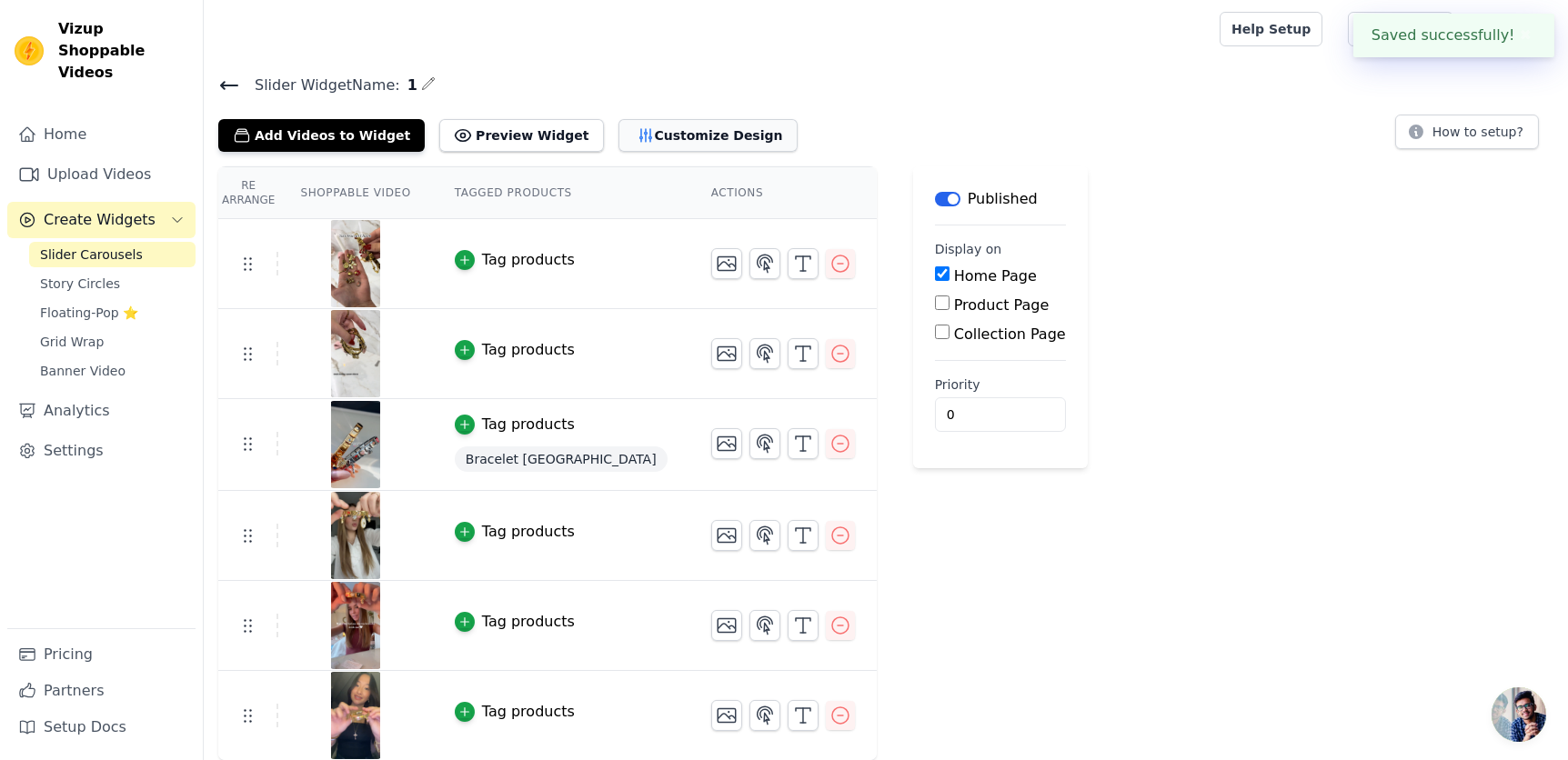
click at [702, 143] on button "Customize Design" at bounding box center [708, 135] width 180 height 33
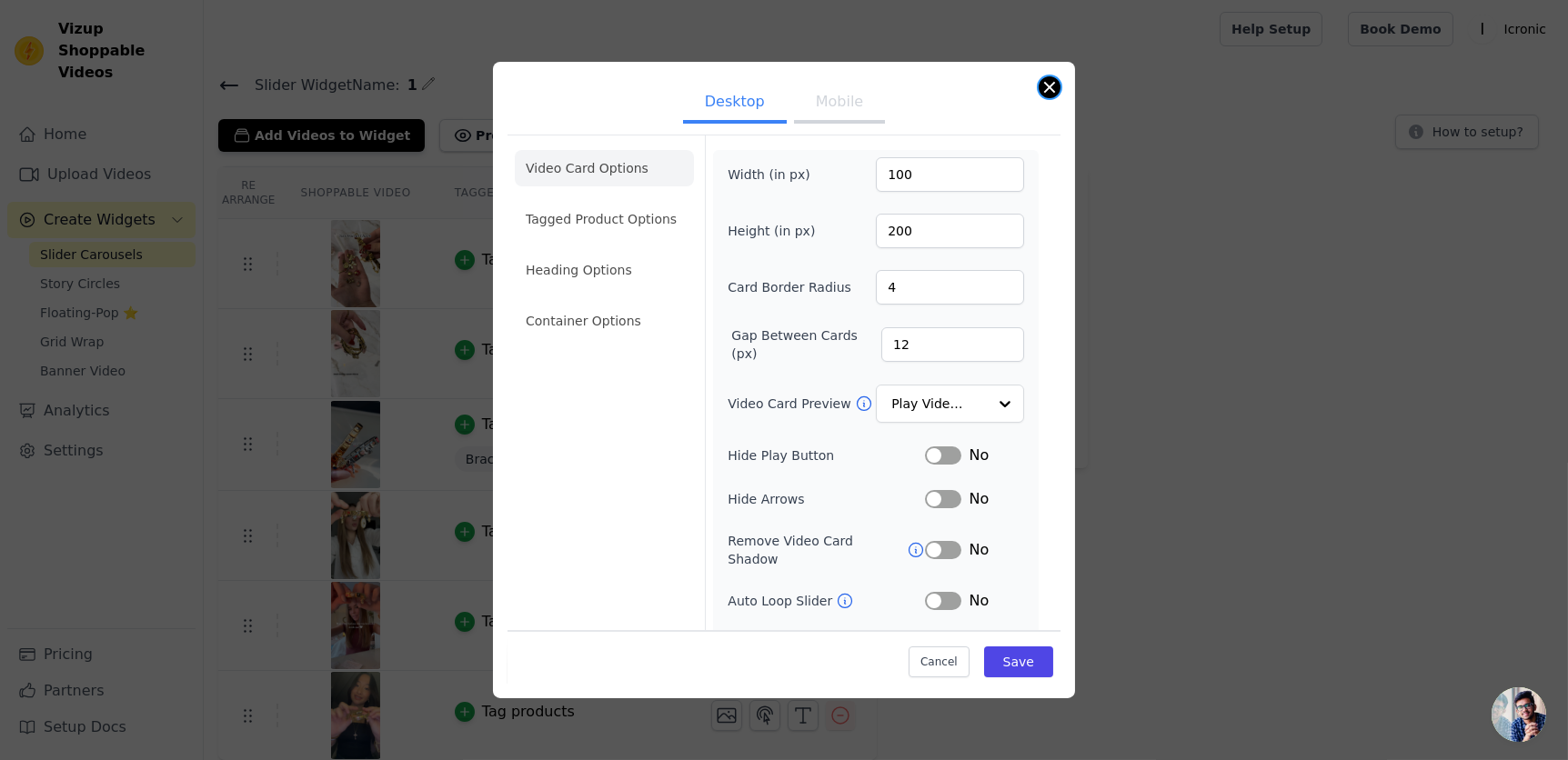
click at [1049, 94] on button "Close modal" at bounding box center [1049, 87] width 22 height 22
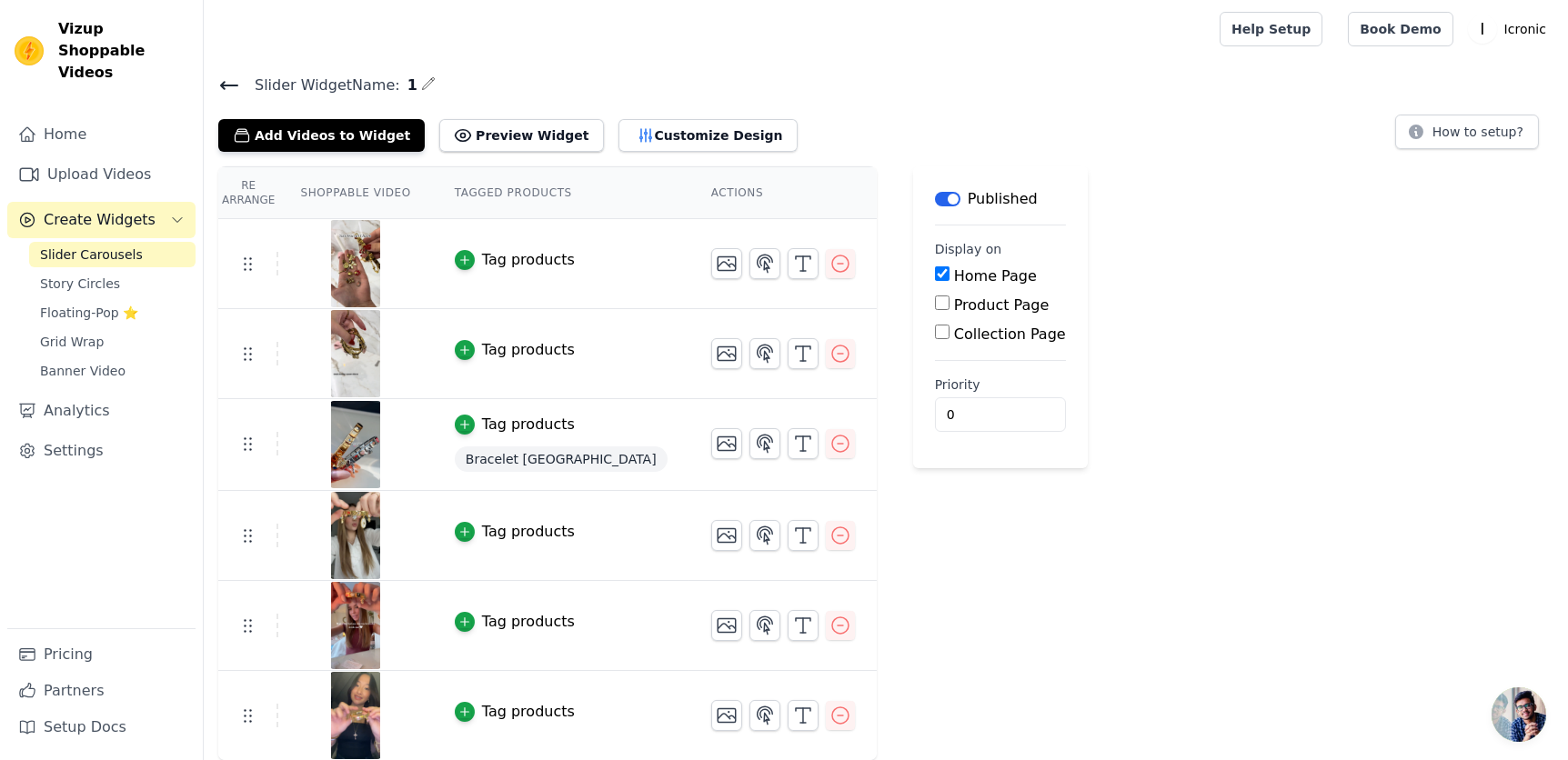
click at [112, 246] on span "Slider Carousels" at bounding box center [91, 254] width 103 height 18
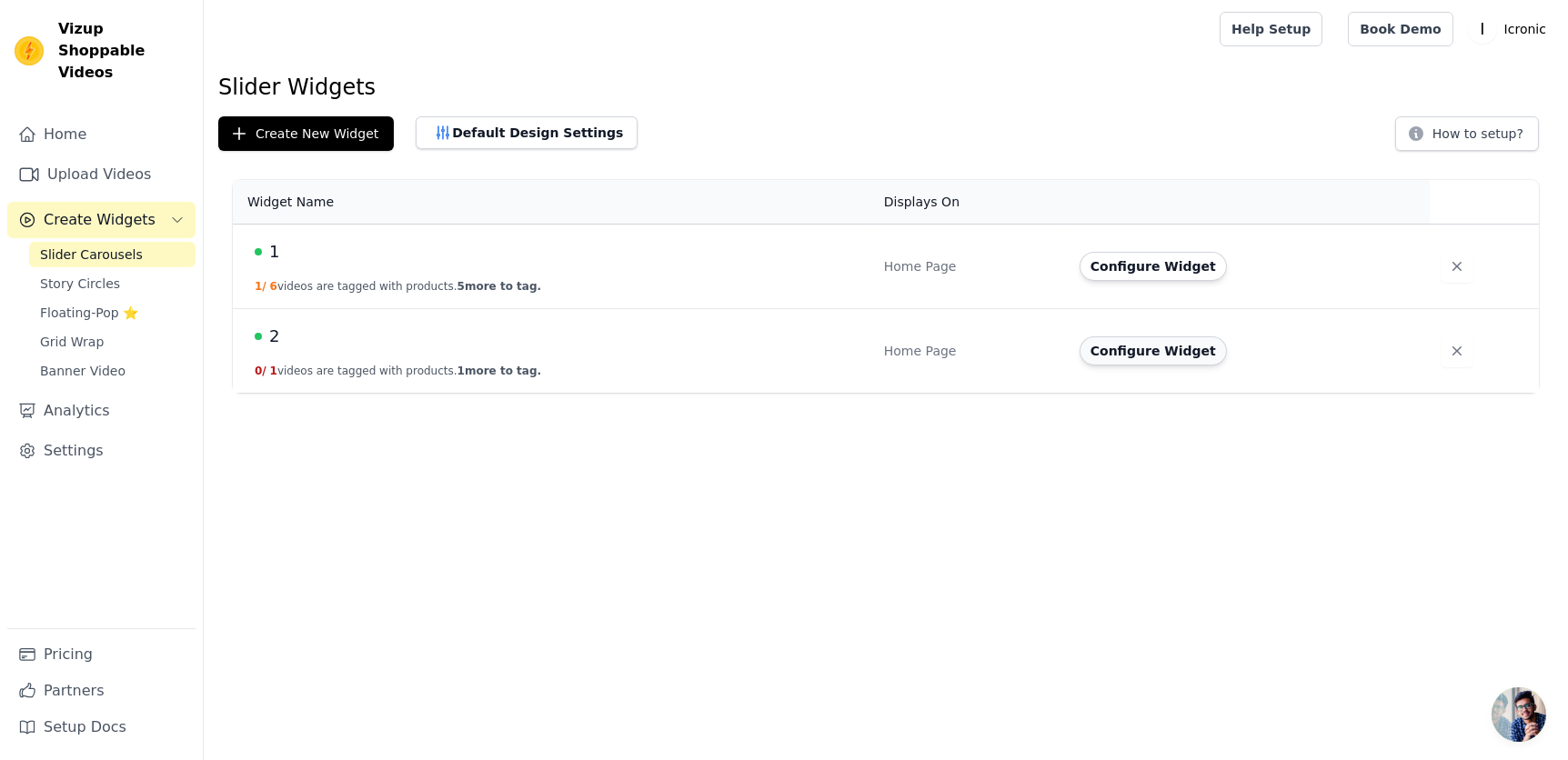
click at [1139, 357] on button "Configure Widget" at bounding box center [1152, 351] width 147 height 29
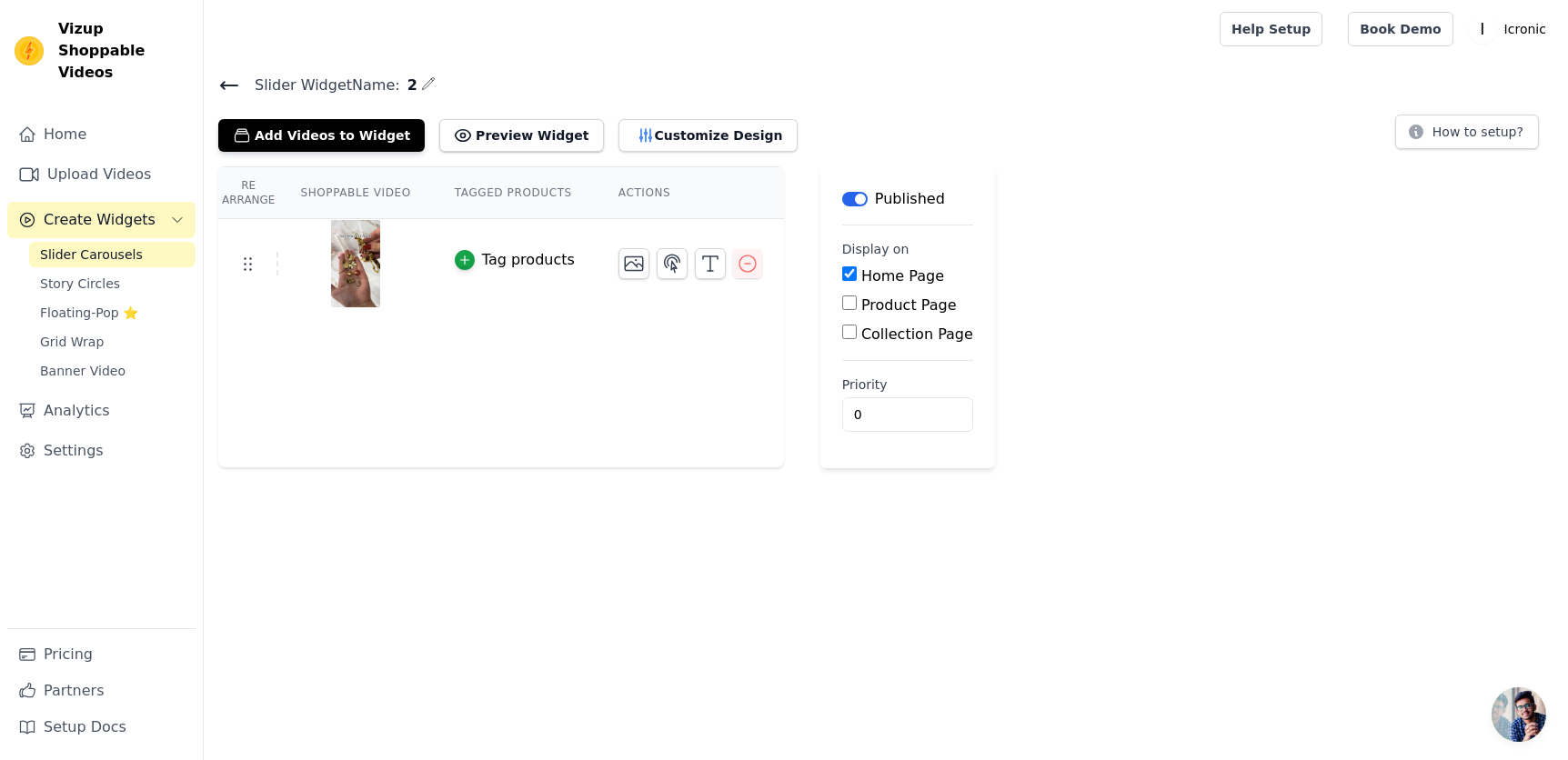
click at [520, 358] on div "Re Arrange Shoppable Video Tagged Products Actions Tag products" at bounding box center [500, 317] width 566 height 302
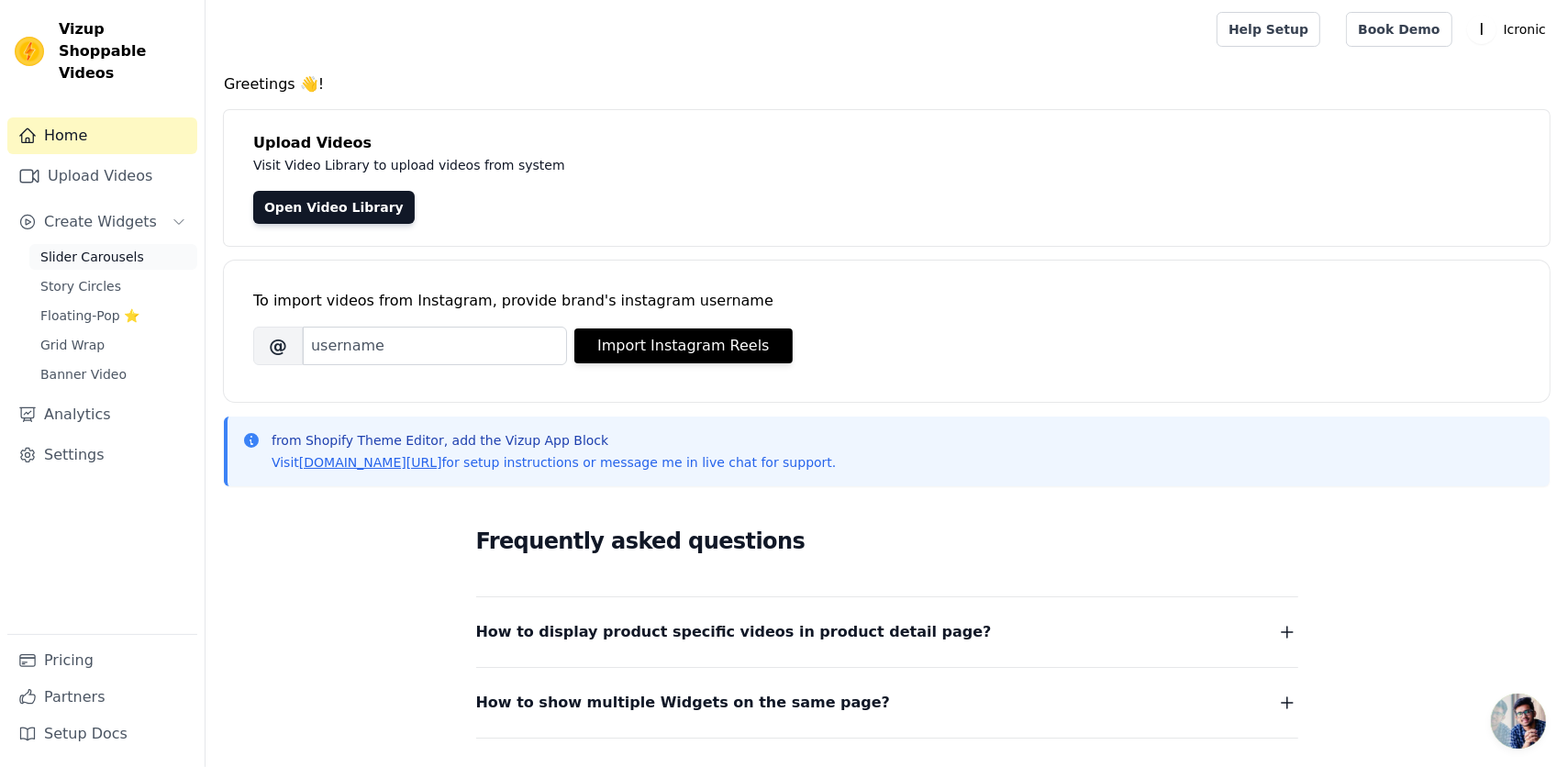
click at [96, 248] on span "Slider Carousels" at bounding box center [92, 257] width 104 height 18
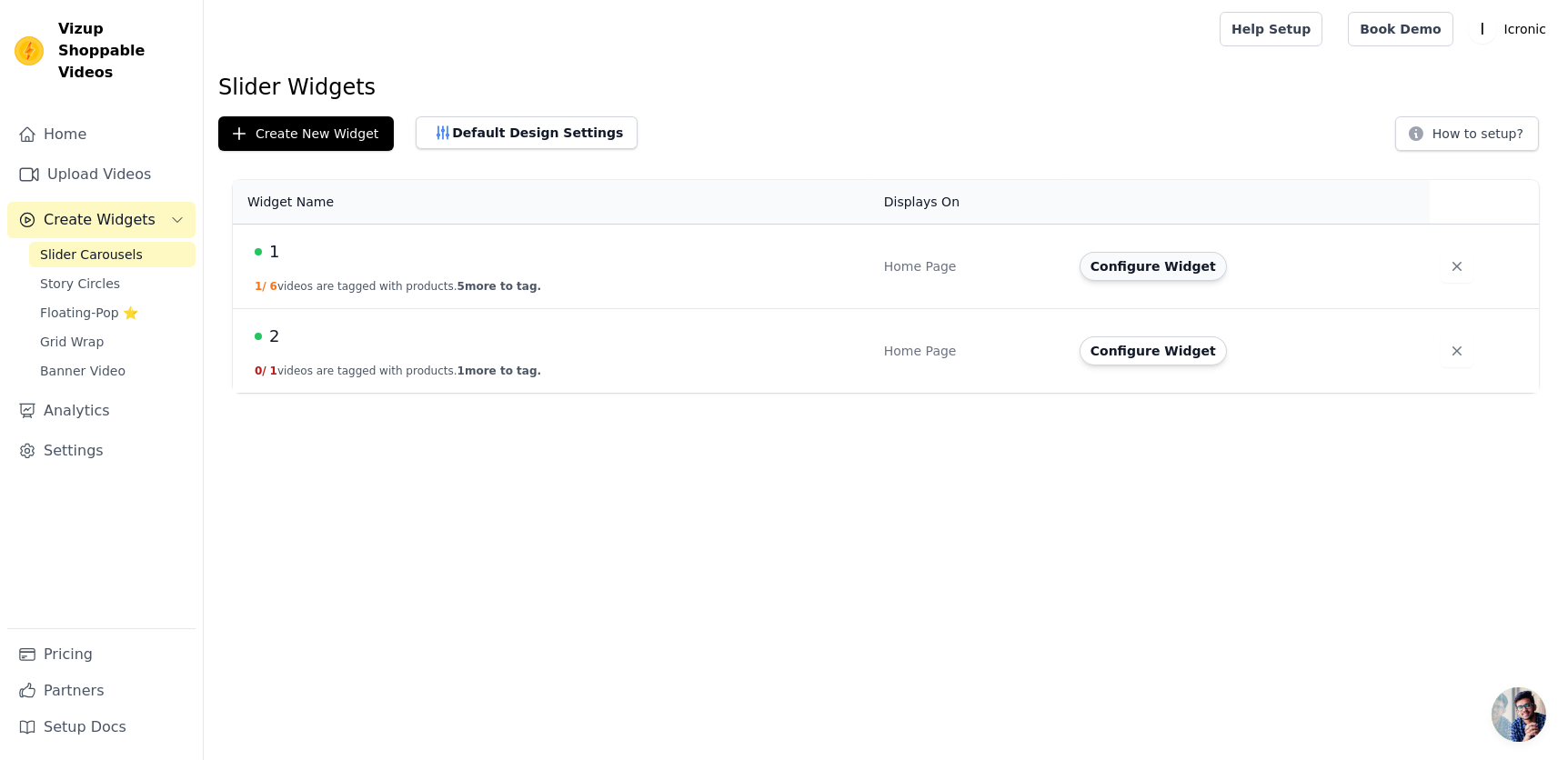
click at [1116, 257] on button "Configure Widget" at bounding box center [1152, 266] width 147 height 29
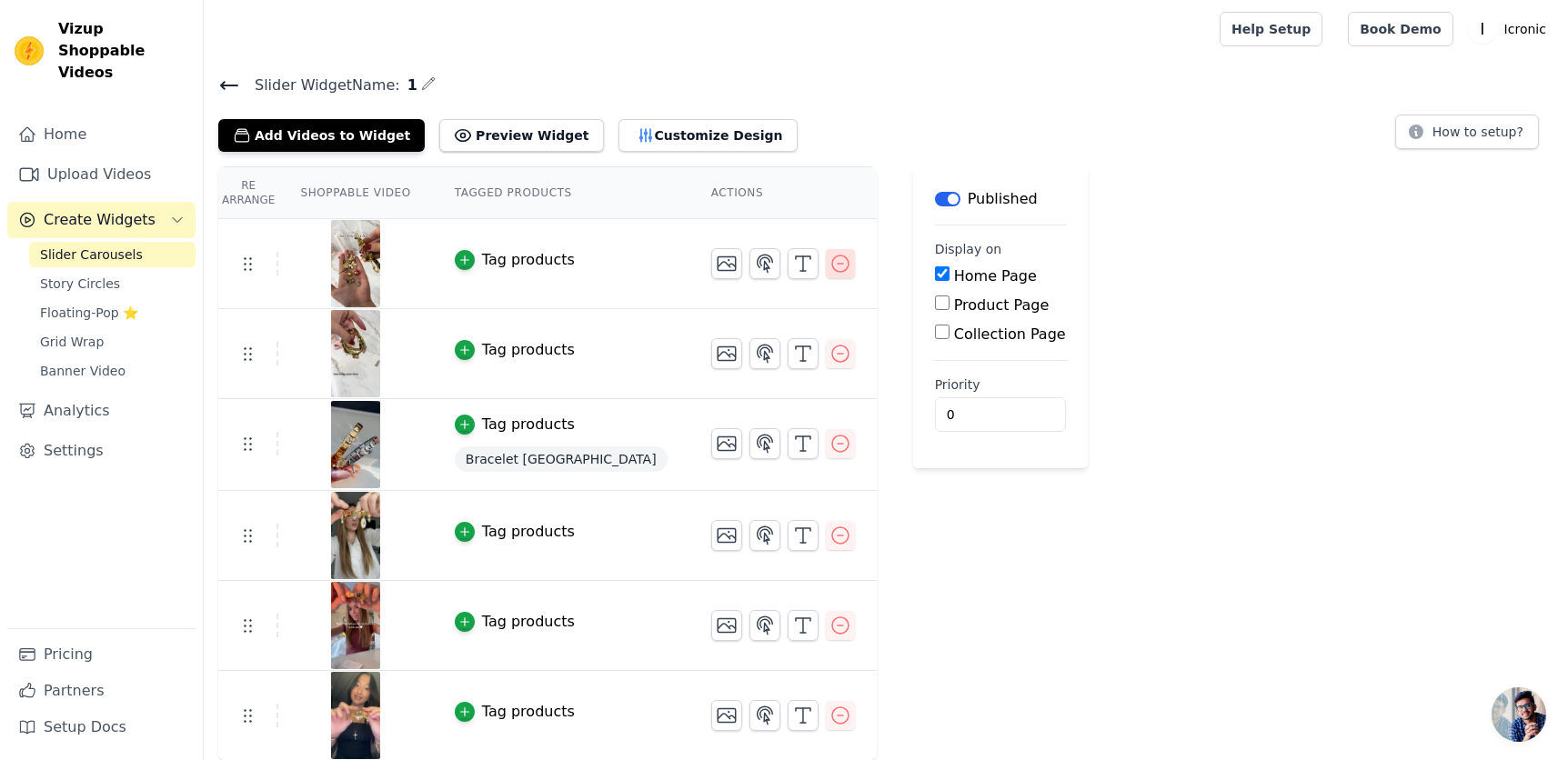
click at [830, 257] on icon "button" at bounding box center [840, 263] width 22 height 22
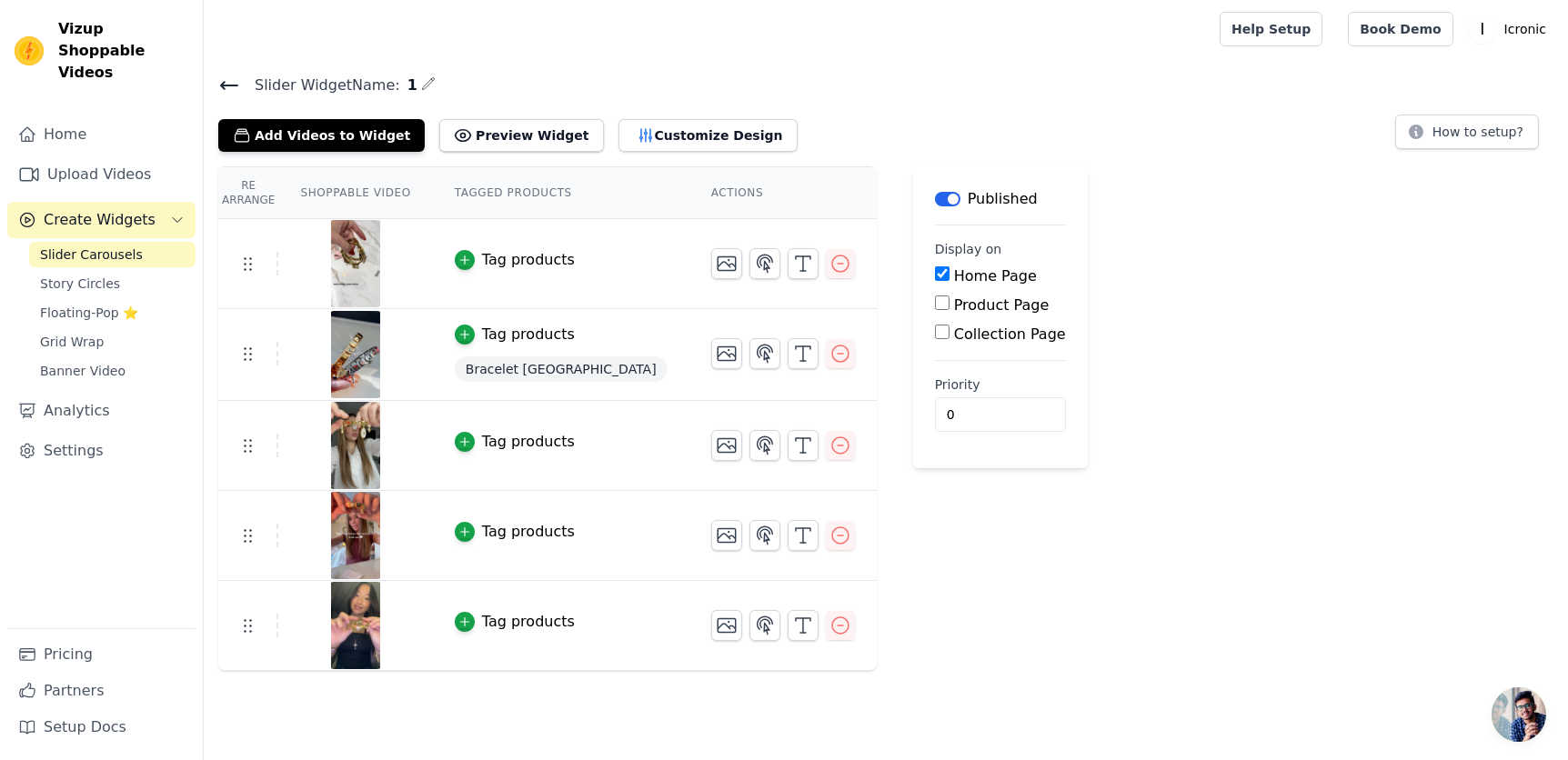
click at [990, 224] on div "Re Arrange Shoppable Video Tagged Products Actions Tag products Tag products Br…" at bounding box center [885, 418] width 1364 height 505
click at [954, 333] on label "Collection Page" at bounding box center [1010, 334] width 112 height 17
click at [935, 333] on input "Collection Page" at bounding box center [942, 331] width 14 height 14
checkbox input "true"
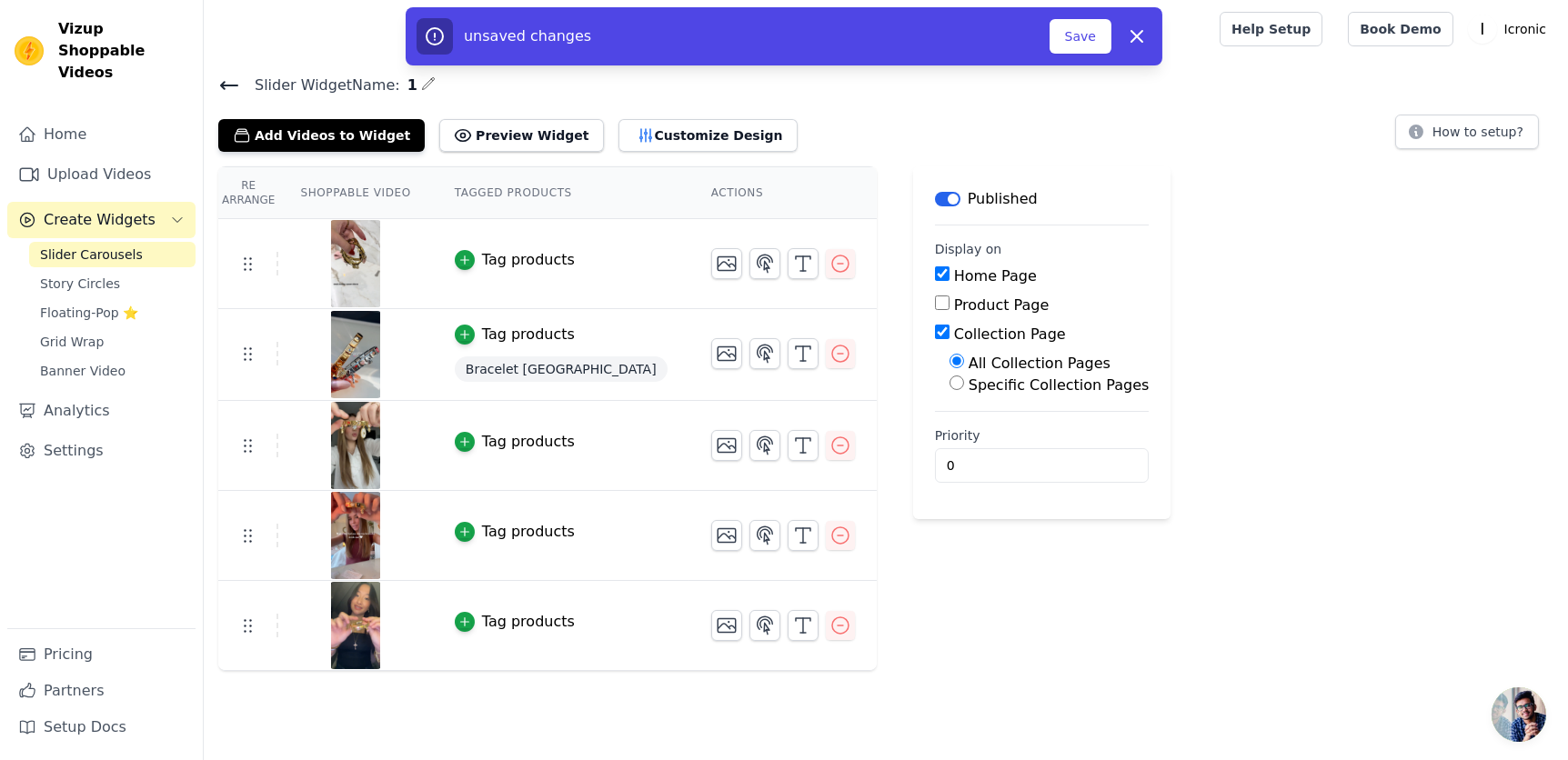
click at [954, 276] on label "Home Page" at bounding box center [996, 276] width 83 height 17
click at [935, 276] on input "Home Page" at bounding box center [942, 273] width 14 height 14
checkbox input "false"
click at [1086, 40] on button "Save" at bounding box center [1080, 36] width 61 height 35
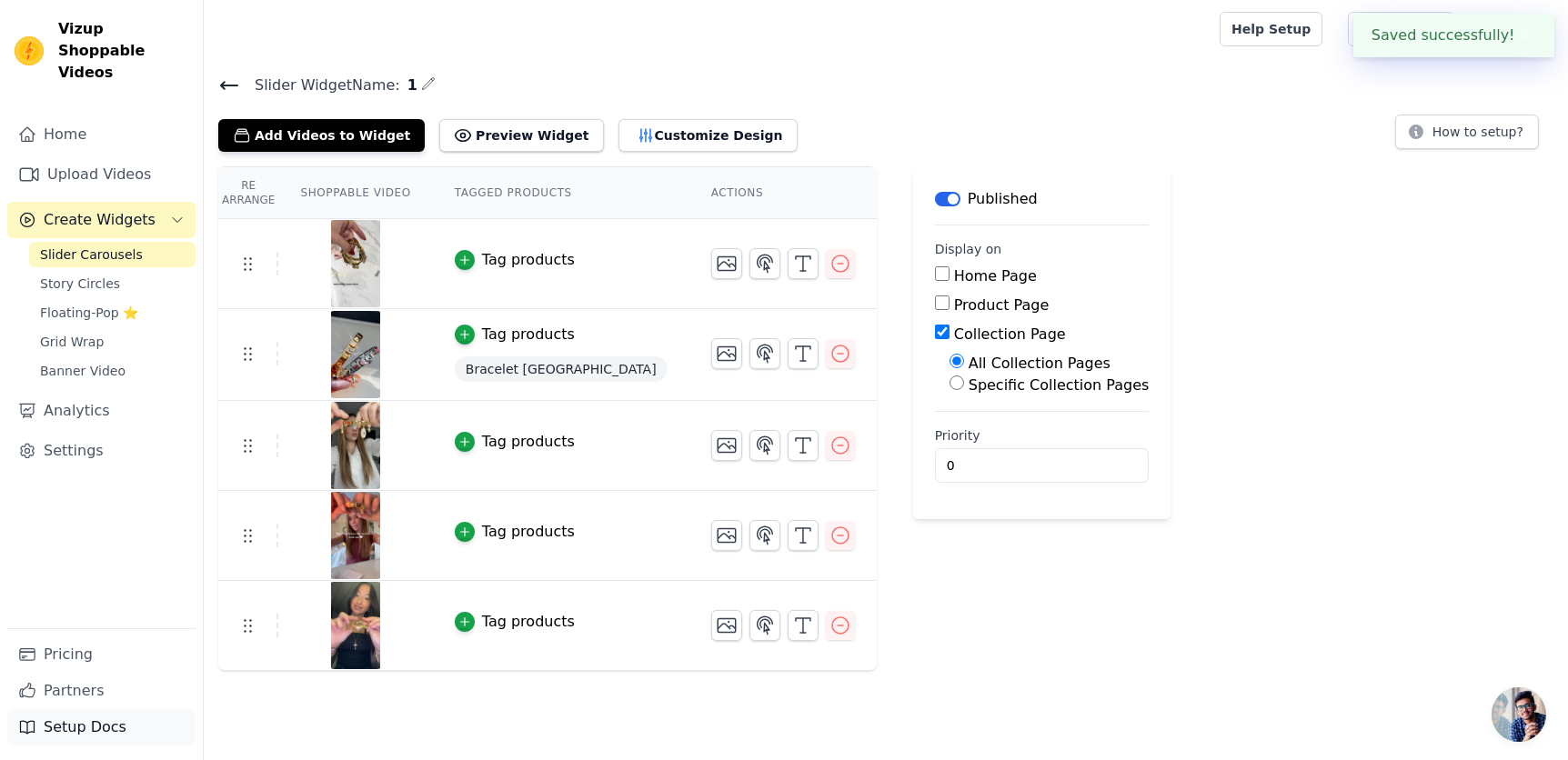
click at [91, 722] on link "Setup Docs" at bounding box center [102, 727] width 188 height 36
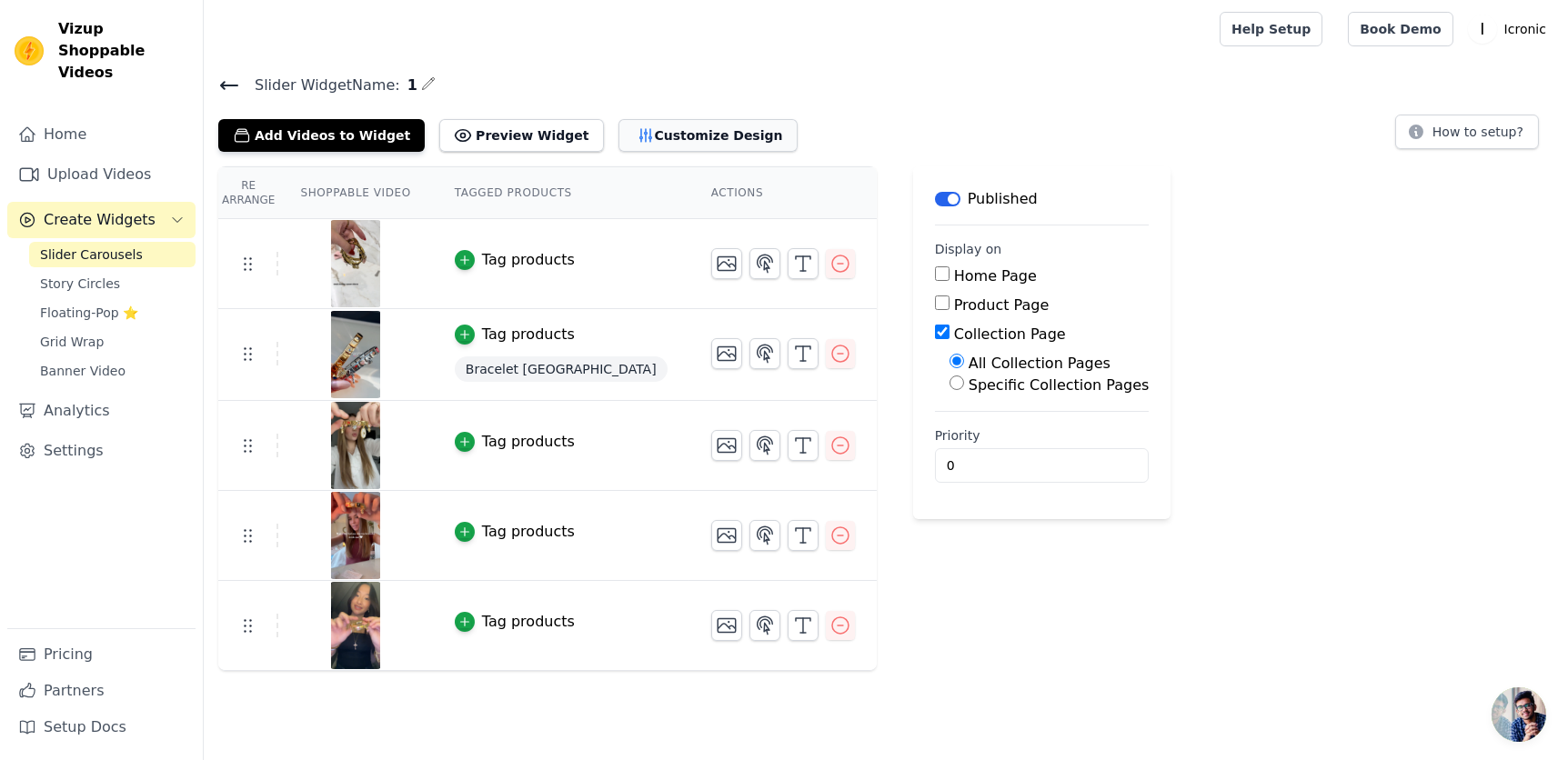
click at [688, 140] on button "Customize Design" at bounding box center [708, 135] width 180 height 33
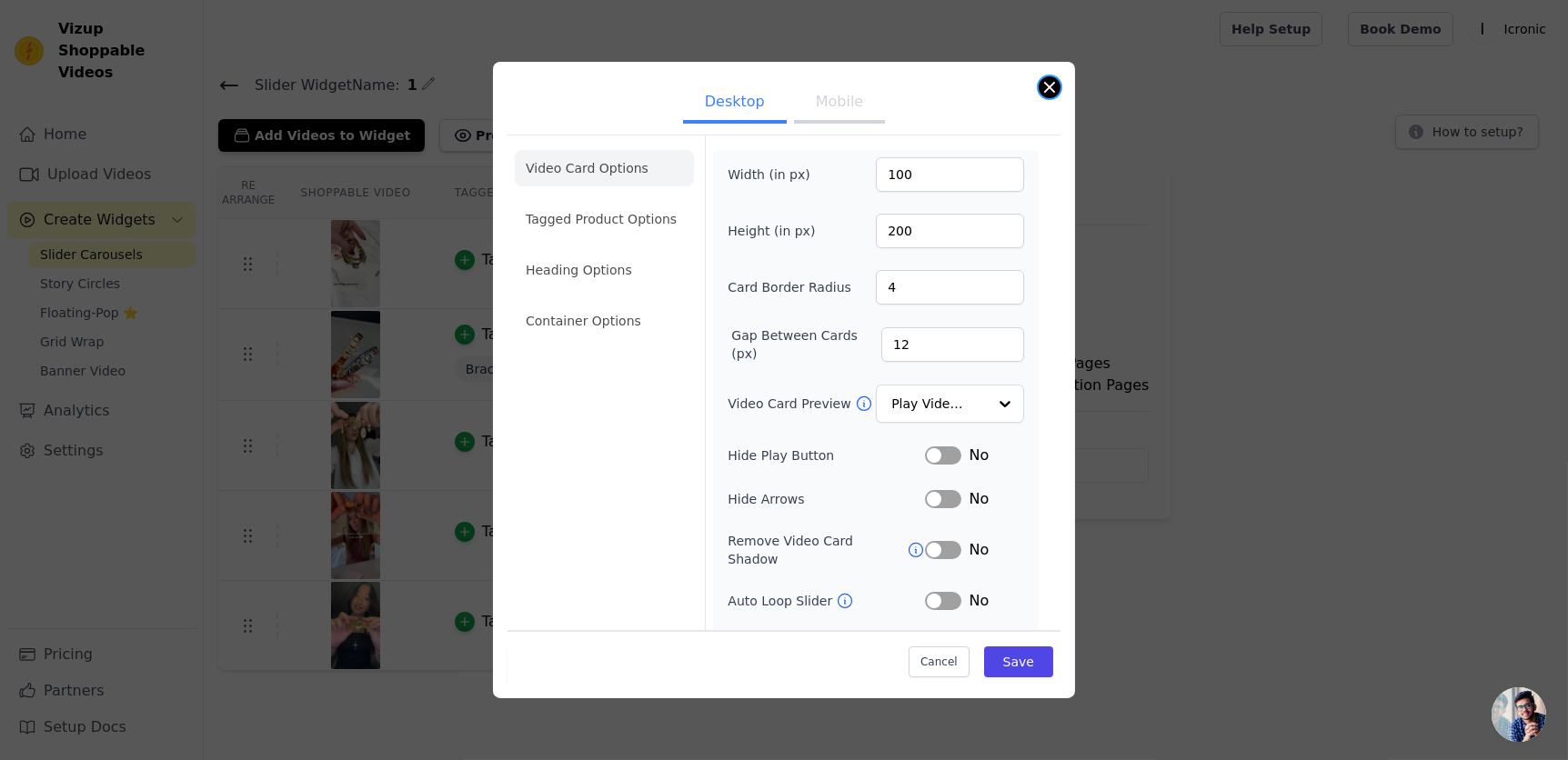
click at [1047, 82] on button "Close modal" at bounding box center [1049, 87] width 22 height 22
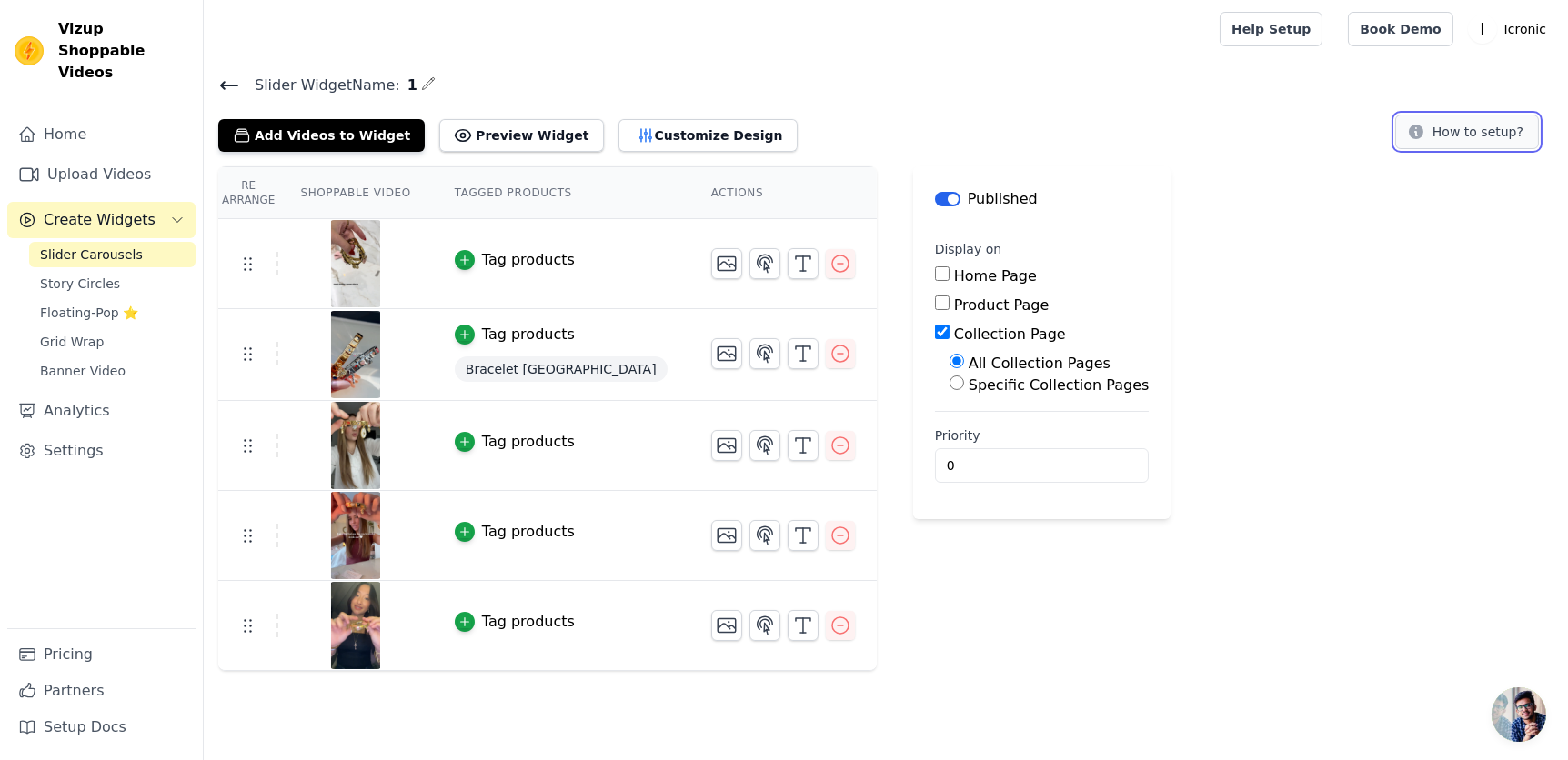
click at [1496, 137] on button "How to setup?" at bounding box center [1467, 131] width 144 height 35
click at [1041, 115] on div "Add Videos to Widget Preview Widget Customize Design How to setup?" at bounding box center [885, 132] width 1336 height 40
click at [977, 118] on div "Add Videos to Widget Preview Widget Customize Design How to setup?" at bounding box center [885, 132] width 1336 height 40
click at [817, 59] on main "Slider Widget Name: 1 Add Videos to Widget Preview Widget Customize Design How …" at bounding box center [885, 365] width 1364 height 612
click at [810, 95] on h4 "Slider Widget Name: 1" at bounding box center [885, 85] width 1336 height 25
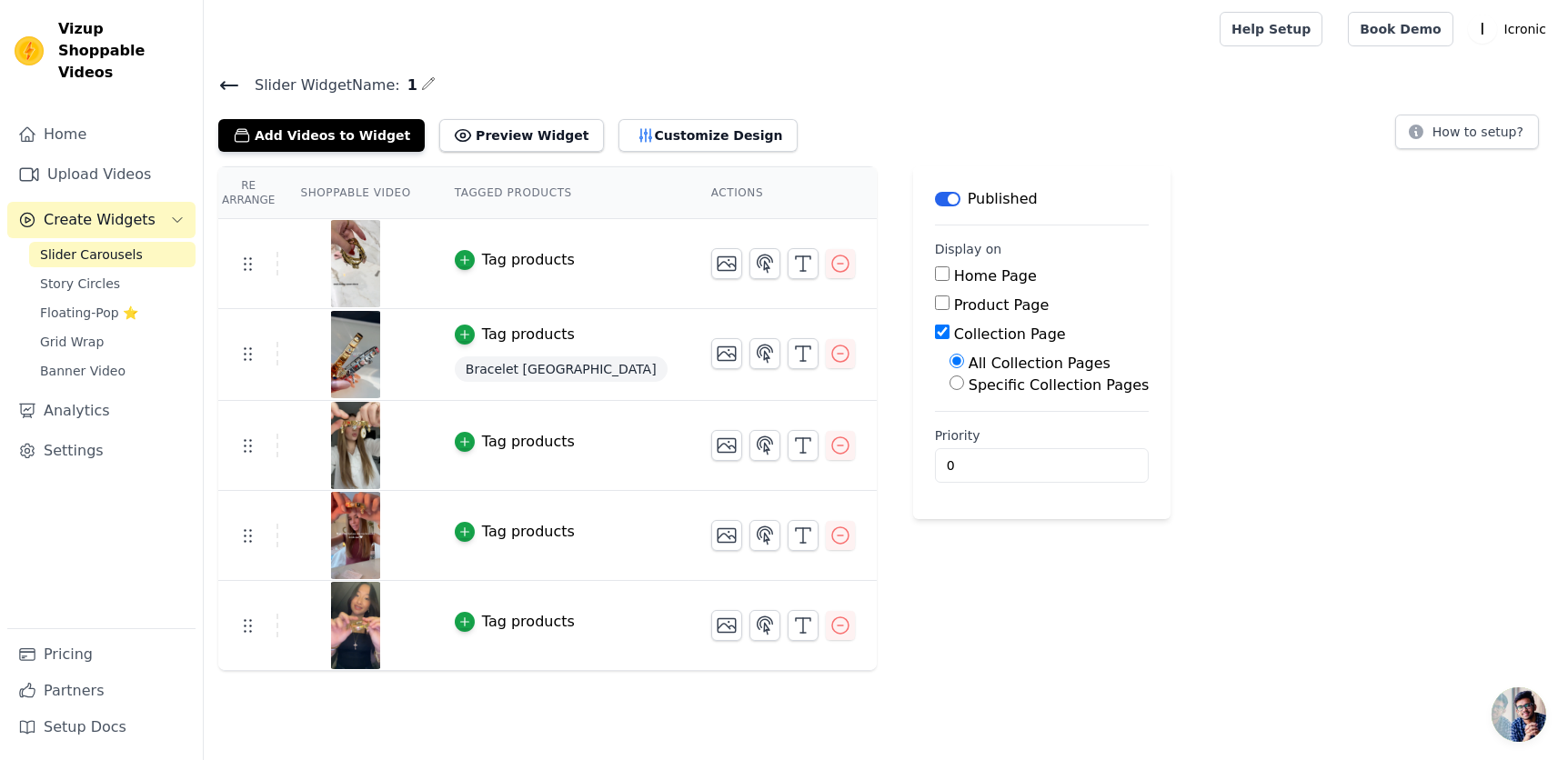
drag, startPoint x: 981, startPoint y: 86, endPoint x: 964, endPoint y: 83, distance: 17.3
click at [981, 87] on h4 "Slider Widget Name: 1" at bounding box center [885, 85] width 1336 height 25
